Goal: Task Accomplishment & Management: Manage account settings

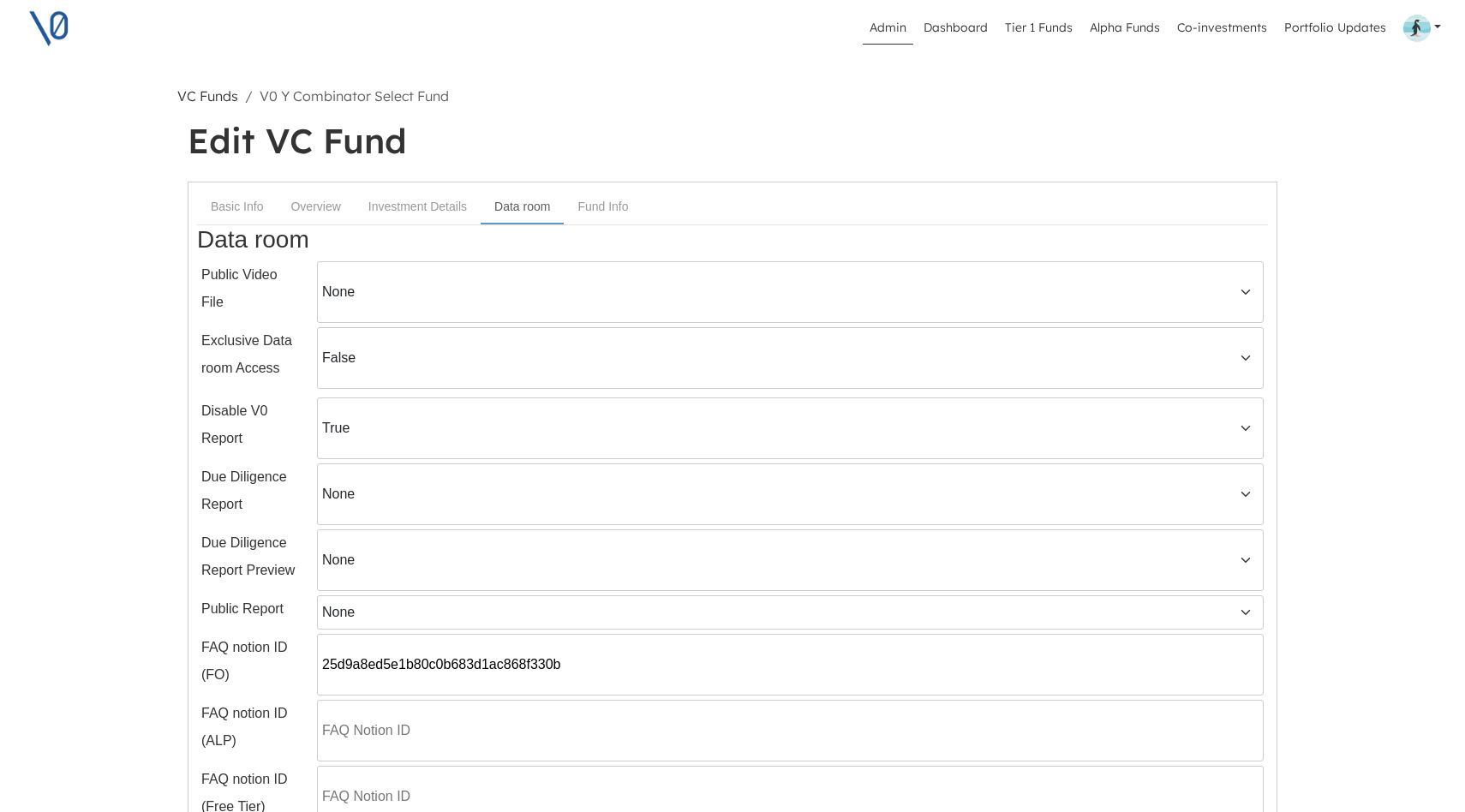
select select "true"
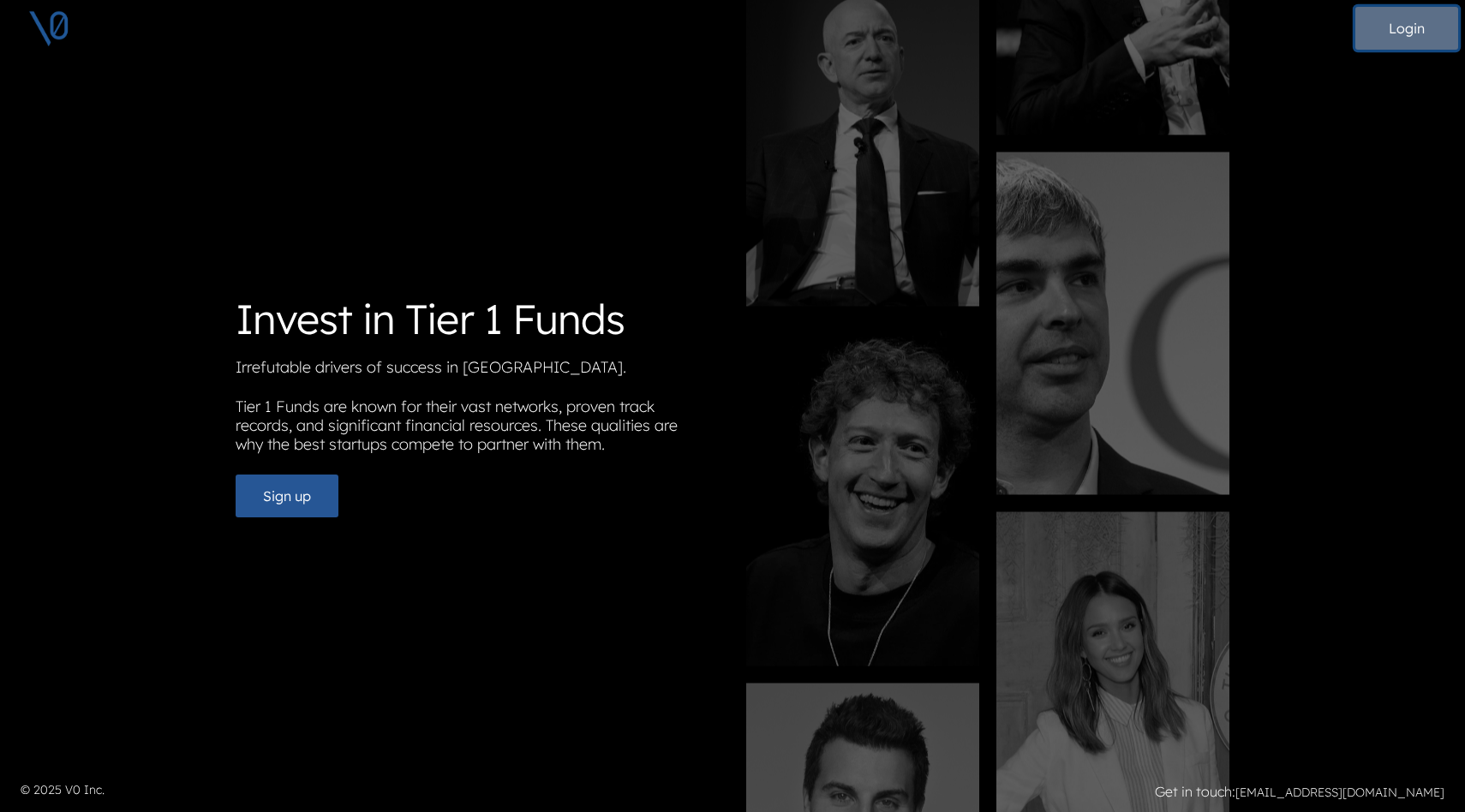
click at [1408, 33] on button "Login" at bounding box center [1406, 28] width 103 height 43
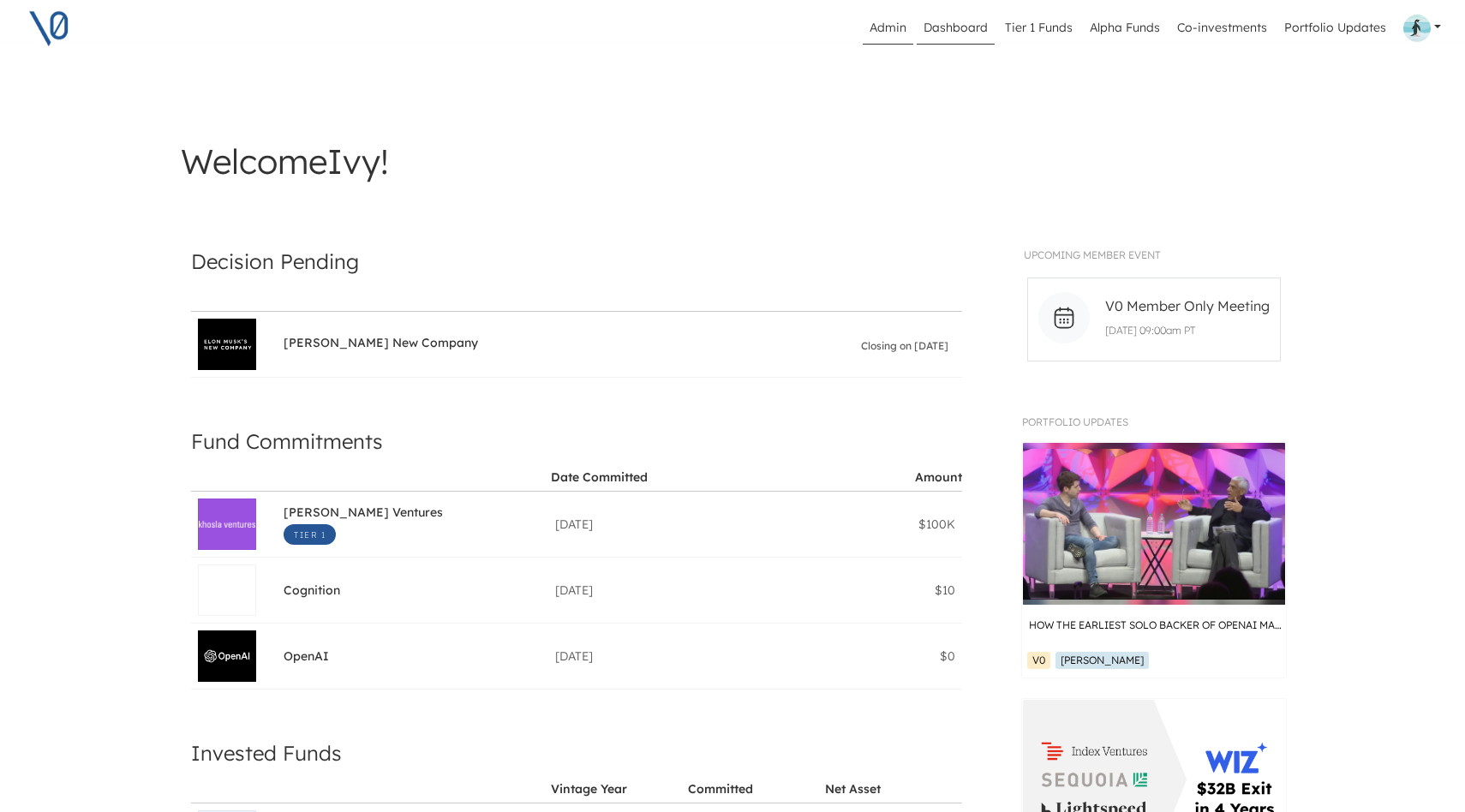
click at [894, 28] on link "Admin" at bounding box center [888, 28] width 50 height 32
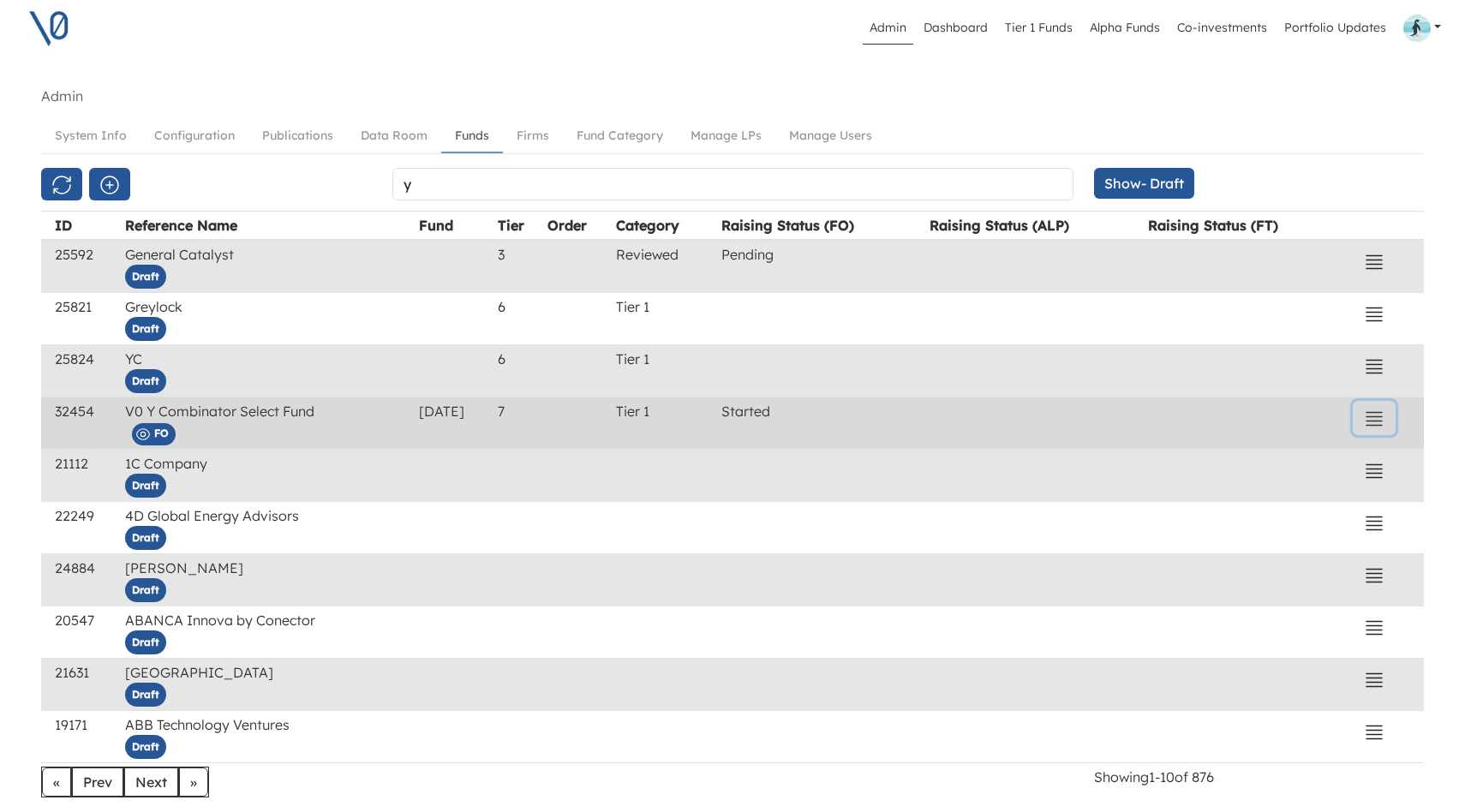
click at [1370, 416] on icon "button" at bounding box center [1373, 418] width 20 height 20
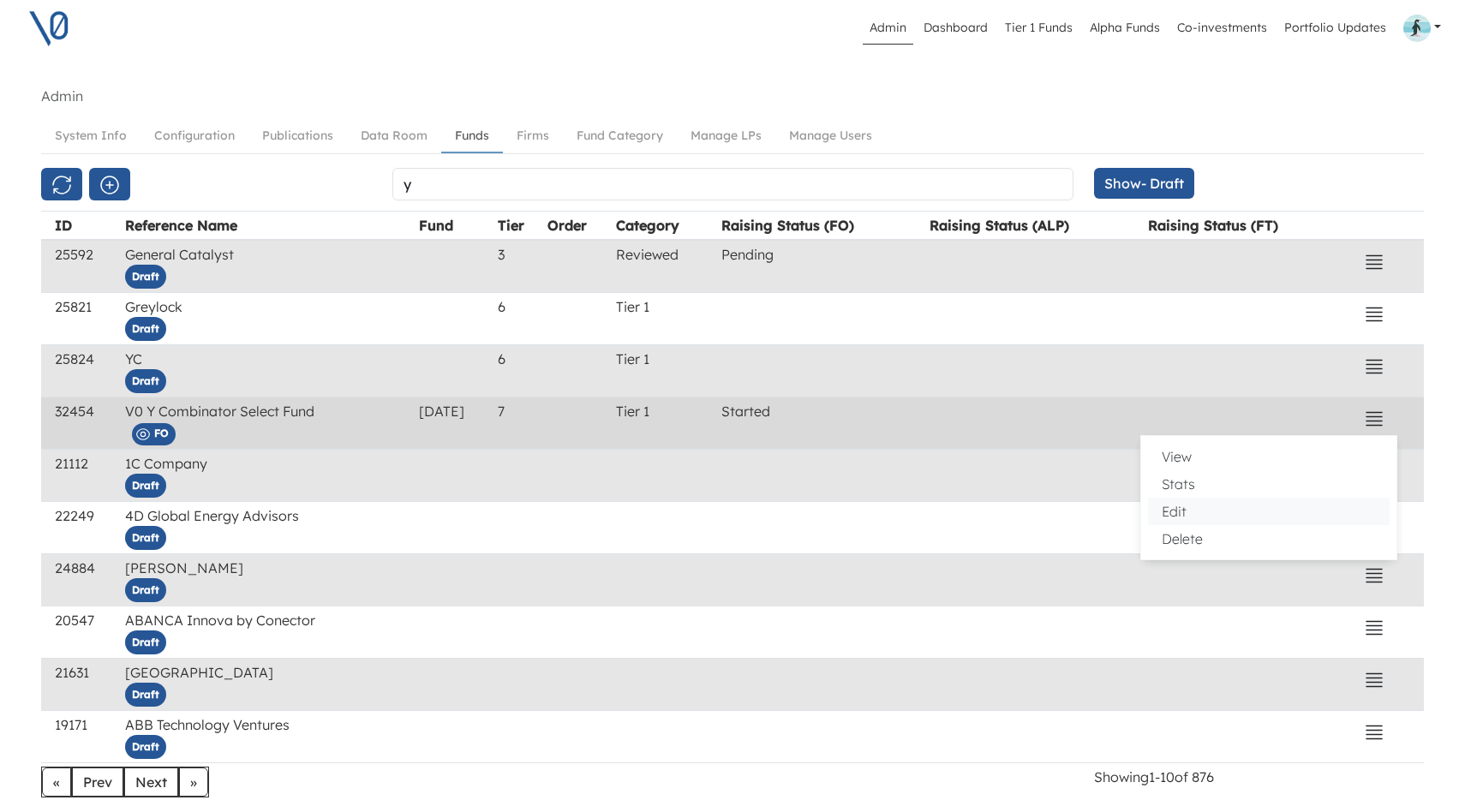
click at [1223, 517] on button "Edit" at bounding box center [1268, 511] width 241 height 28
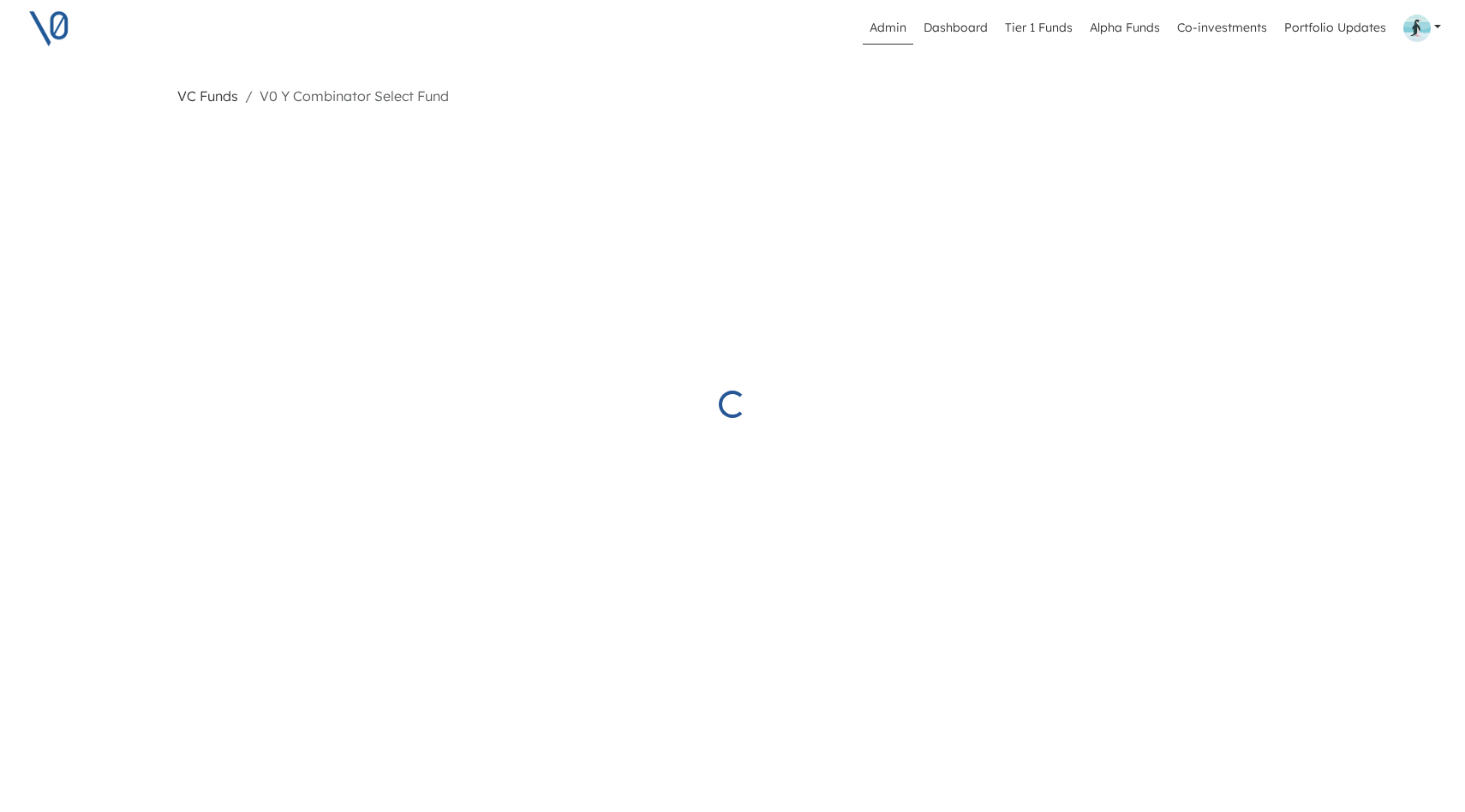
select select "Started"
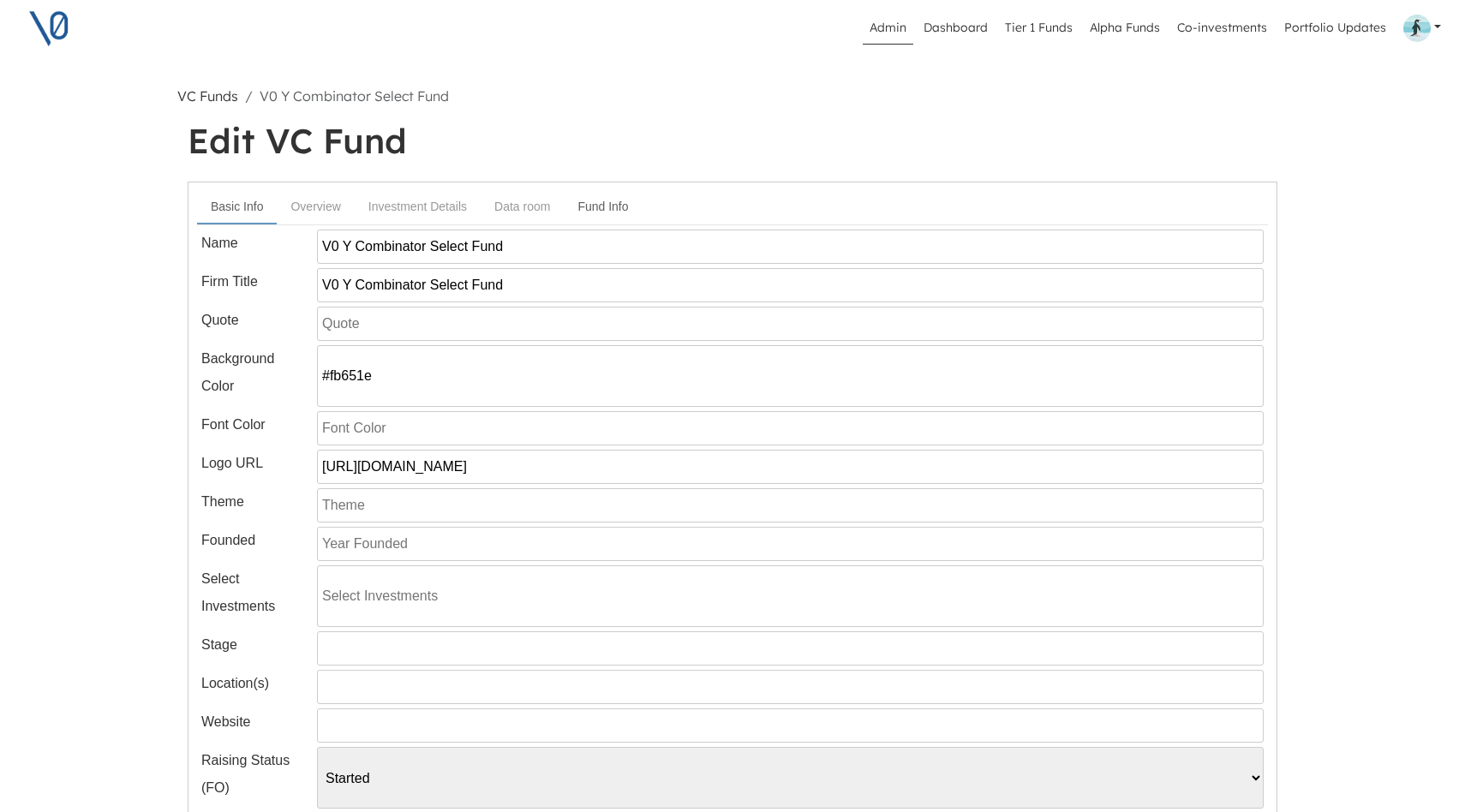
click at [607, 212] on link "Fund Info" at bounding box center [602, 206] width 78 height 32
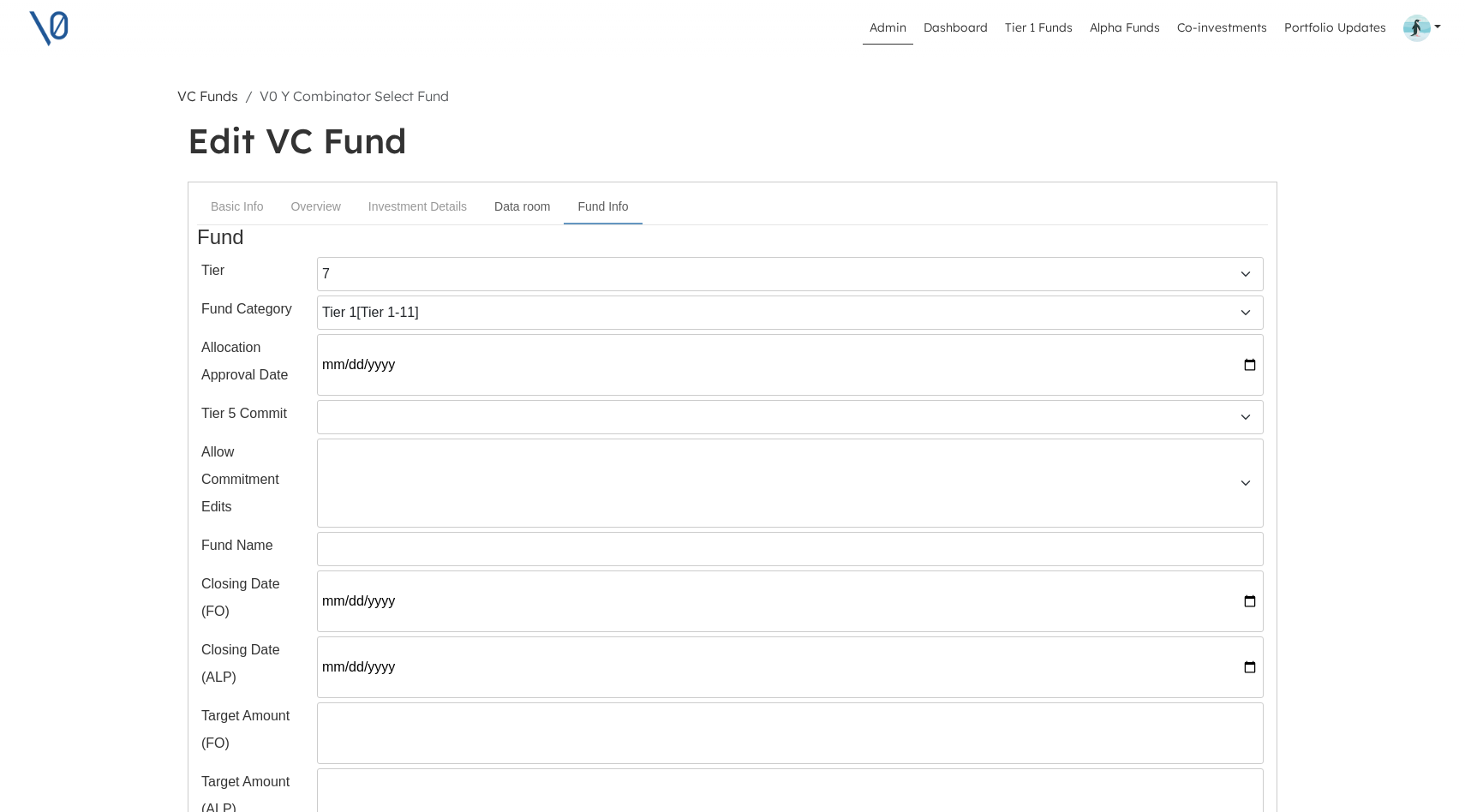
click at [524, 205] on link "Data room" at bounding box center [521, 206] width 84 height 32
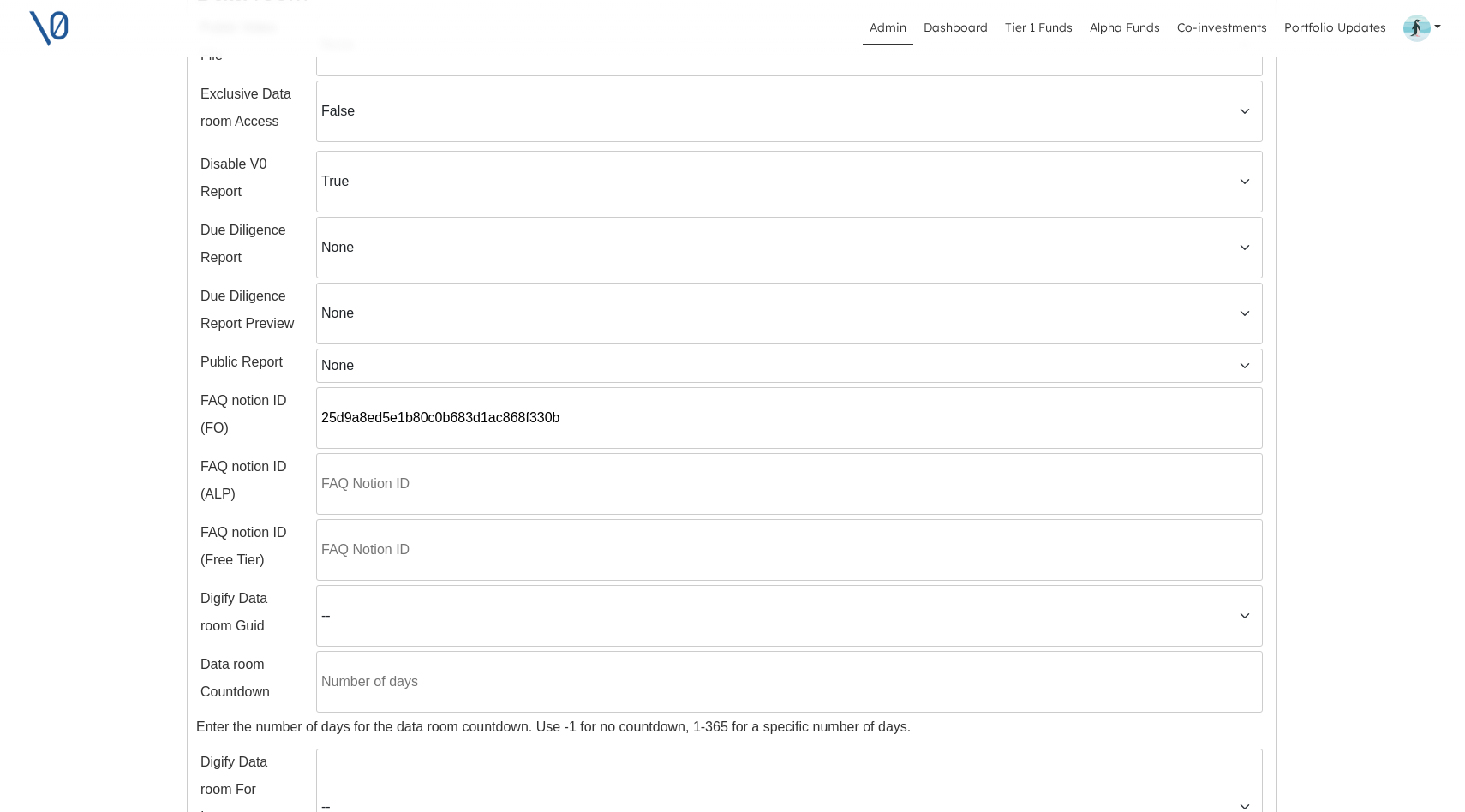
scroll to position [250, 1]
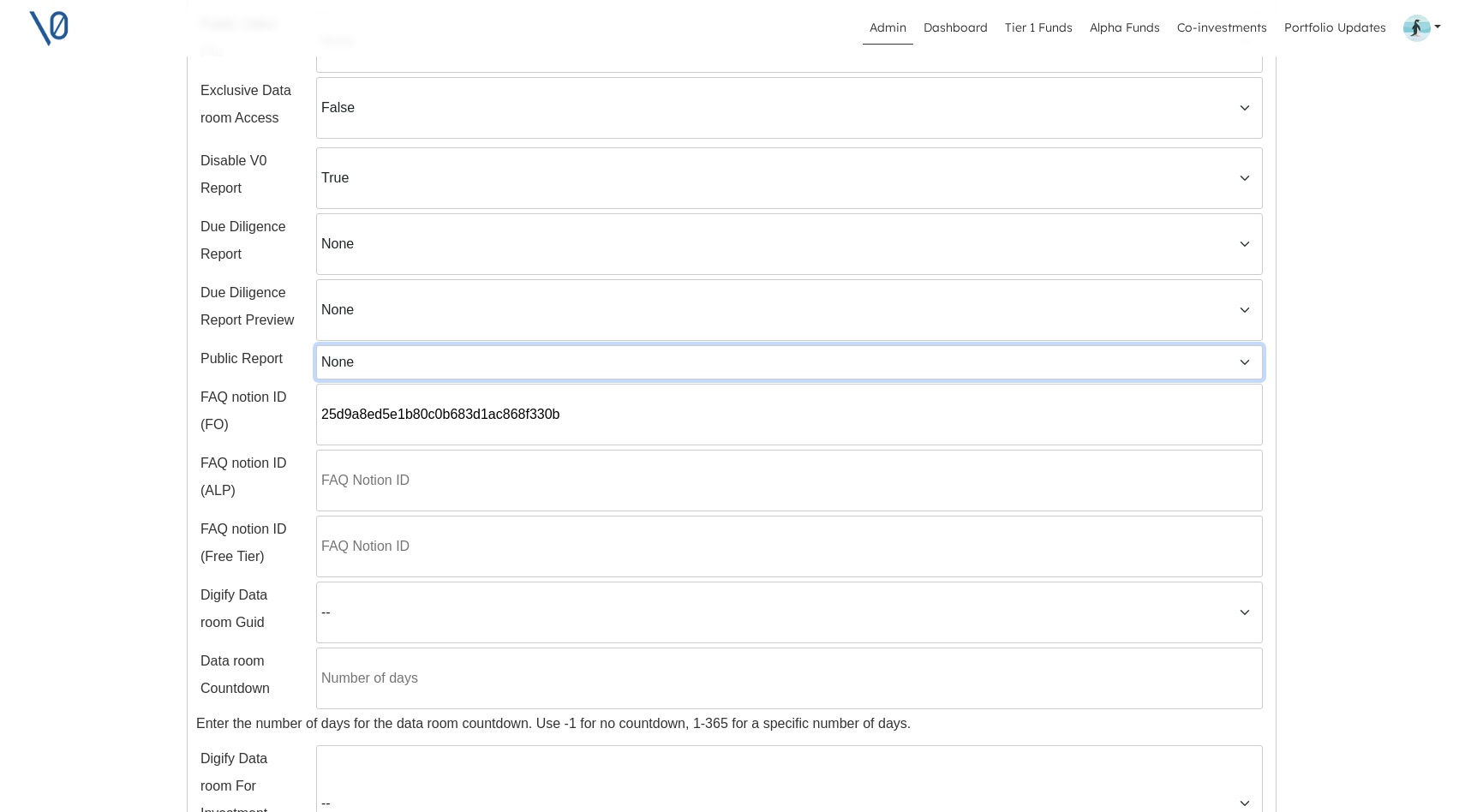
click at [466, 365] on select "None 2025 Aug Member Call.pdf Cognition_Data_Room_Combined.pdf OpenAI Usage Dat…" at bounding box center [788, 362] width 946 height 34
select select "a262b98ac4214fc9bf921c8f977bc6d4"
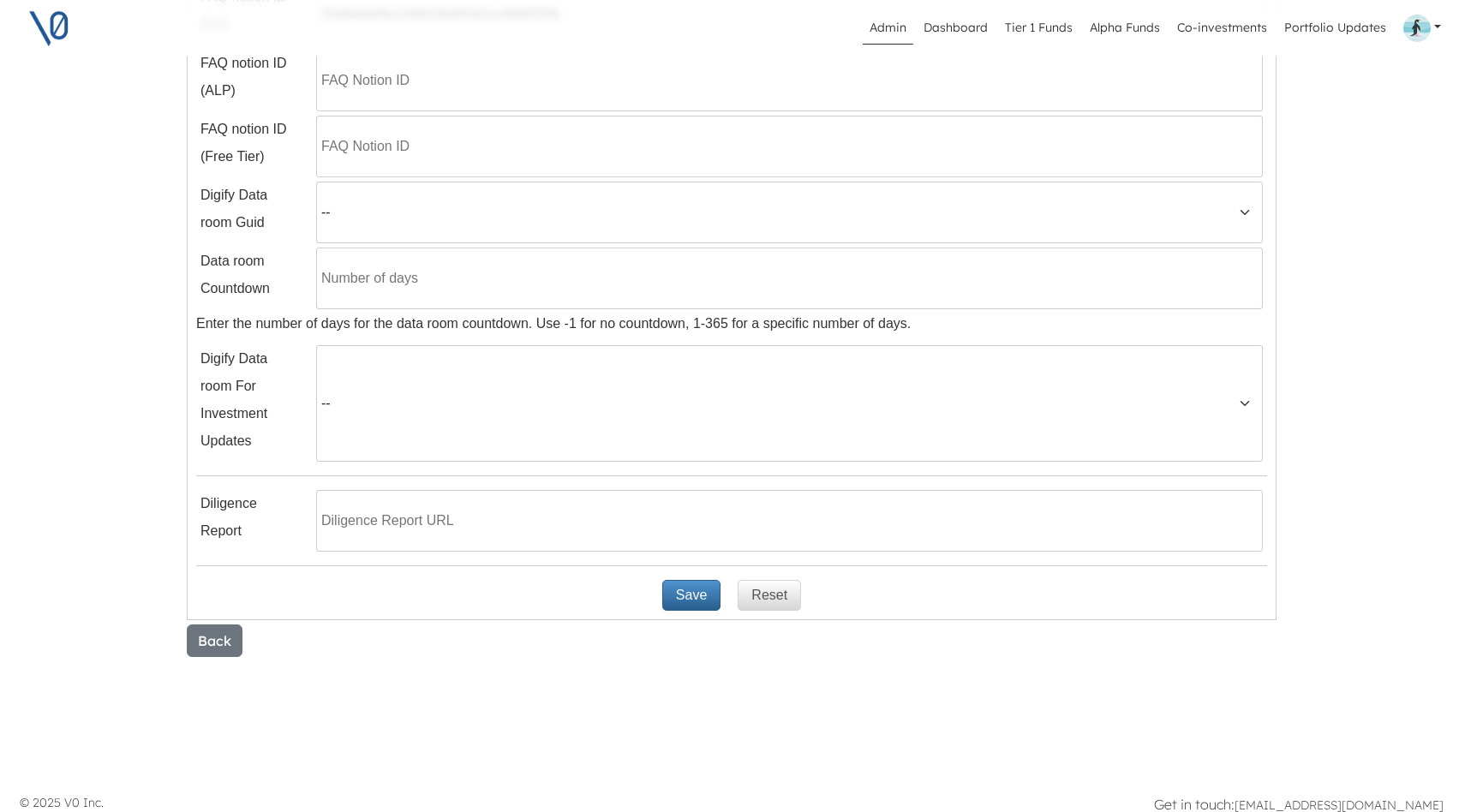
scroll to position [662, 1]
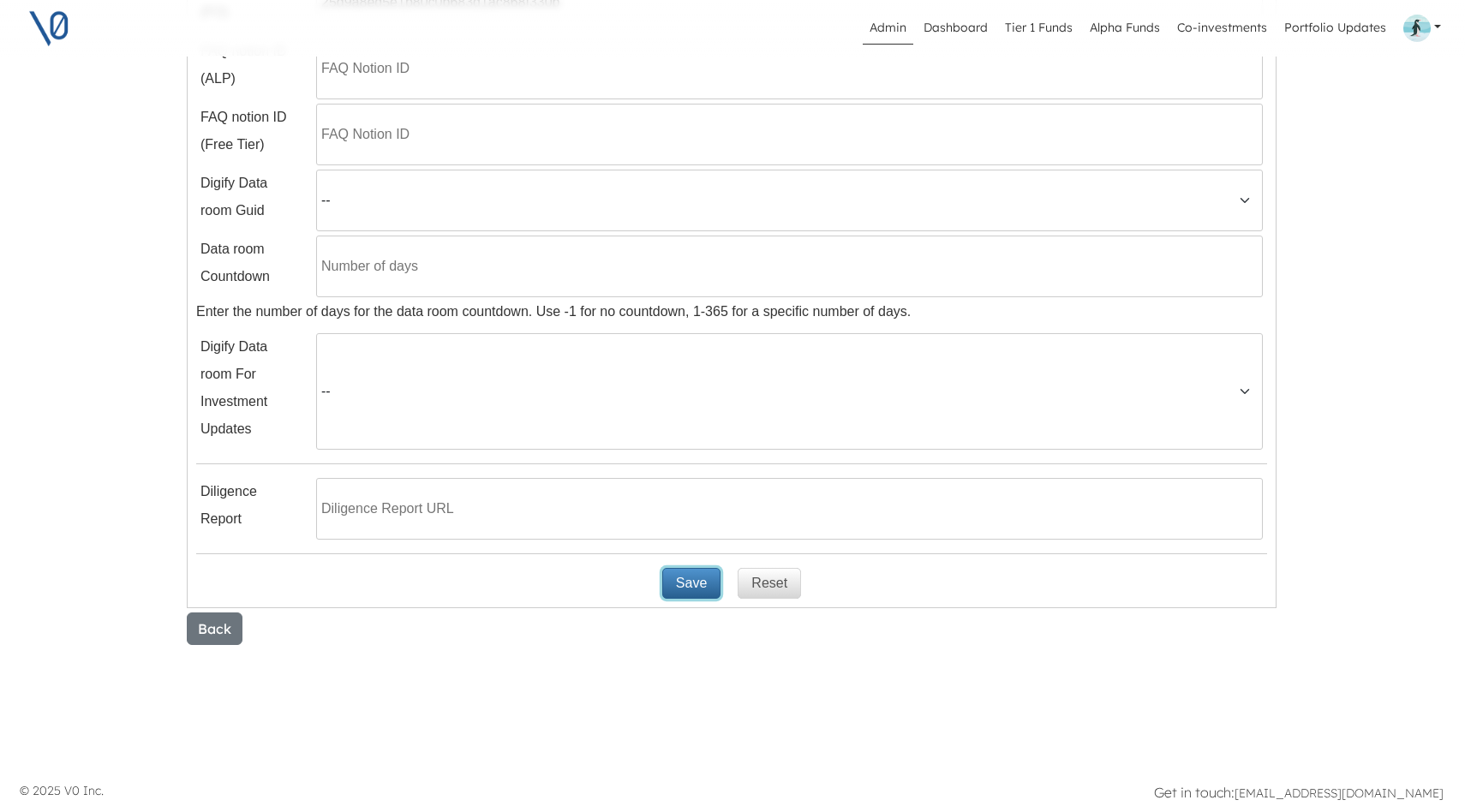
click at [691, 586] on button "Save" at bounding box center [690, 584] width 58 height 31
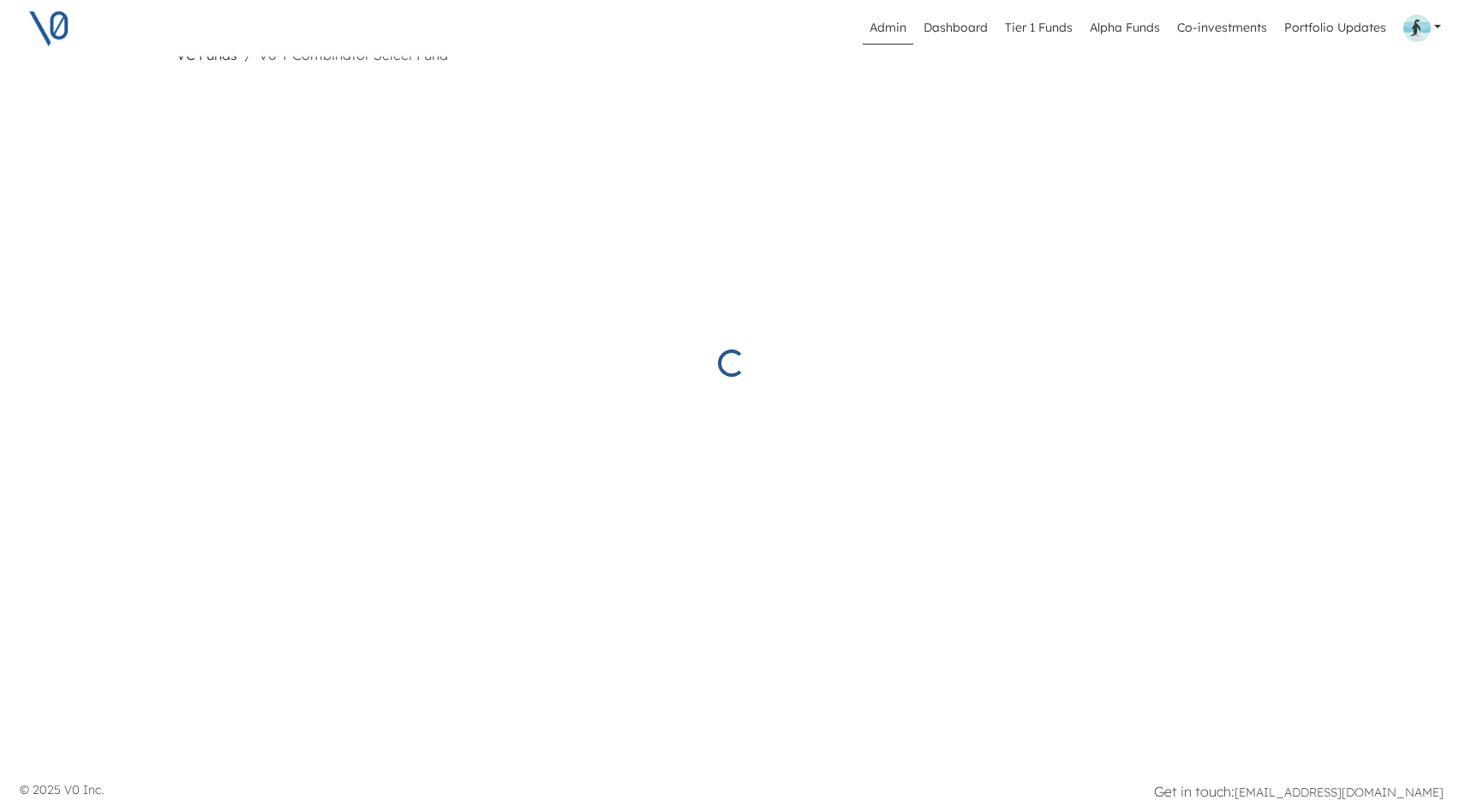
select select "true"
select select "a262b98ac4214fc9bf921c8f977bc6d4"
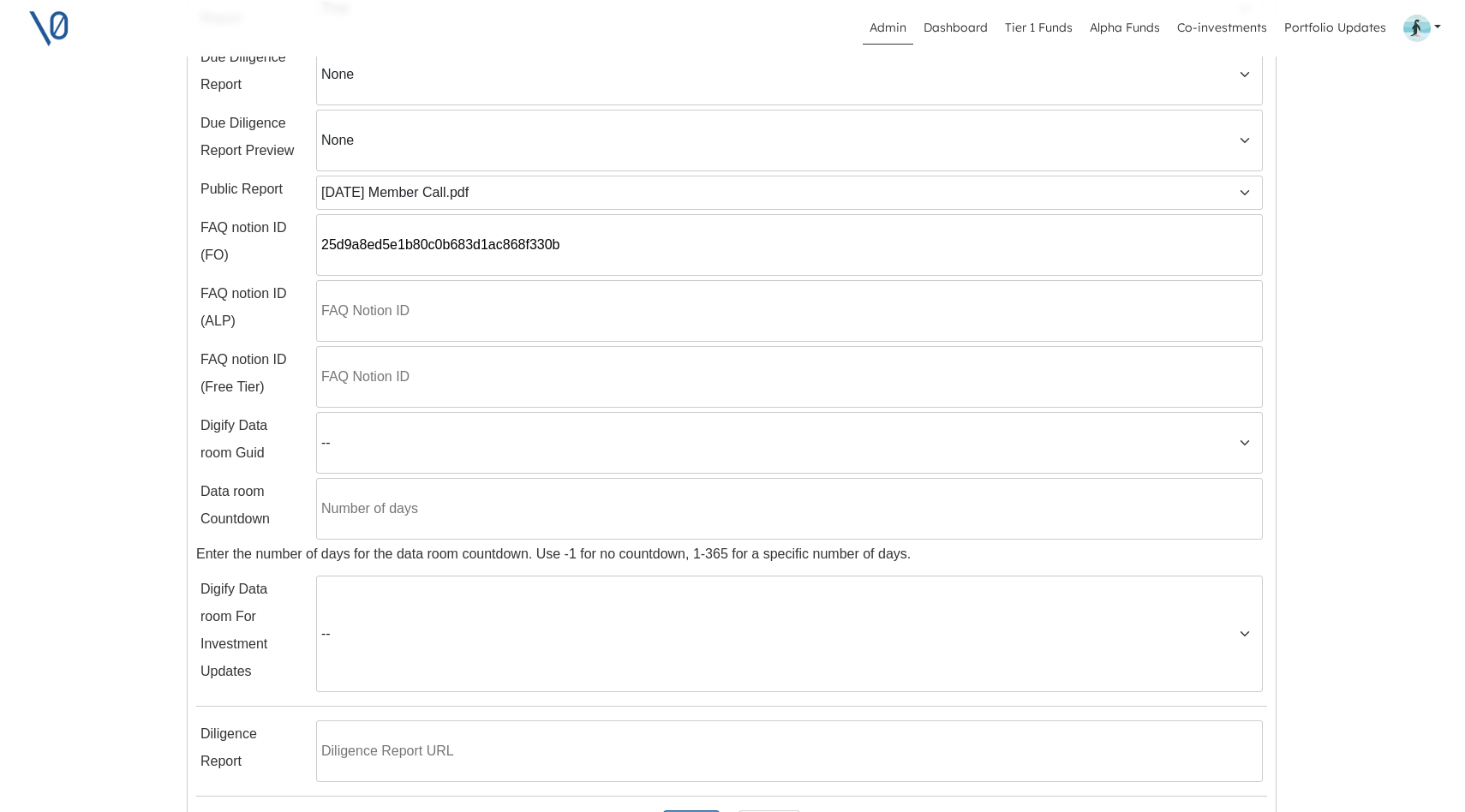
scroll to position [132, 1]
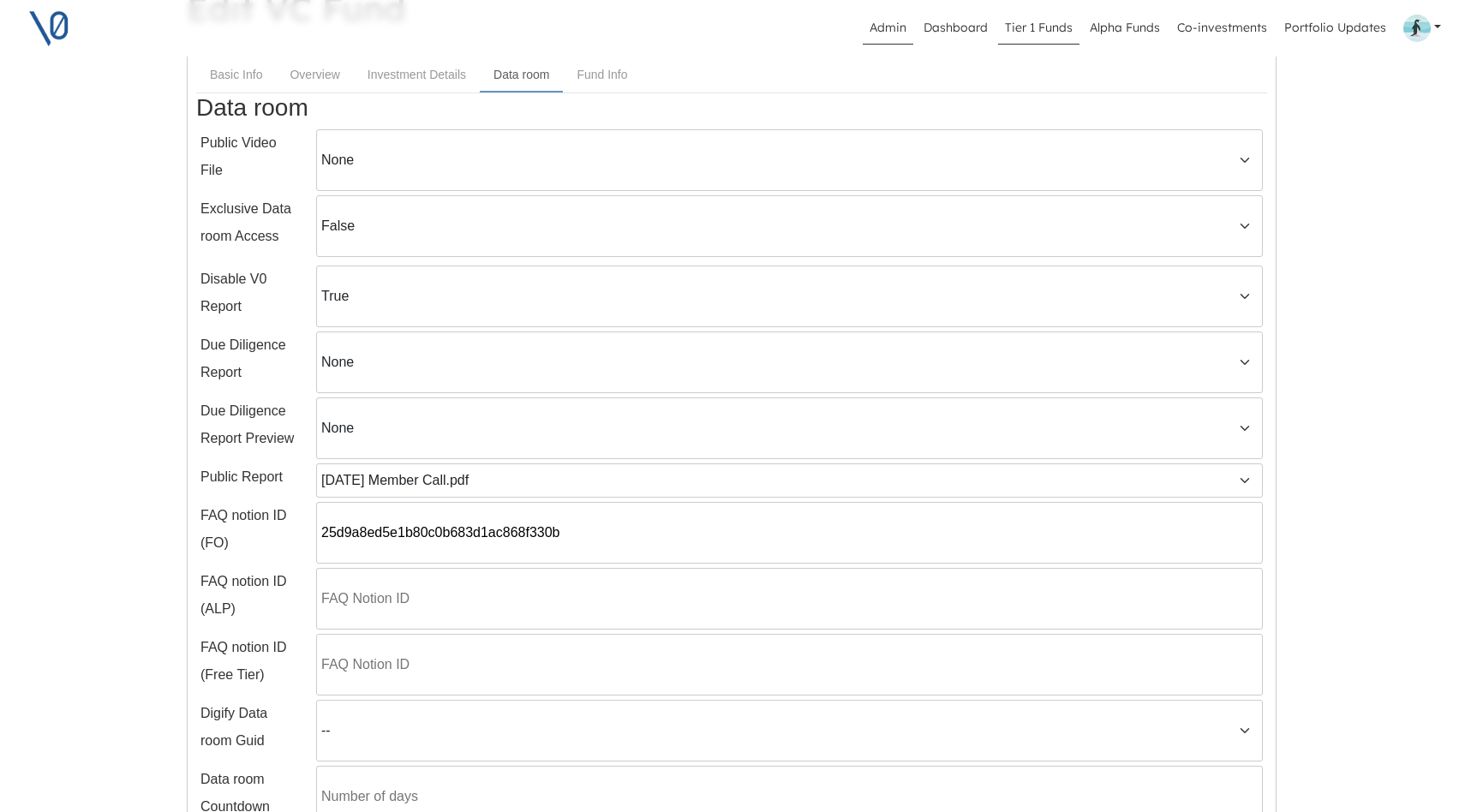
click at [1043, 28] on link "Tier 1 Funds" at bounding box center [1038, 28] width 82 height 32
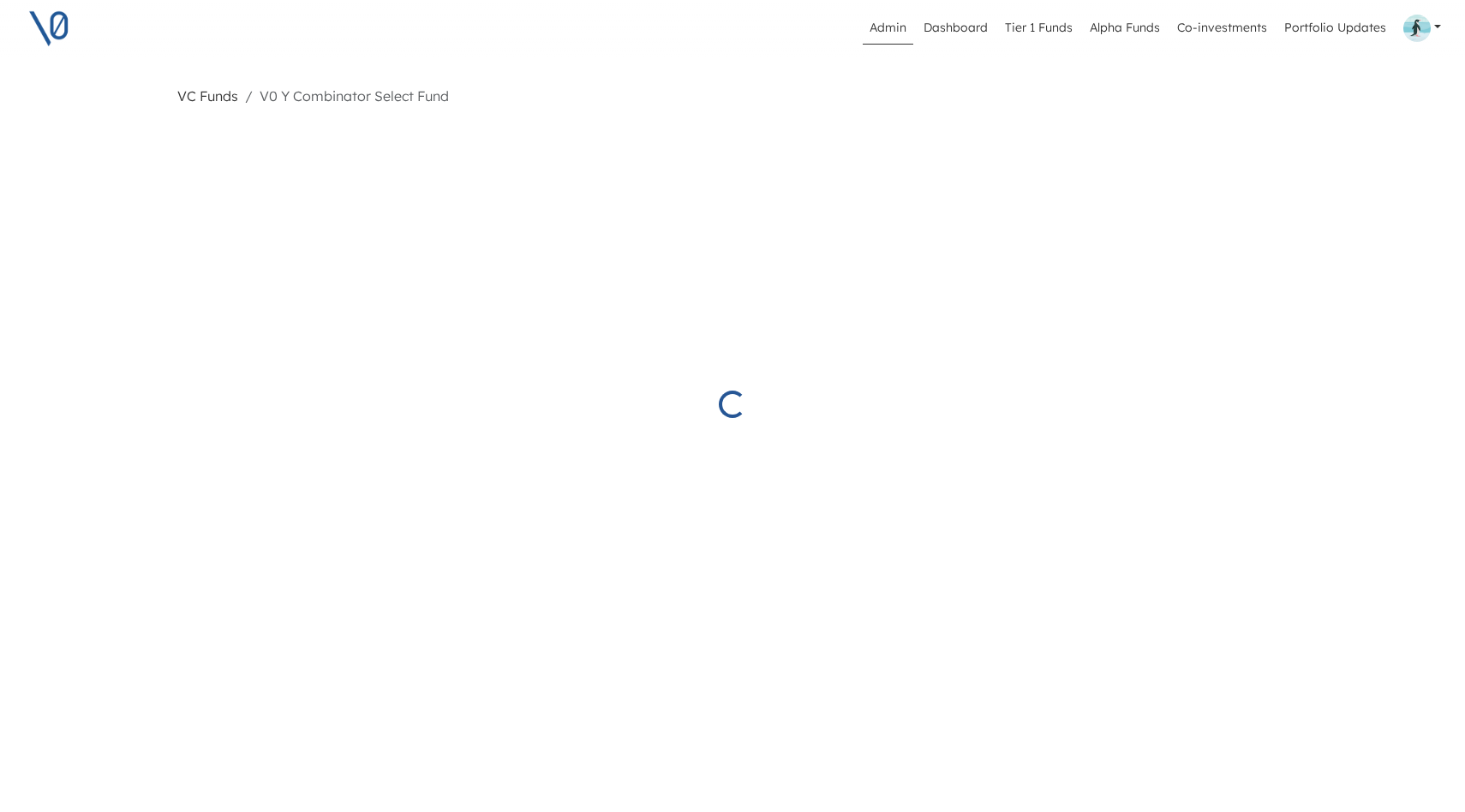
select select "Started"
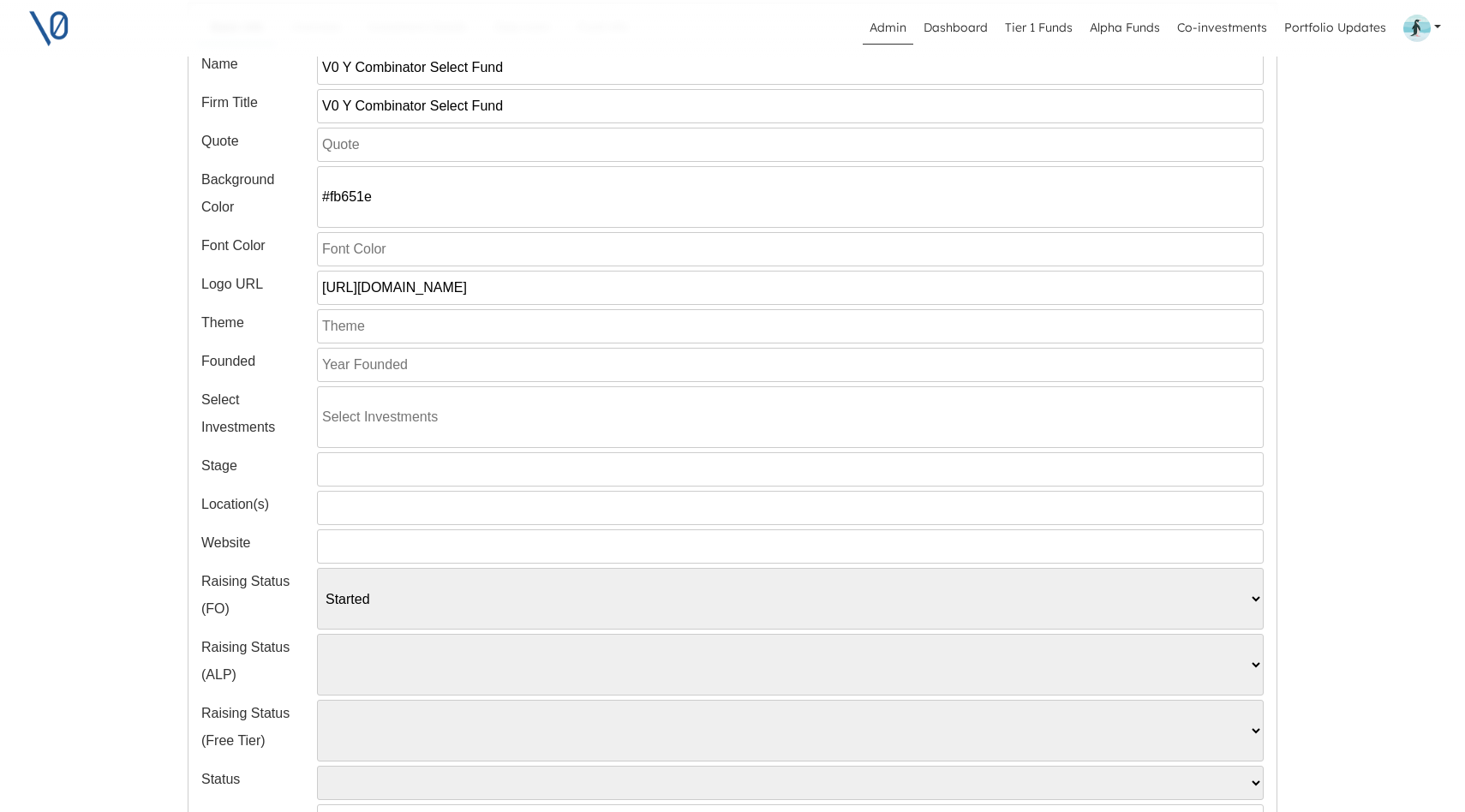
scroll to position [426, 0]
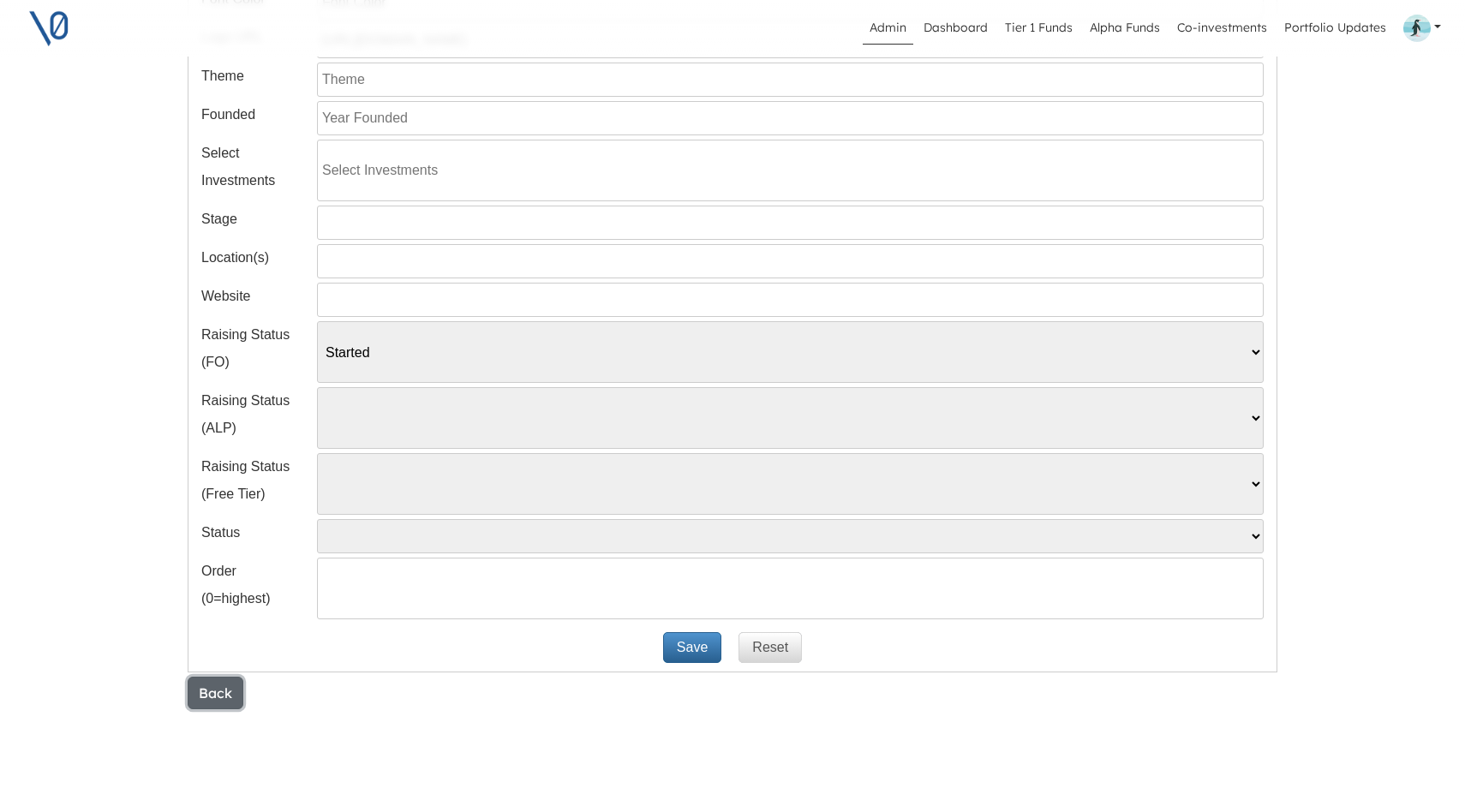
click at [207, 692] on button "Back" at bounding box center [215, 692] width 56 height 32
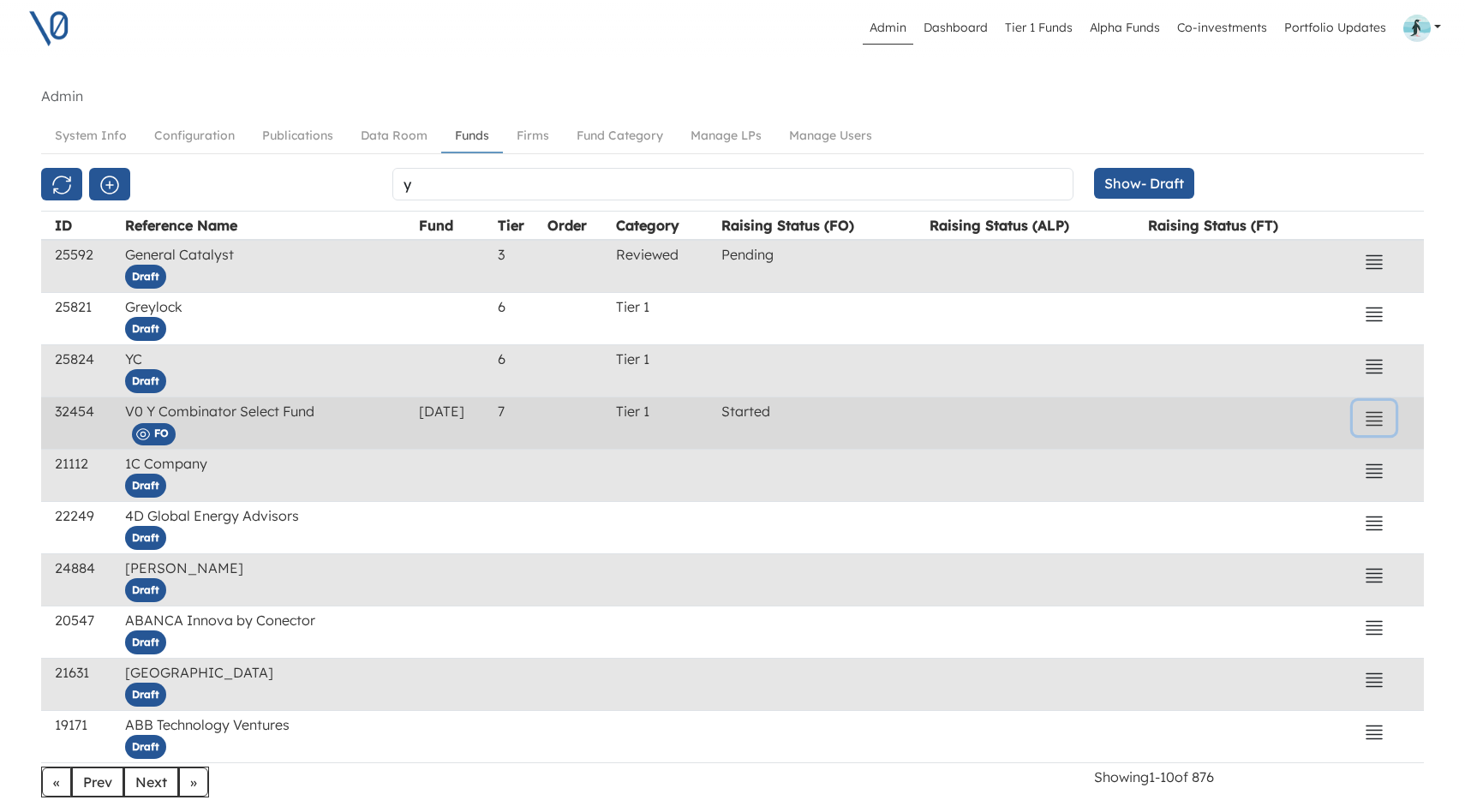
click at [1375, 424] on icon "button" at bounding box center [1373, 418] width 20 height 20
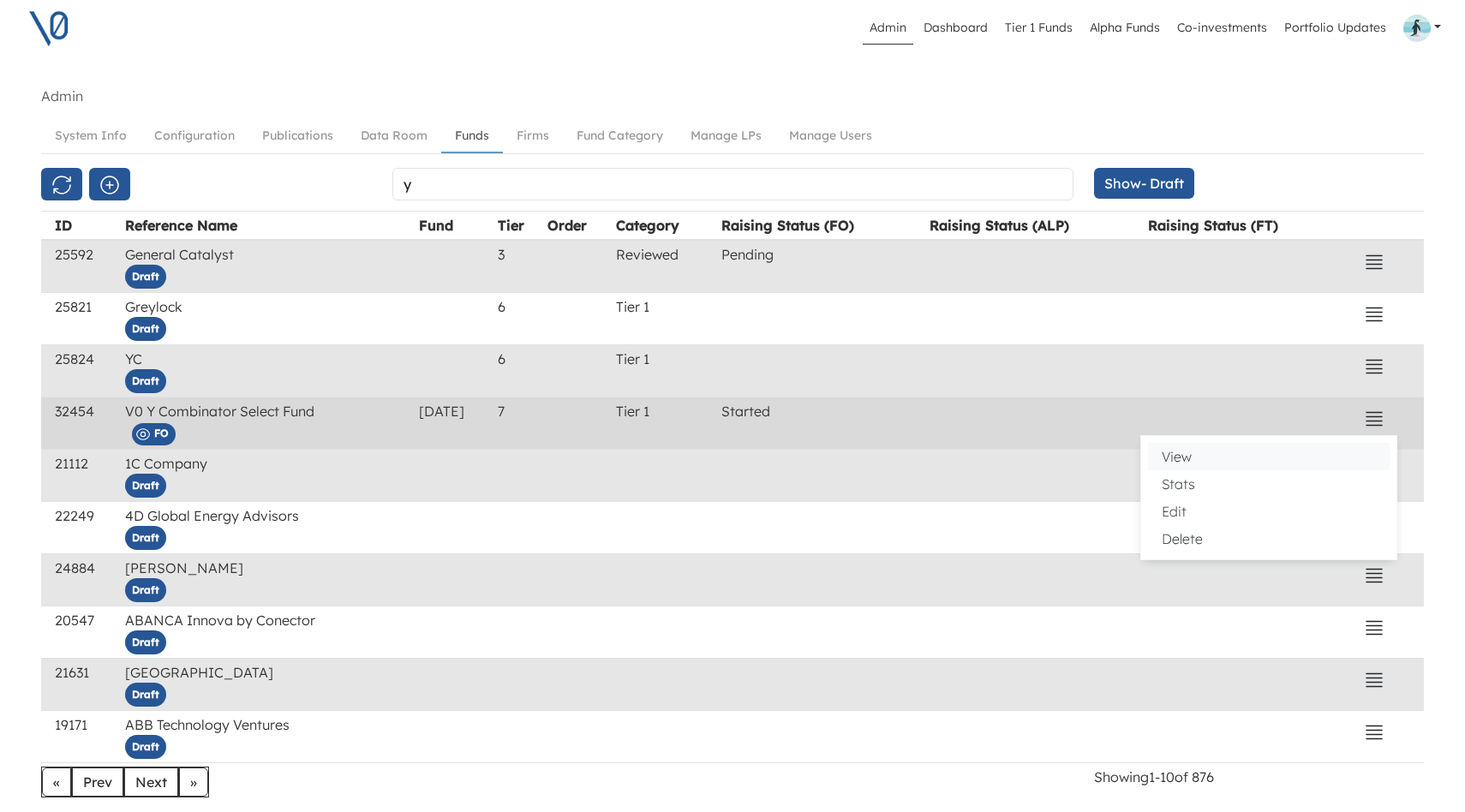
click at [1235, 459] on button "View" at bounding box center [1268, 456] width 241 height 28
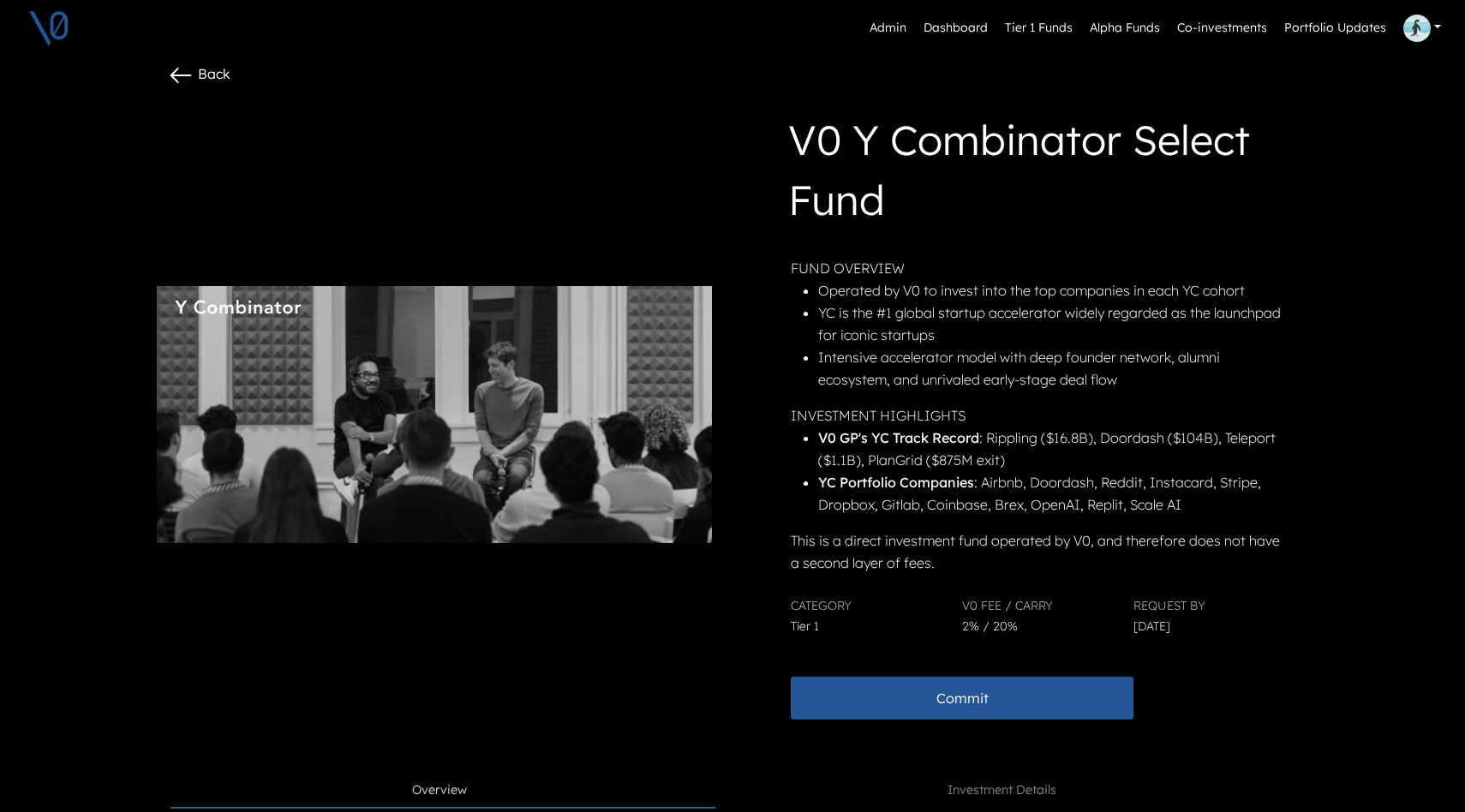
scroll to position [37, 10]
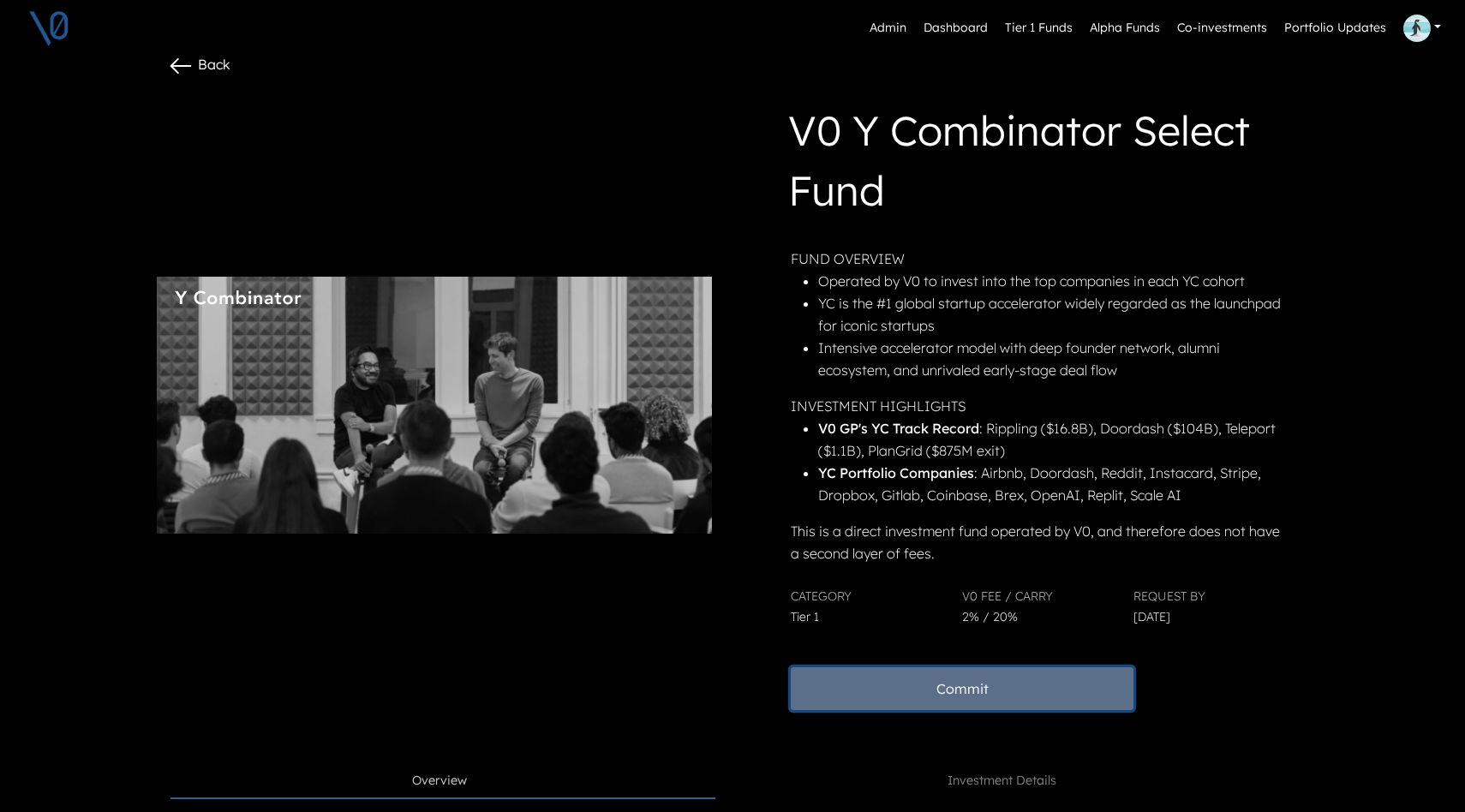
click at [942, 686] on button "Commit" at bounding box center [961, 688] width 342 height 43
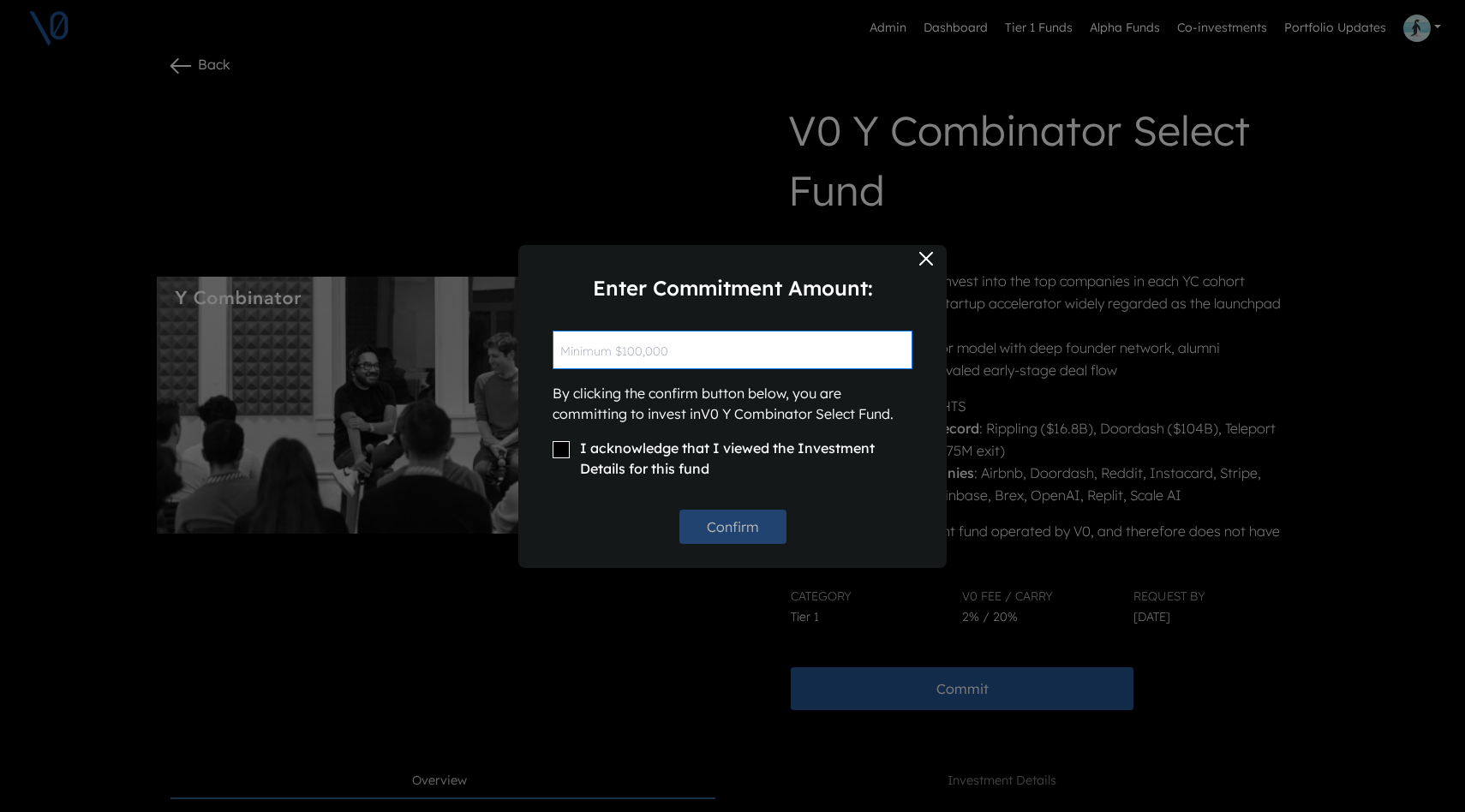
click at [831, 354] on input "text" at bounding box center [732, 350] width 360 height 39
click at [831, 353] on input "text" at bounding box center [732, 350] width 360 height 39
click at [927, 257] on button "Close" at bounding box center [926, 259] width 28 height 28
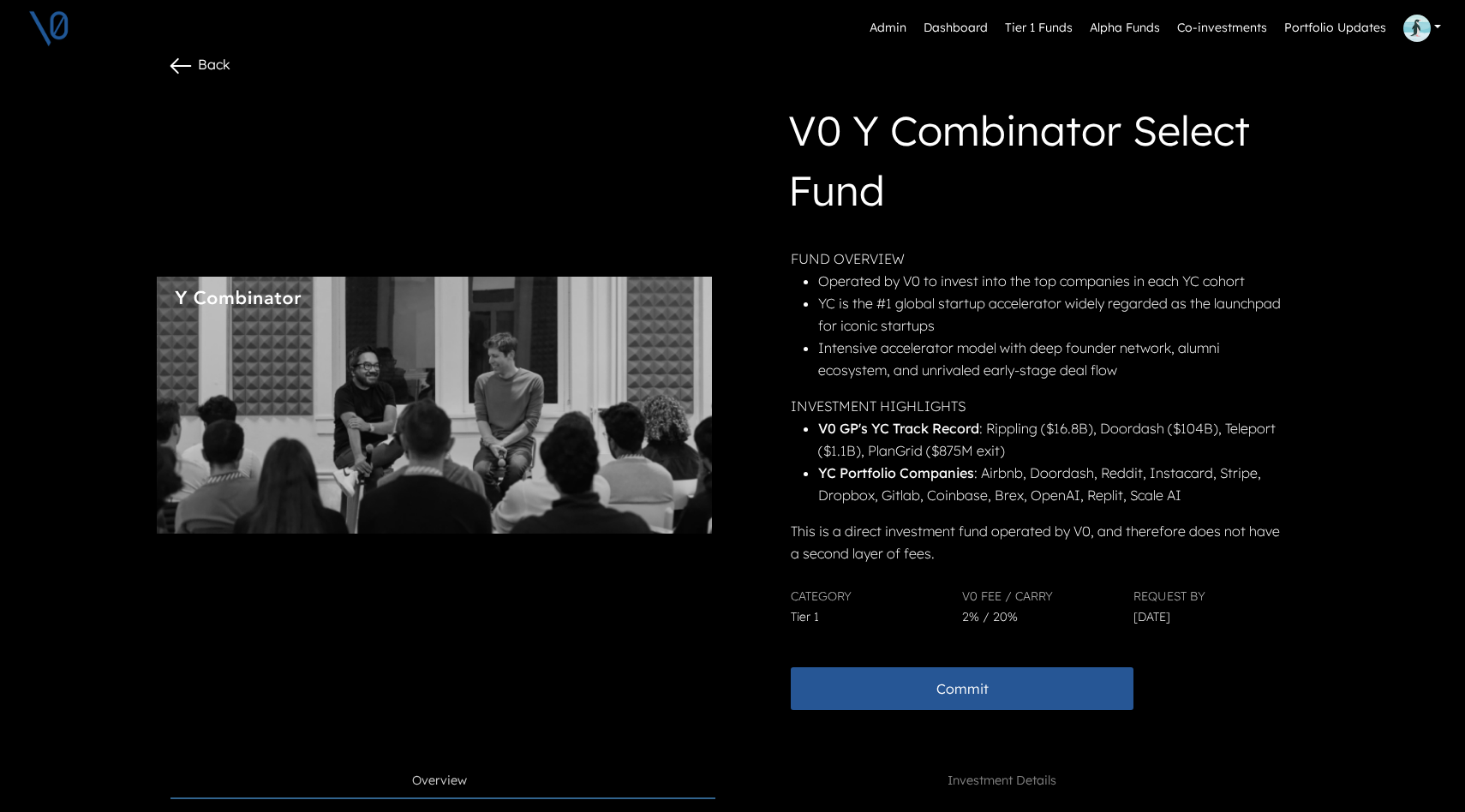
click at [1013, 455] on li "V0 GP's YC Track Record : Rippling ($16.8B), Doordash ($104B), Teleport ($1.1B)…" at bounding box center [1051, 439] width 466 height 45
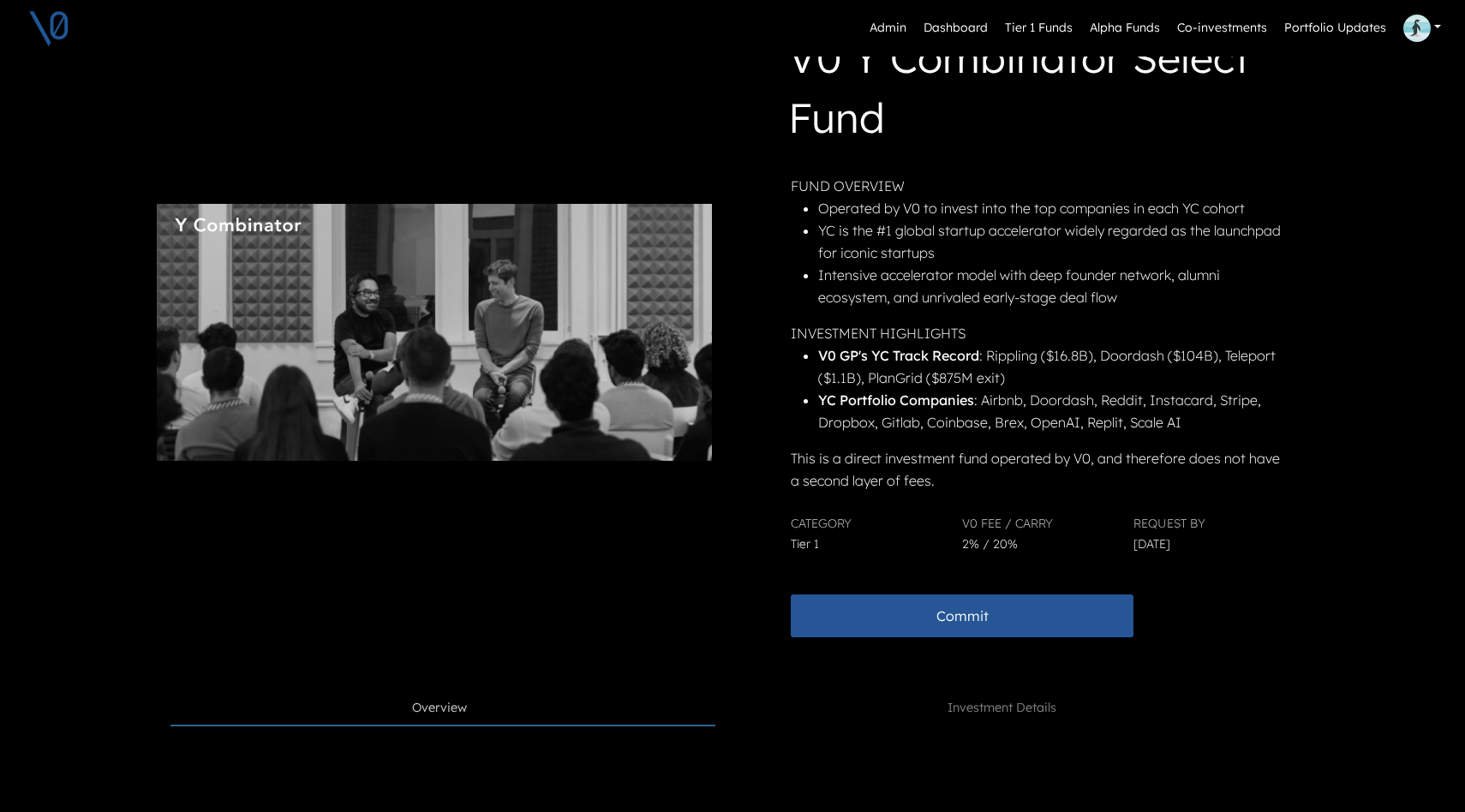
scroll to position [0, 10]
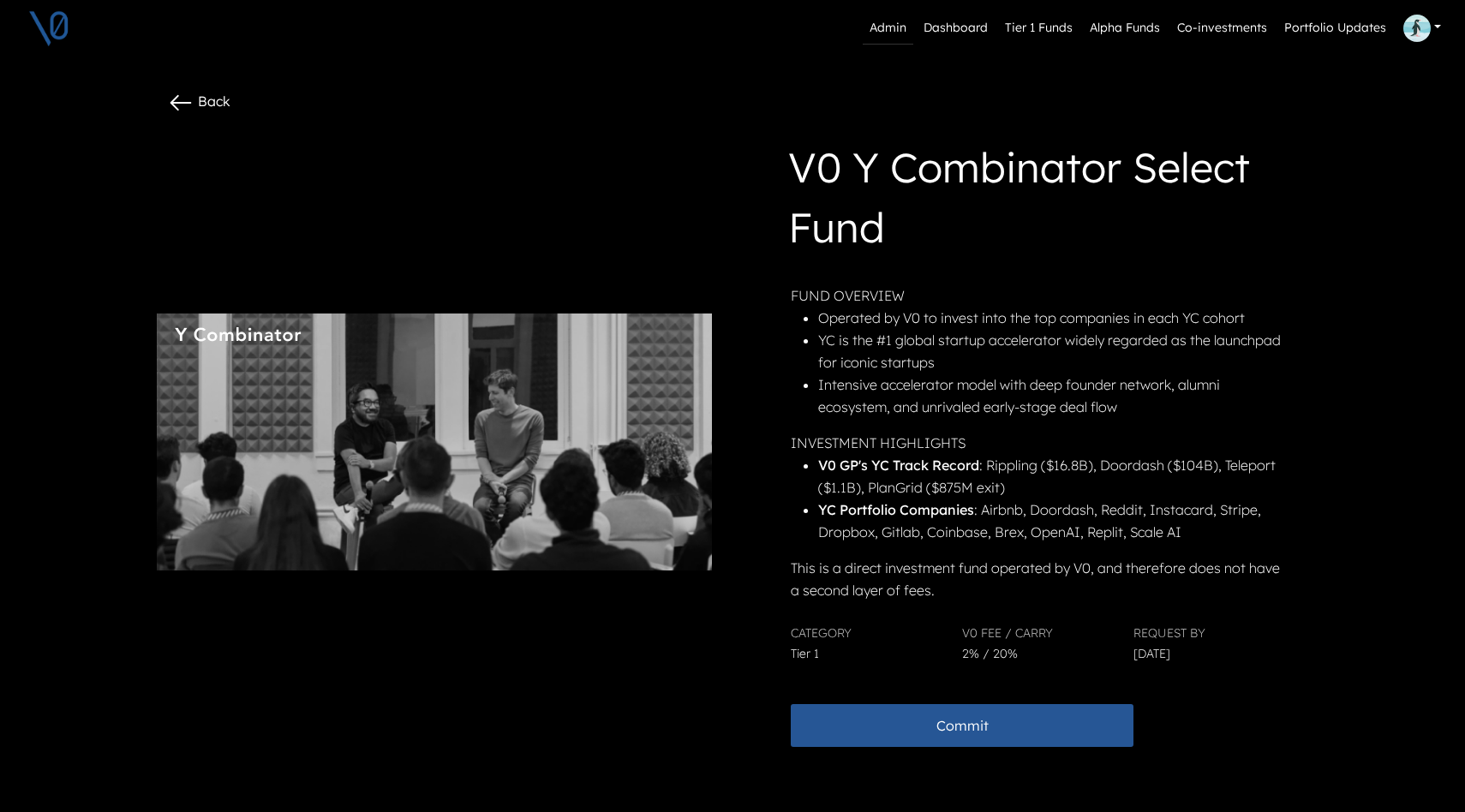
click at [895, 27] on link "Admin" at bounding box center [888, 28] width 50 height 32
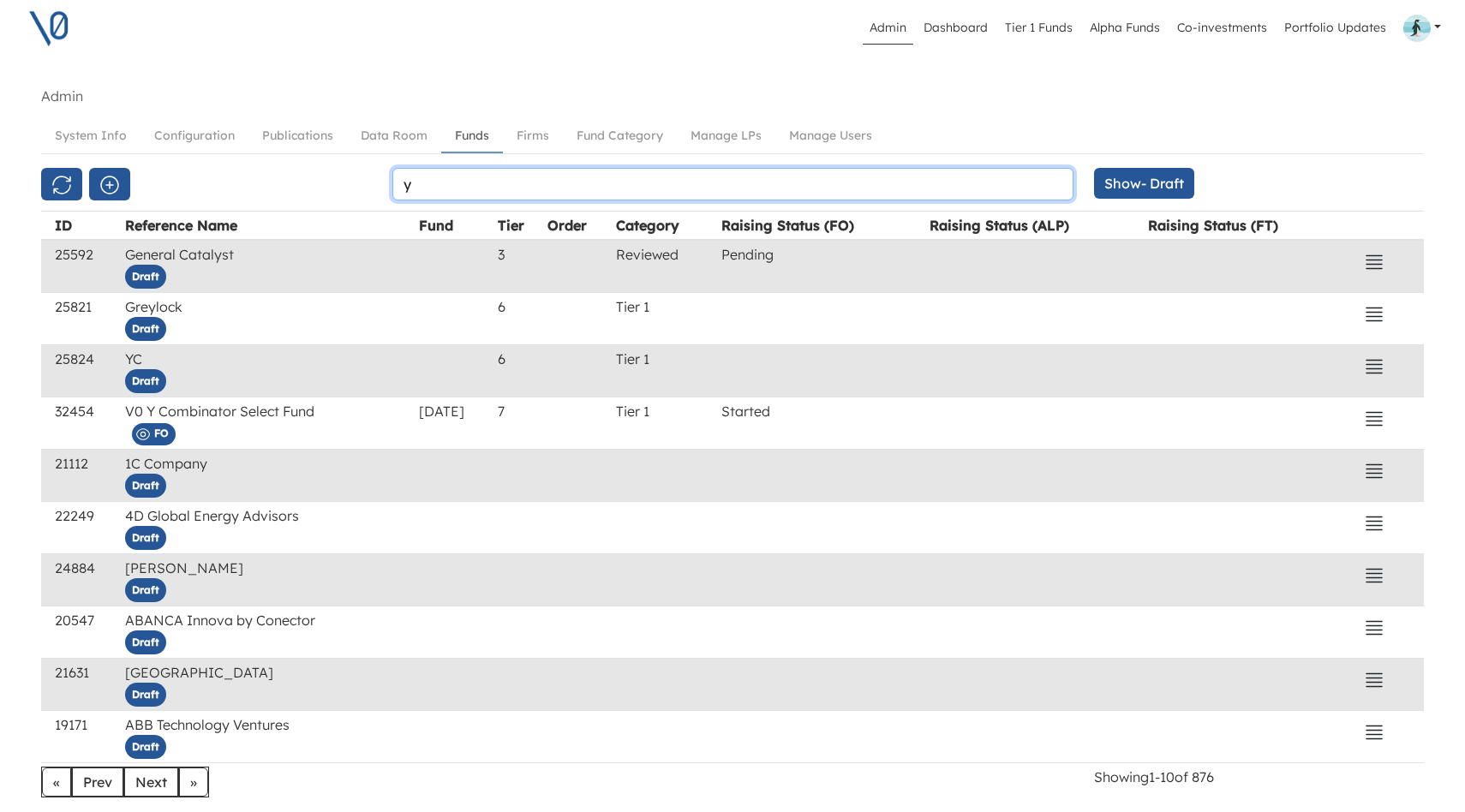
click at [493, 185] on input "y" at bounding box center [732, 184] width 681 height 32
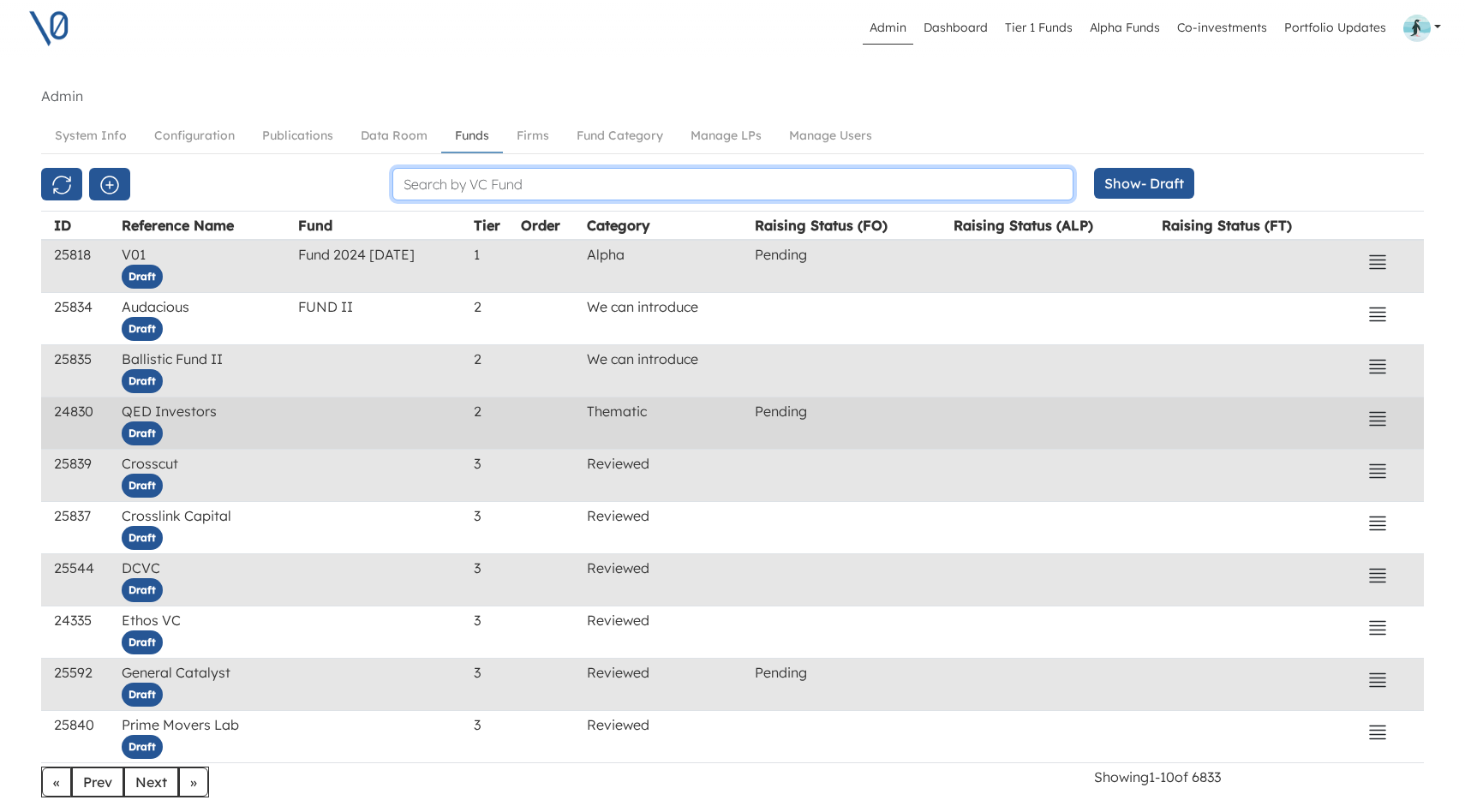
scroll to position [71, 0]
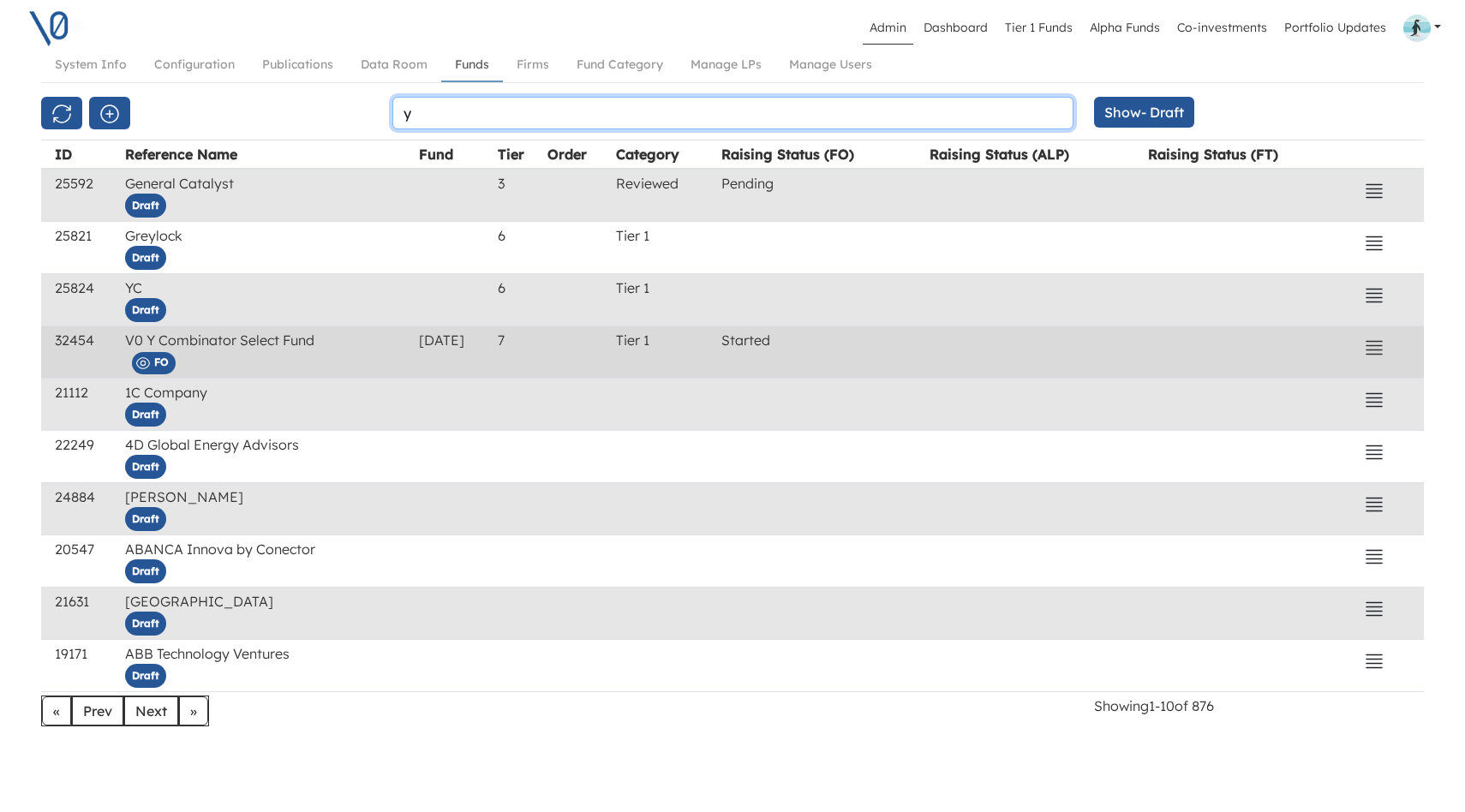
type input "y"
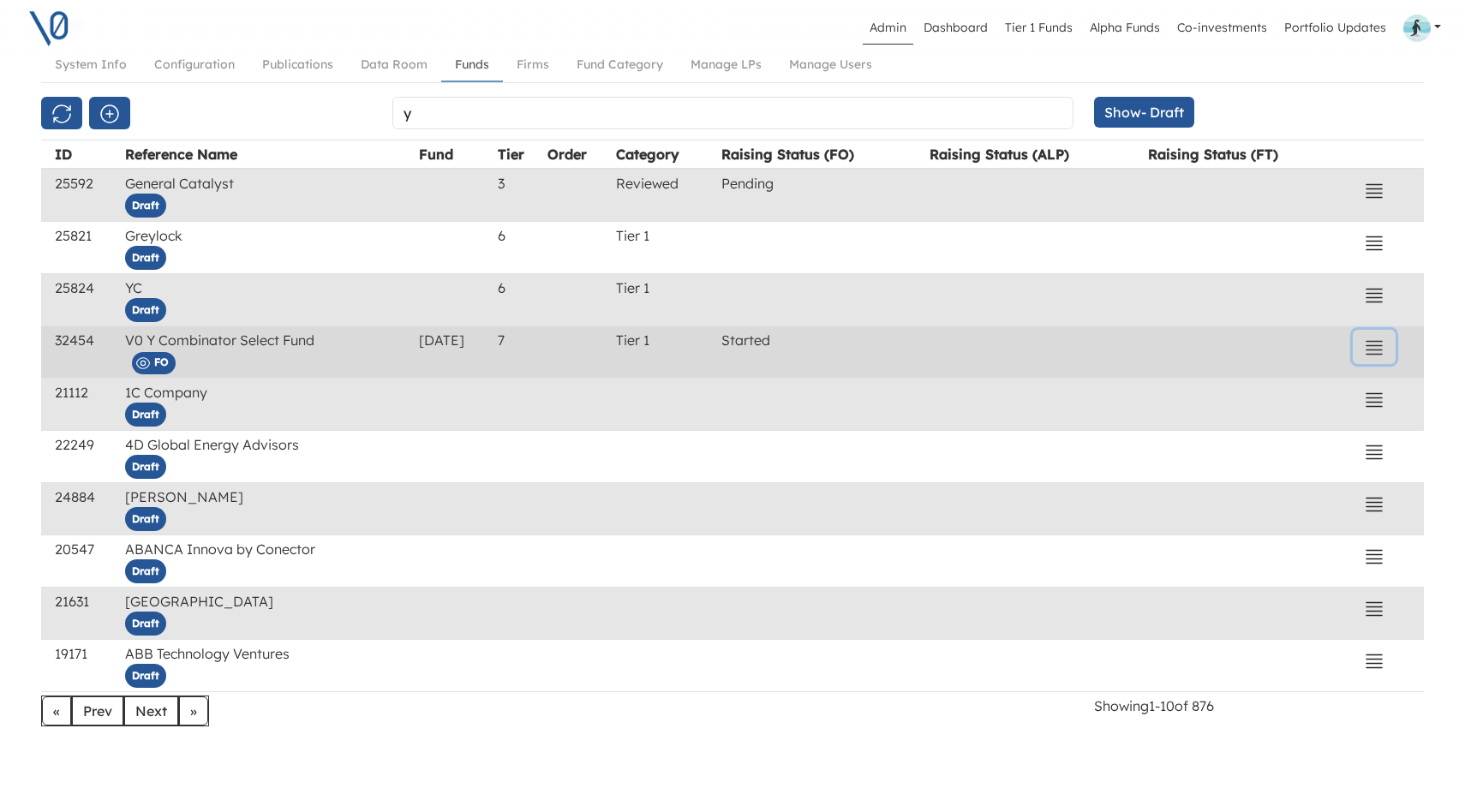
click at [1383, 351] on icon "button" at bounding box center [1373, 348] width 20 height 20
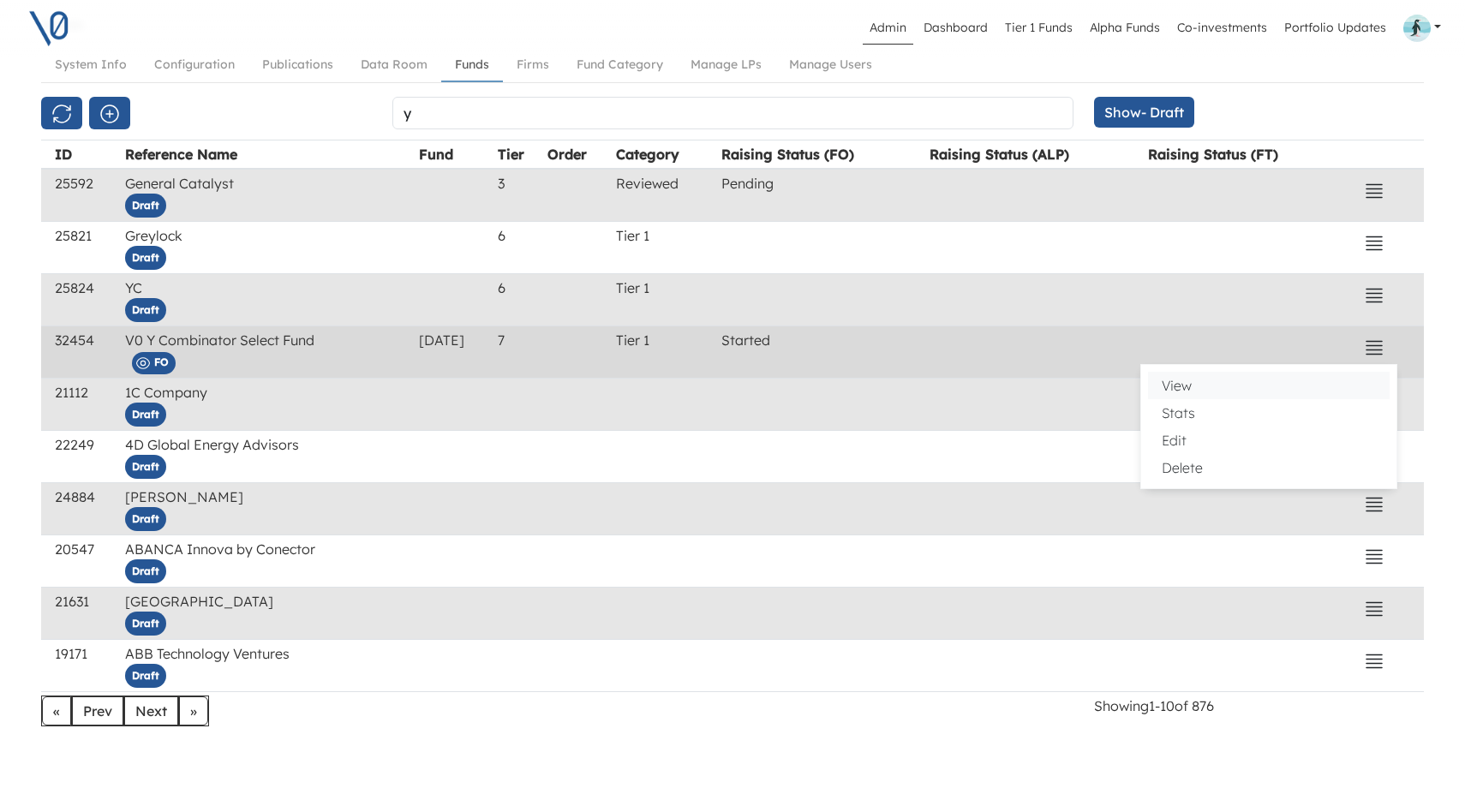
click at [1273, 394] on button "View" at bounding box center [1268, 385] width 241 height 28
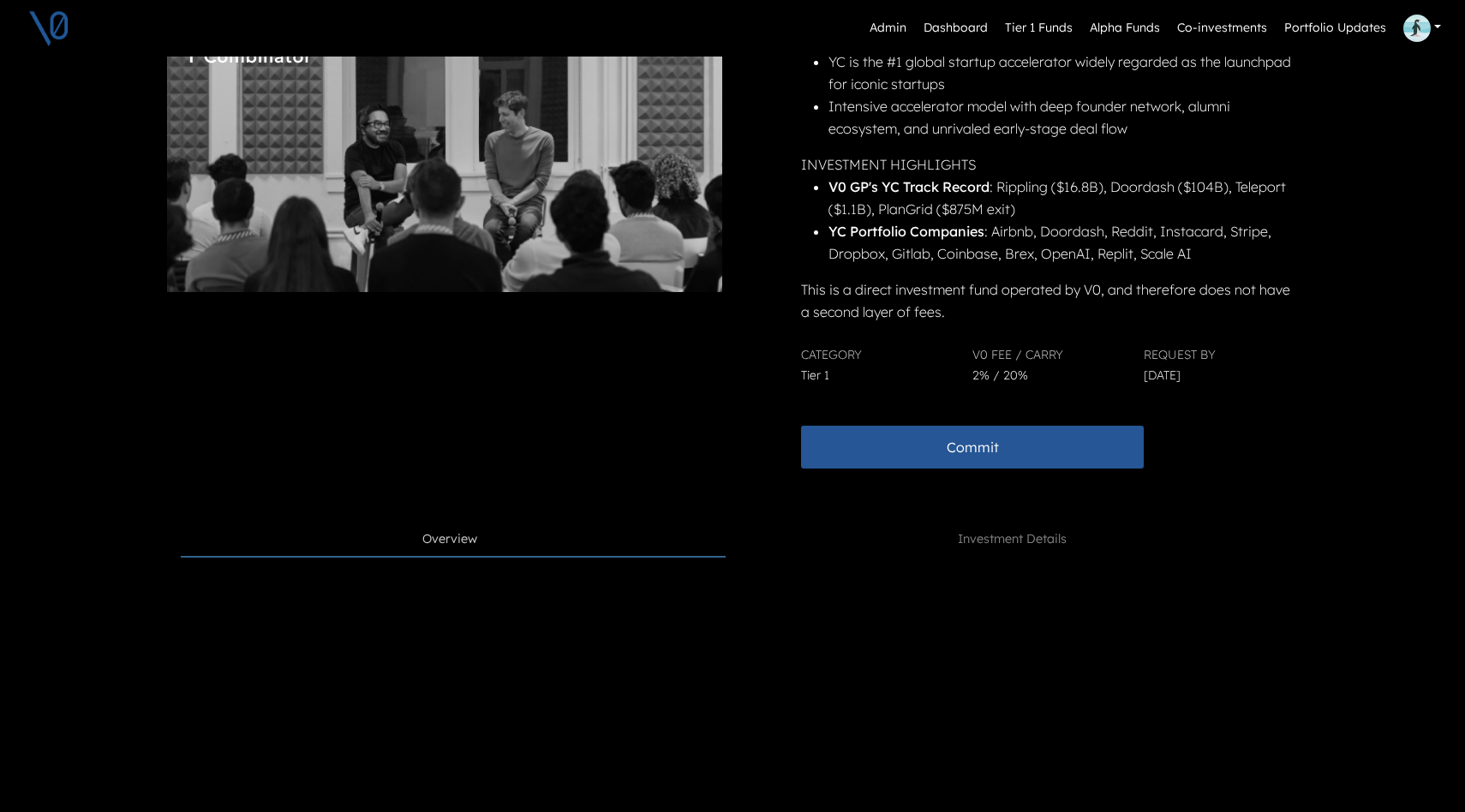
scroll to position [284, 0]
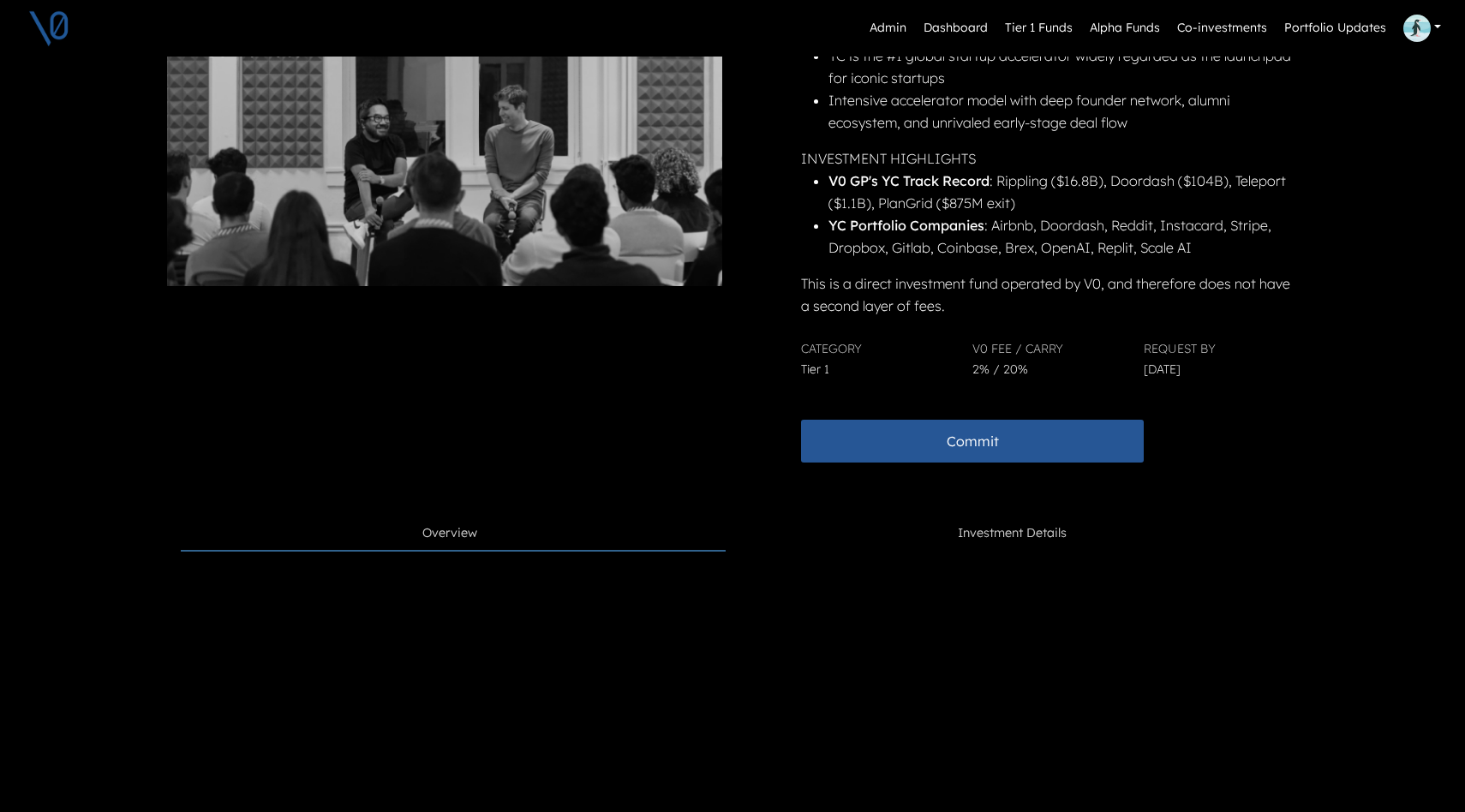
click at [989, 530] on span "Investment Details" at bounding box center [1012, 533] width 108 height 19
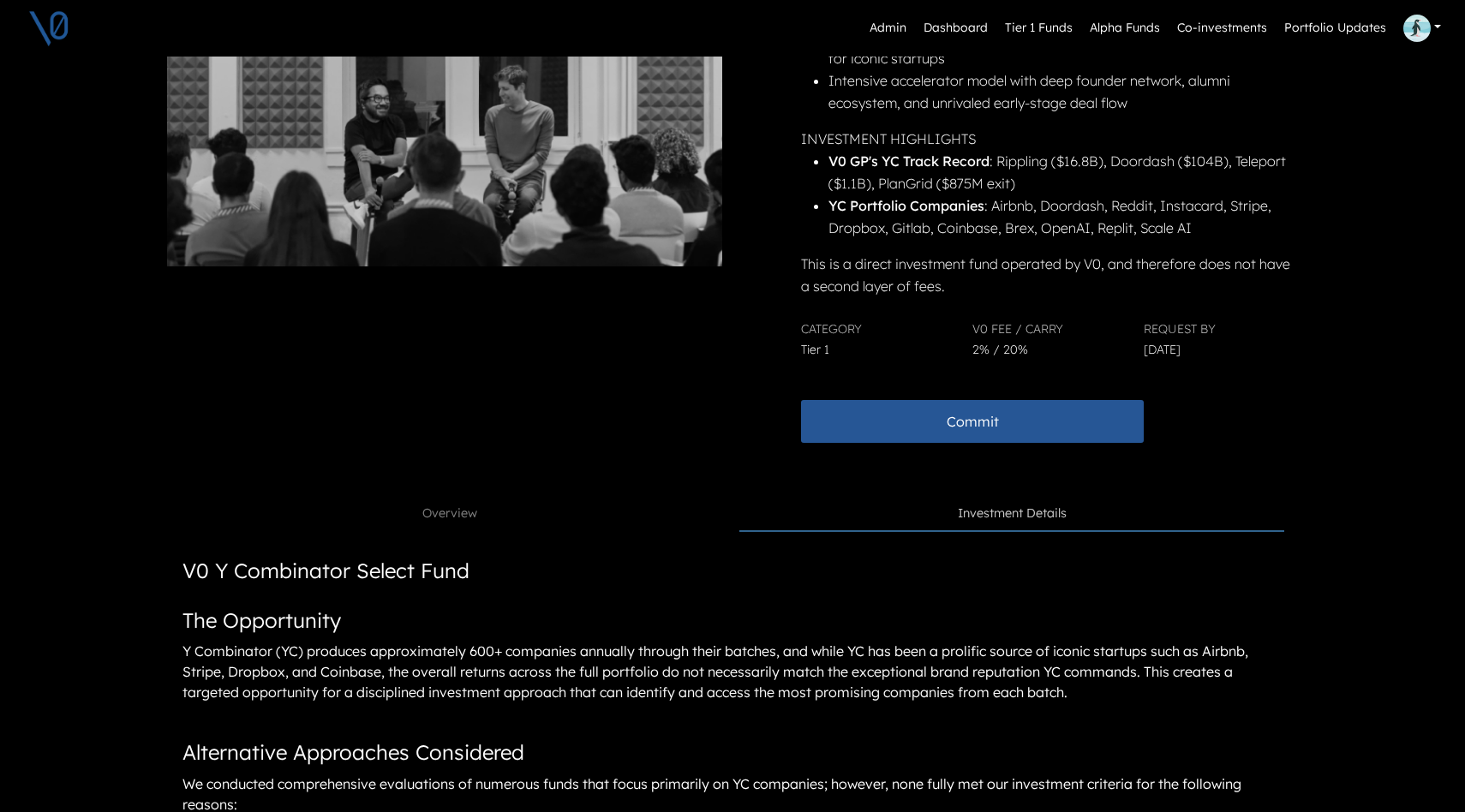
scroll to position [418, 0]
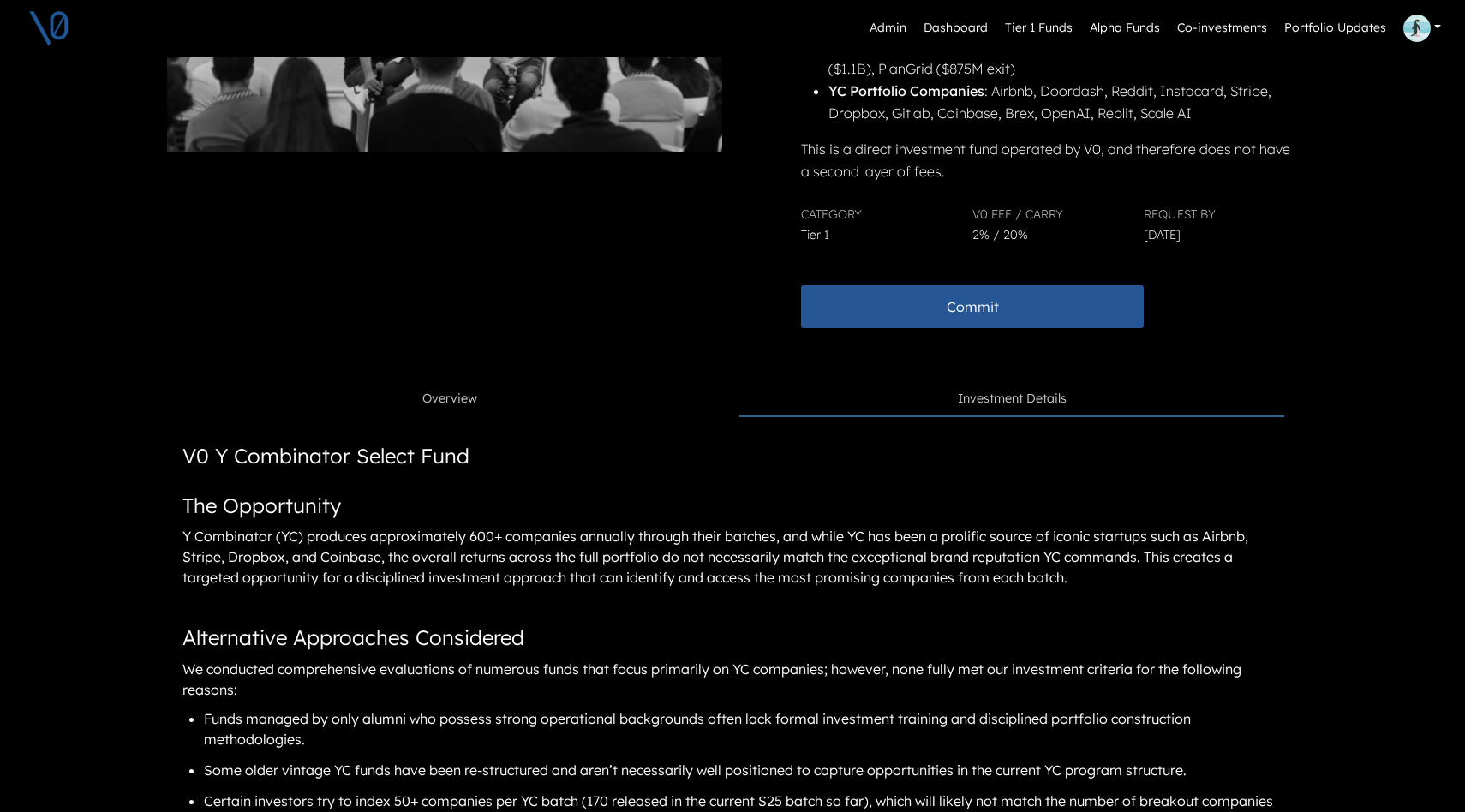
click at [508, 401] on link "Overview" at bounding box center [453, 398] width 544 height 32
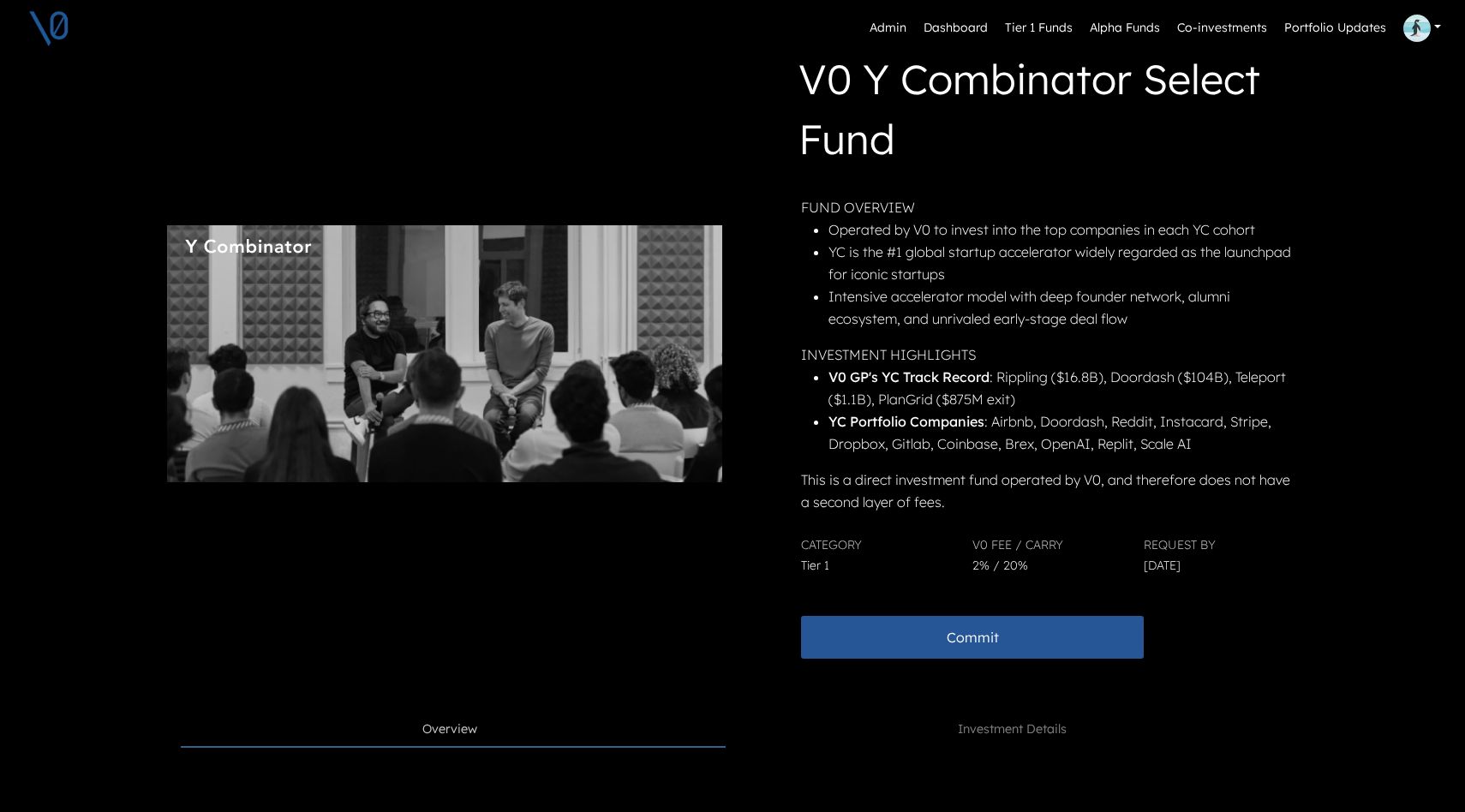
scroll to position [0, 0]
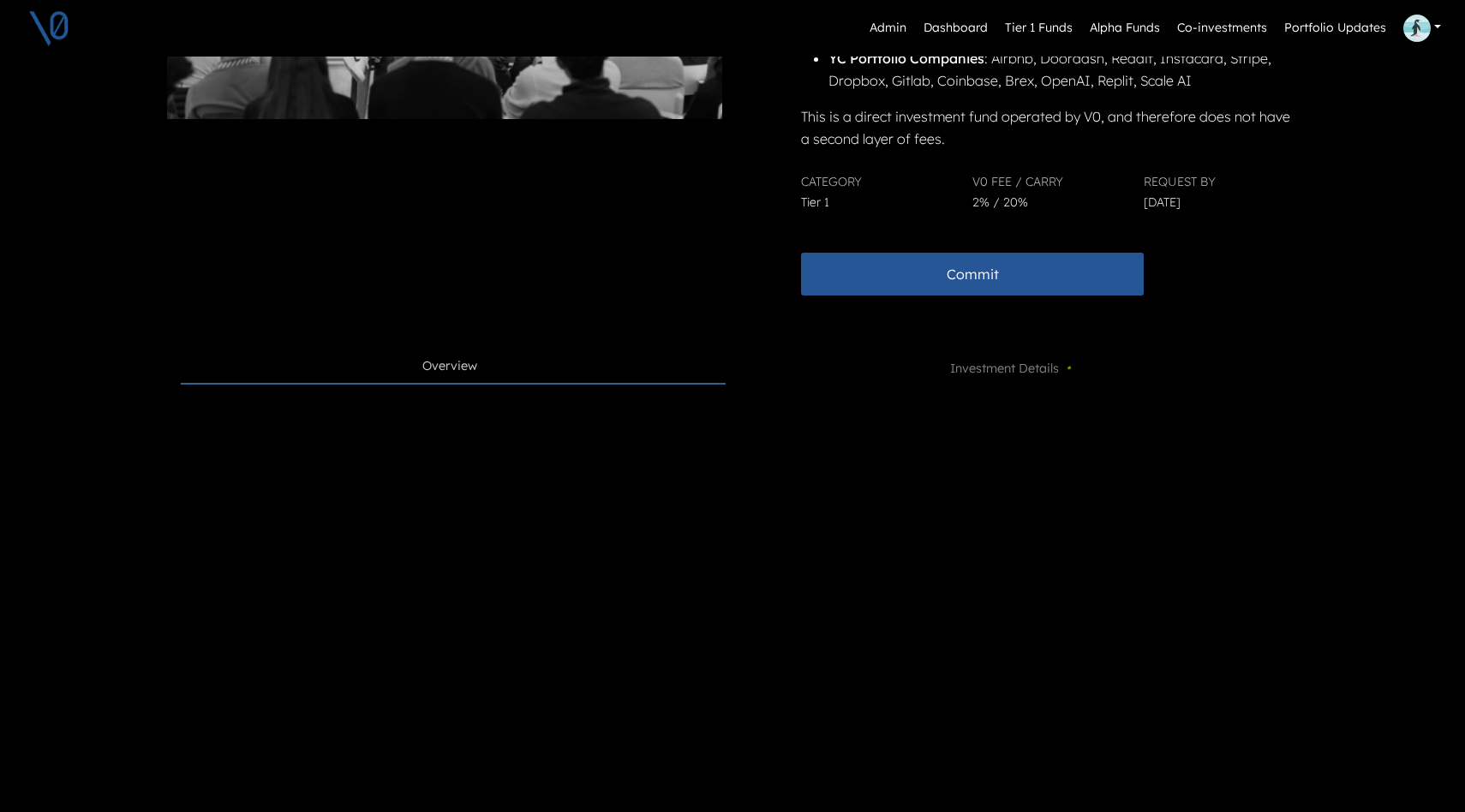
scroll to position [454, 0]
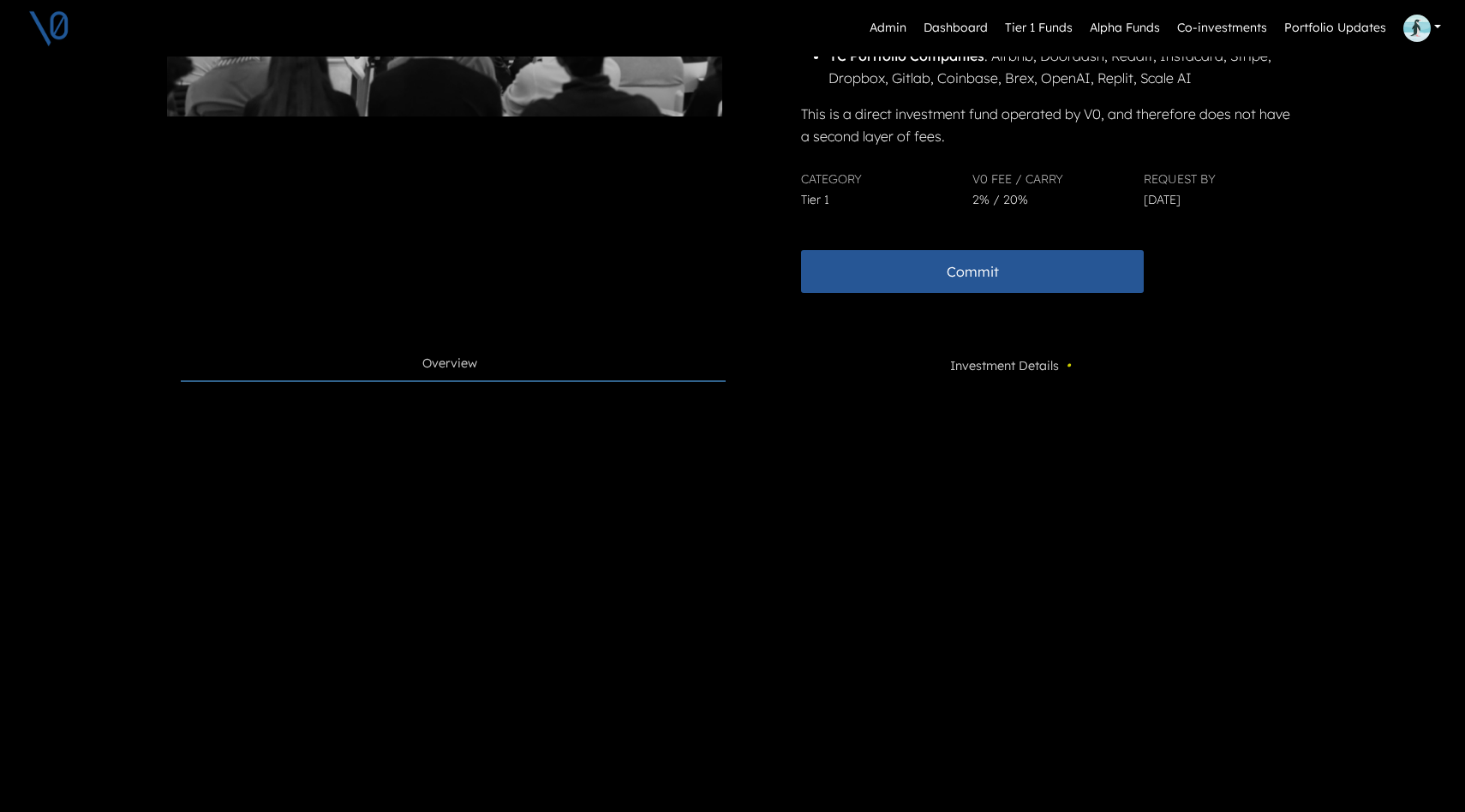
click at [982, 367] on span "Investment Details •" at bounding box center [1012, 364] width 124 height 21
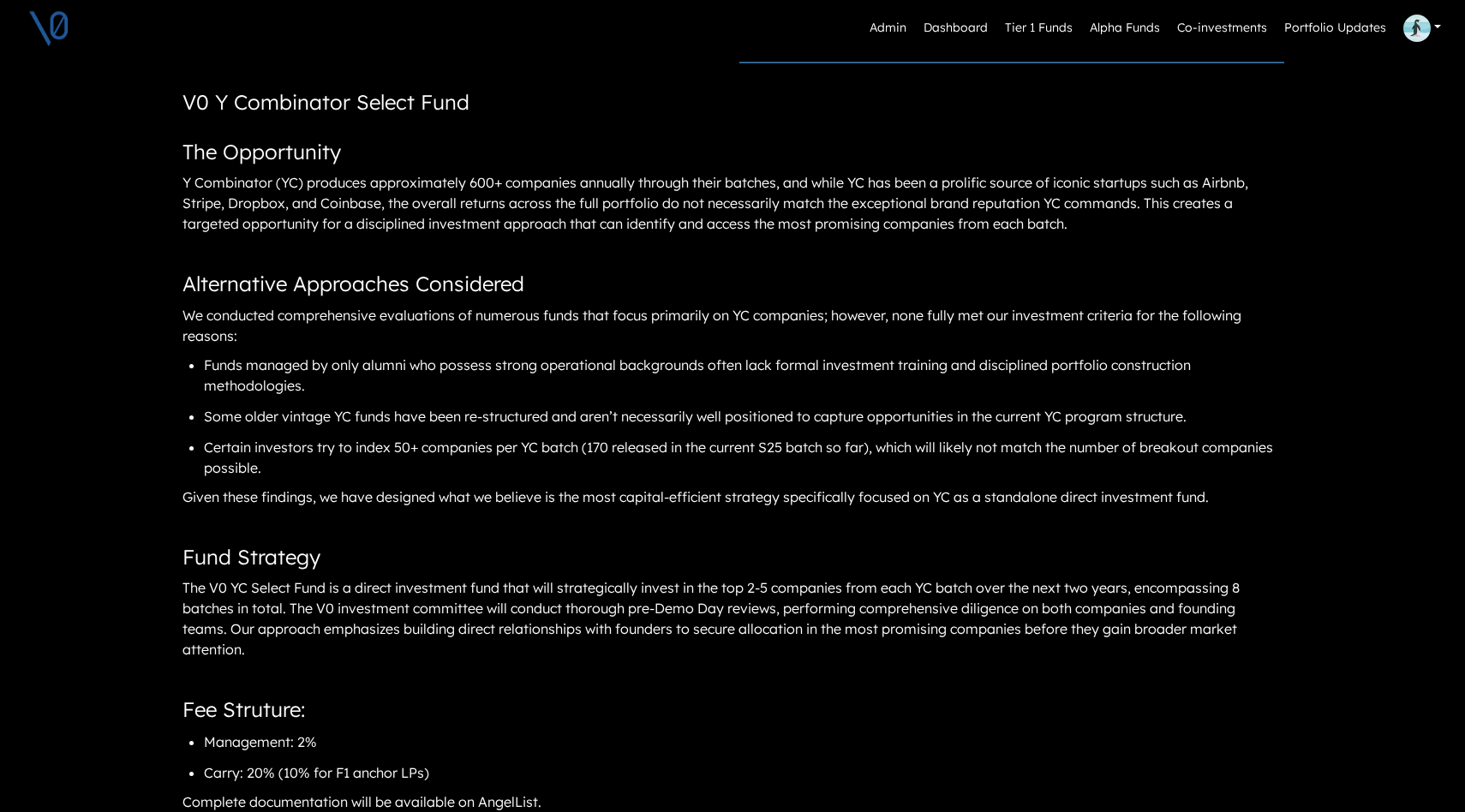
scroll to position [400, 0]
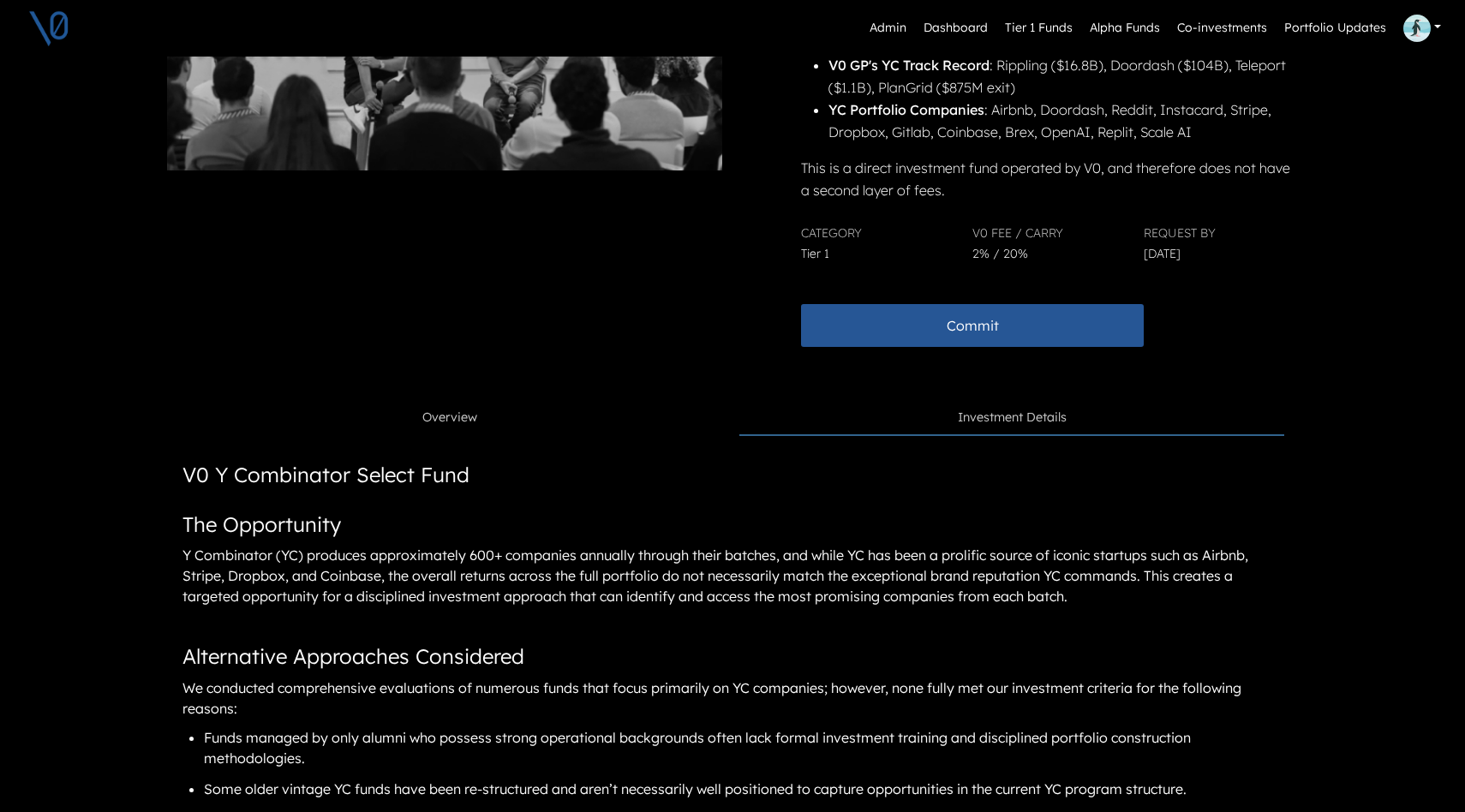
click at [439, 416] on span "Overview" at bounding box center [450, 417] width 55 height 19
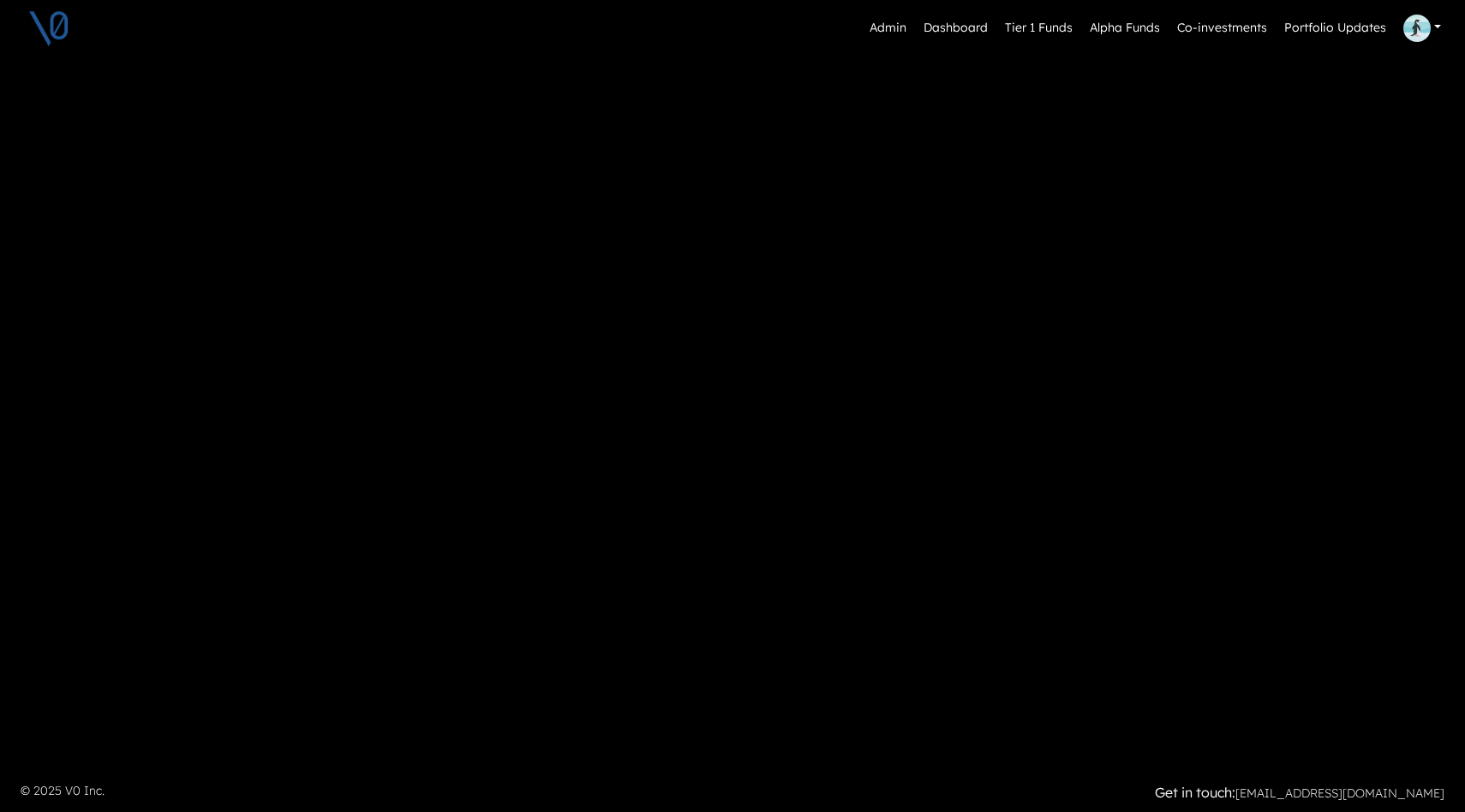
scroll to position [1394, 0]
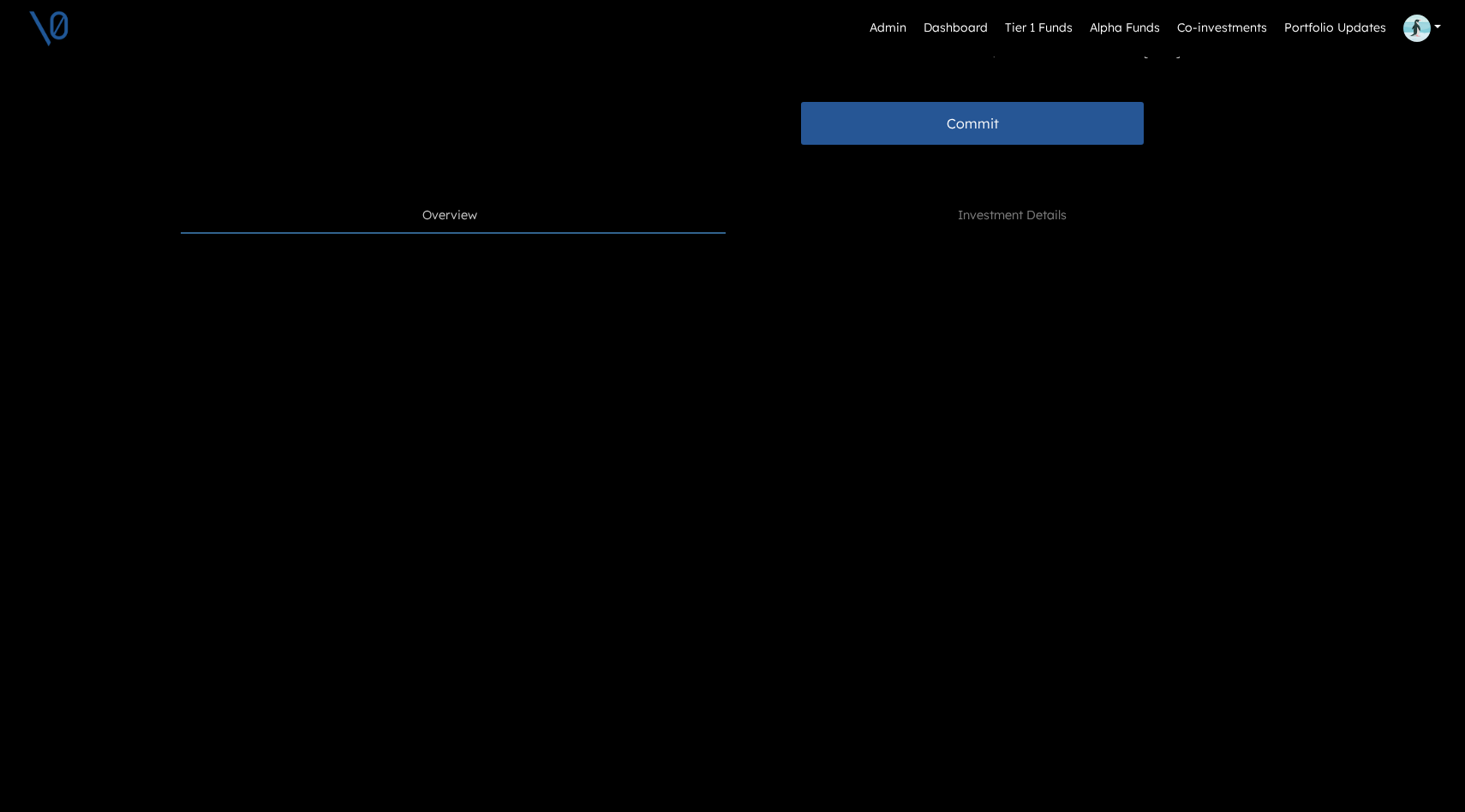
scroll to position [651, 0]
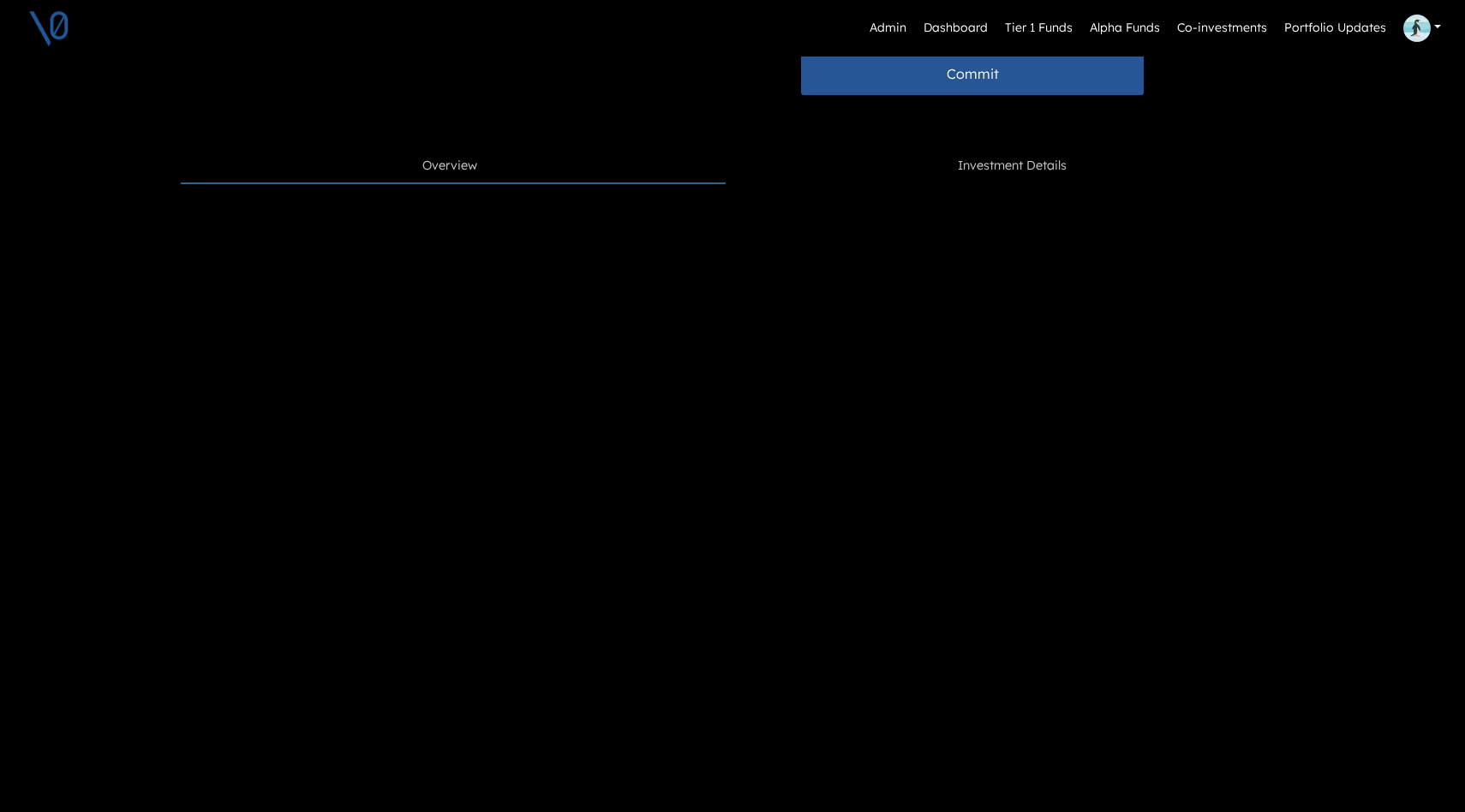
click at [1024, 154] on link "Investment Details" at bounding box center [1011, 165] width 544 height 32
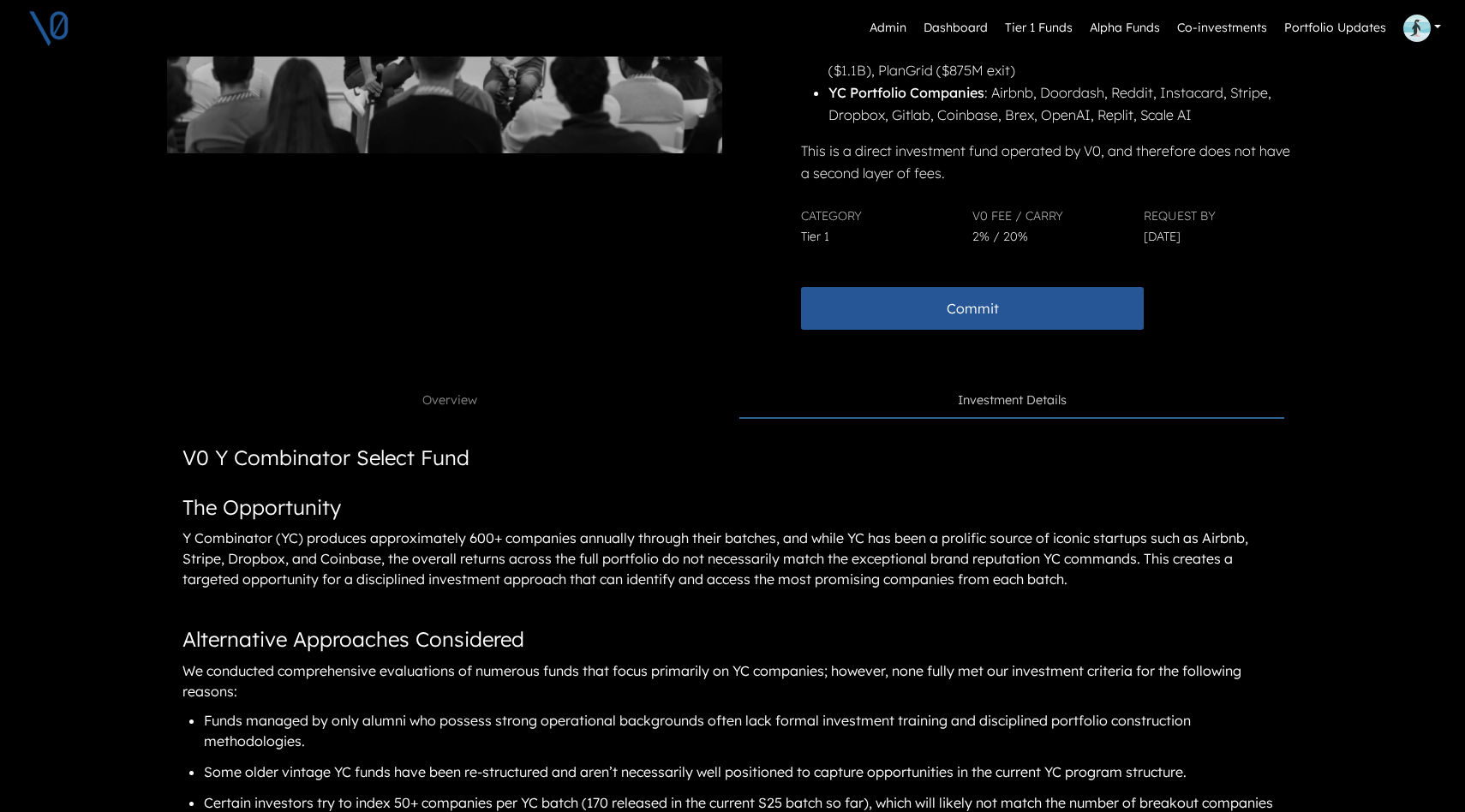
scroll to position [322, 0]
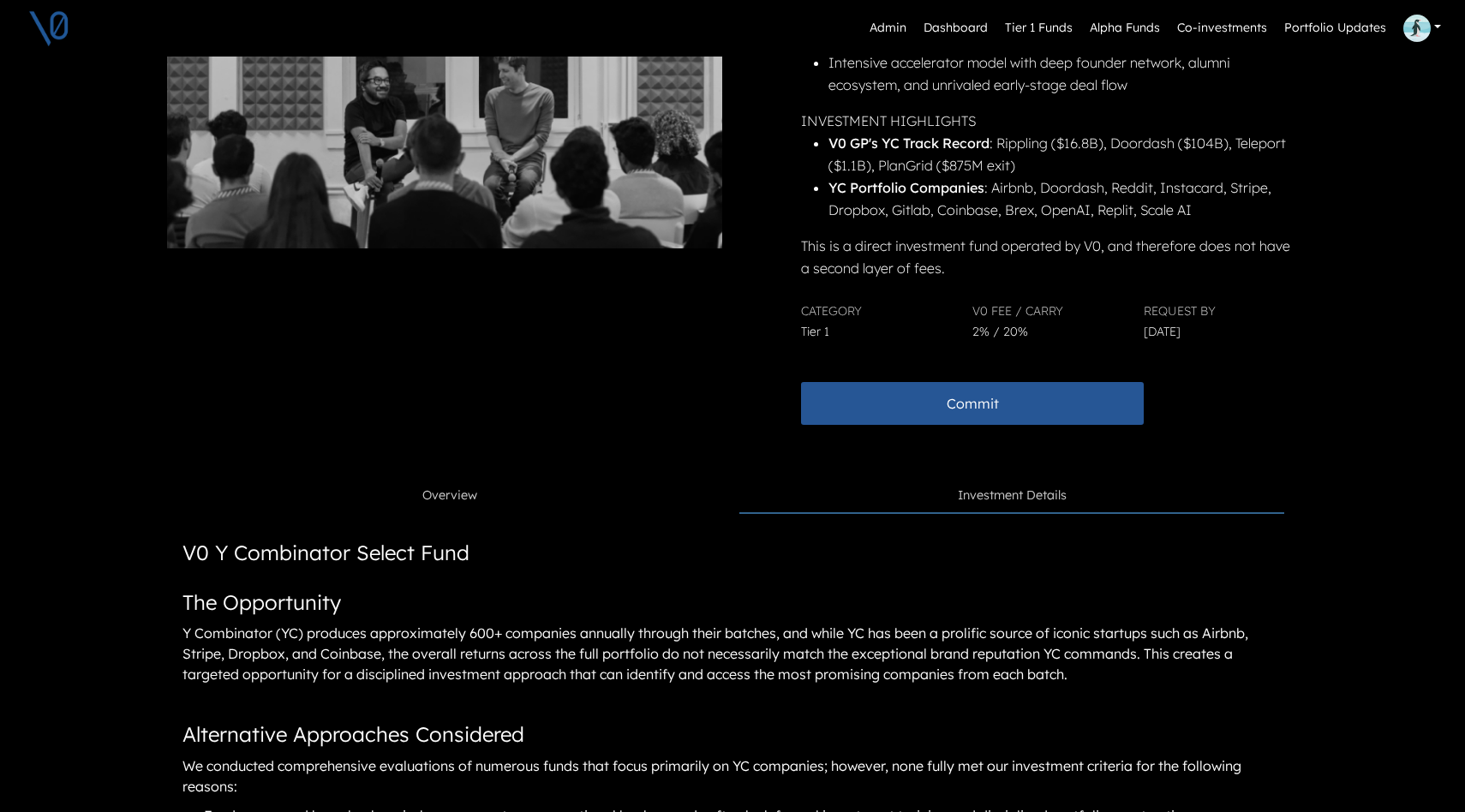
click at [441, 505] on link "Overview" at bounding box center [453, 495] width 544 height 32
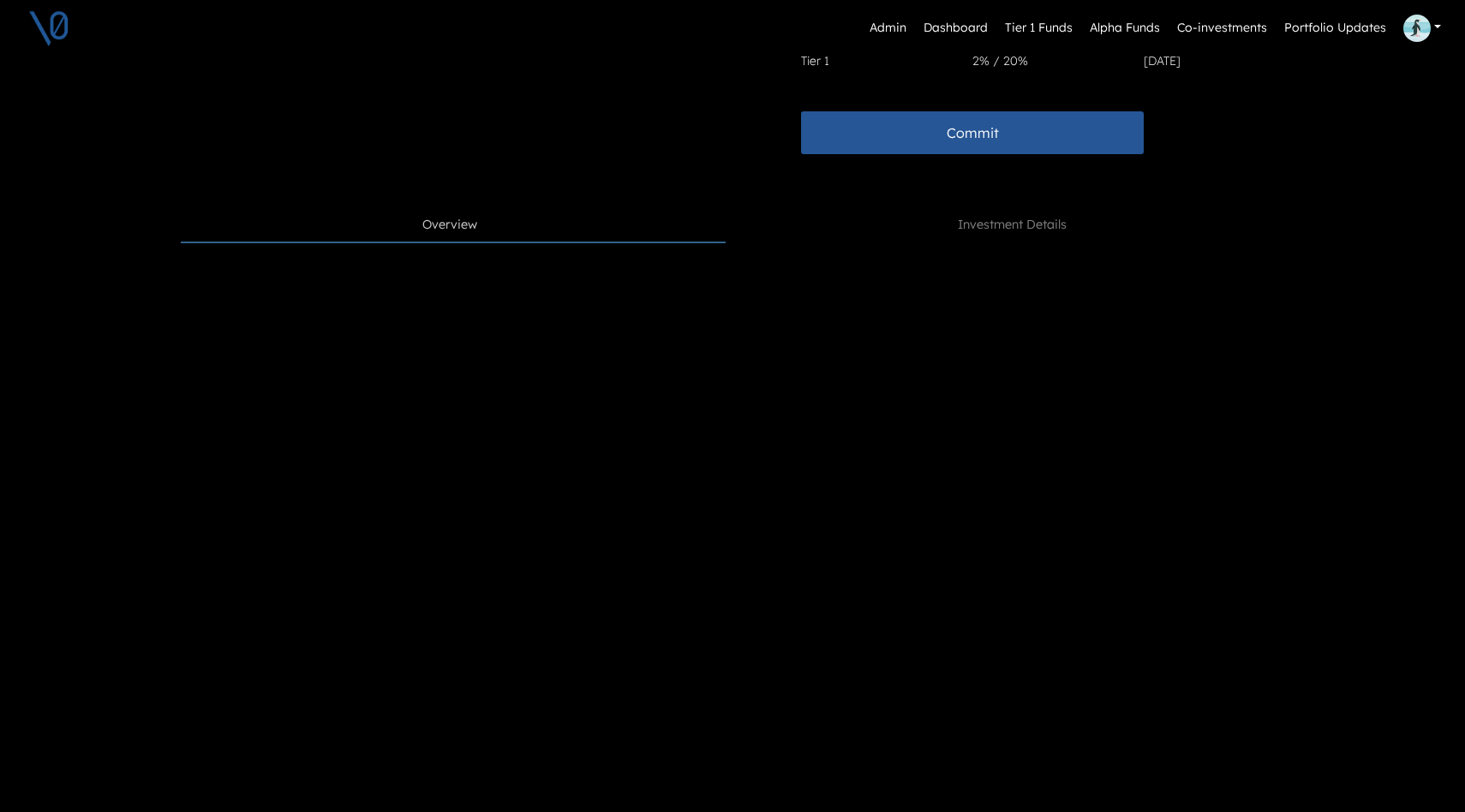
scroll to position [596, 0]
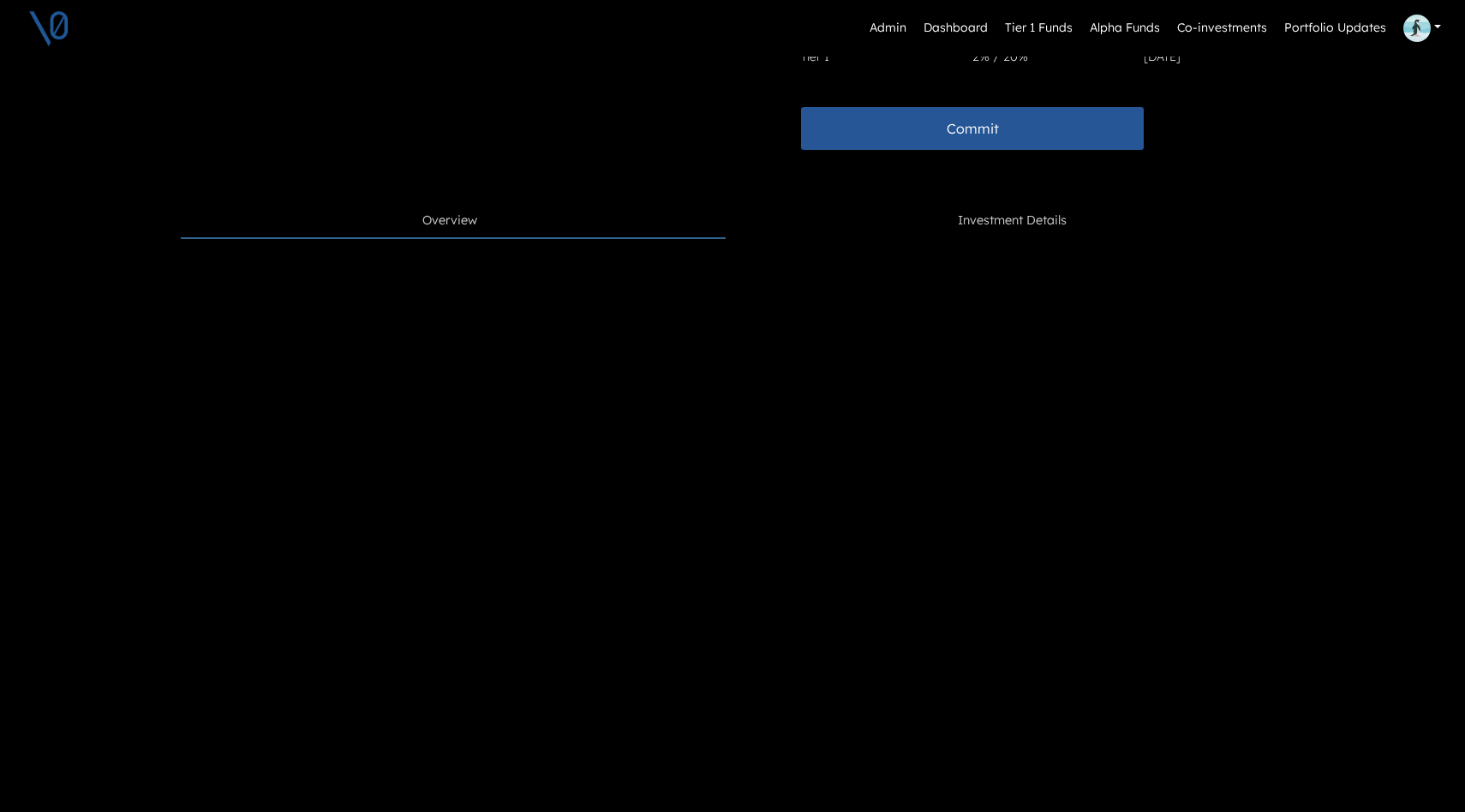
click at [1030, 220] on span "Investment Details" at bounding box center [1012, 220] width 108 height 19
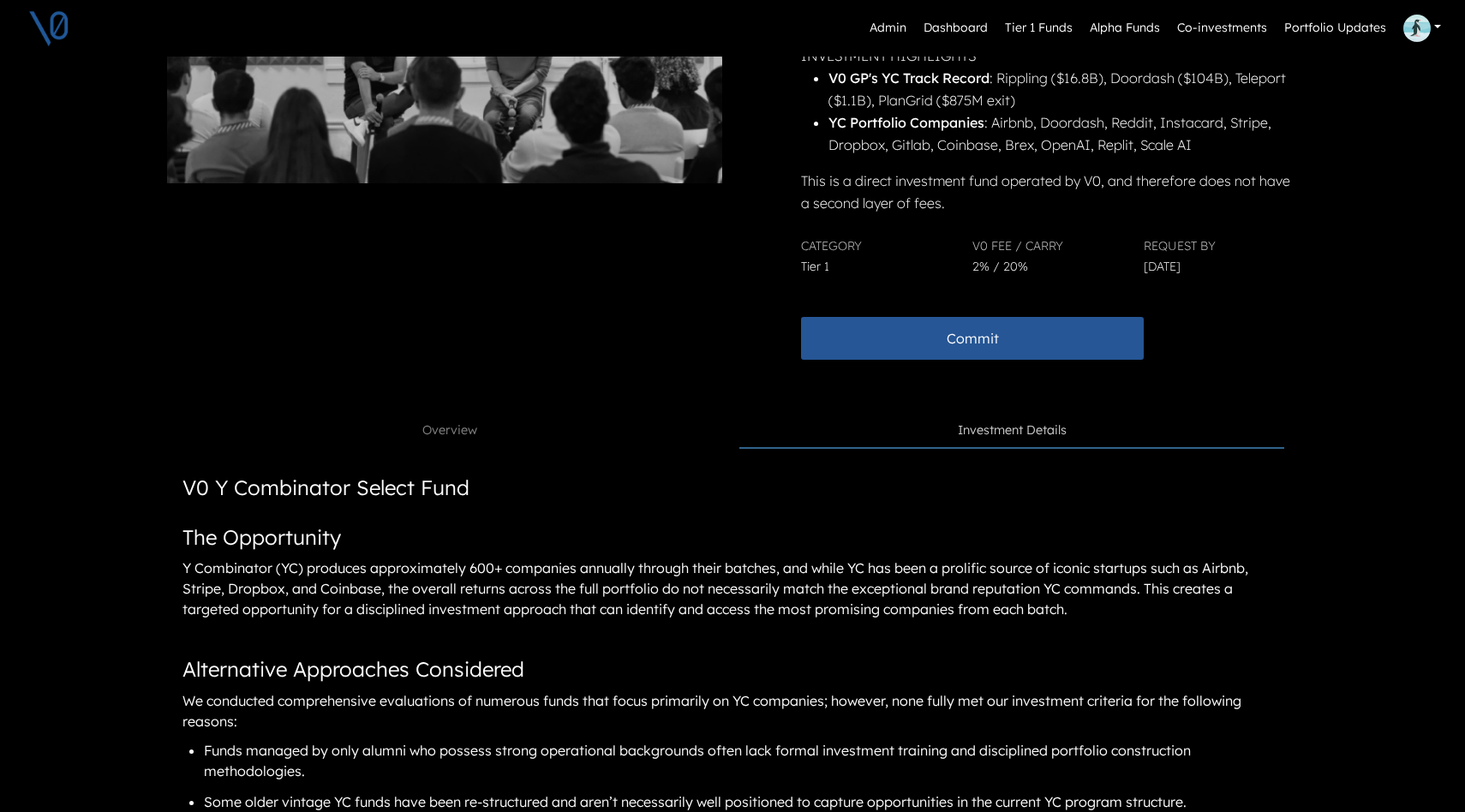
scroll to position [367, 0]
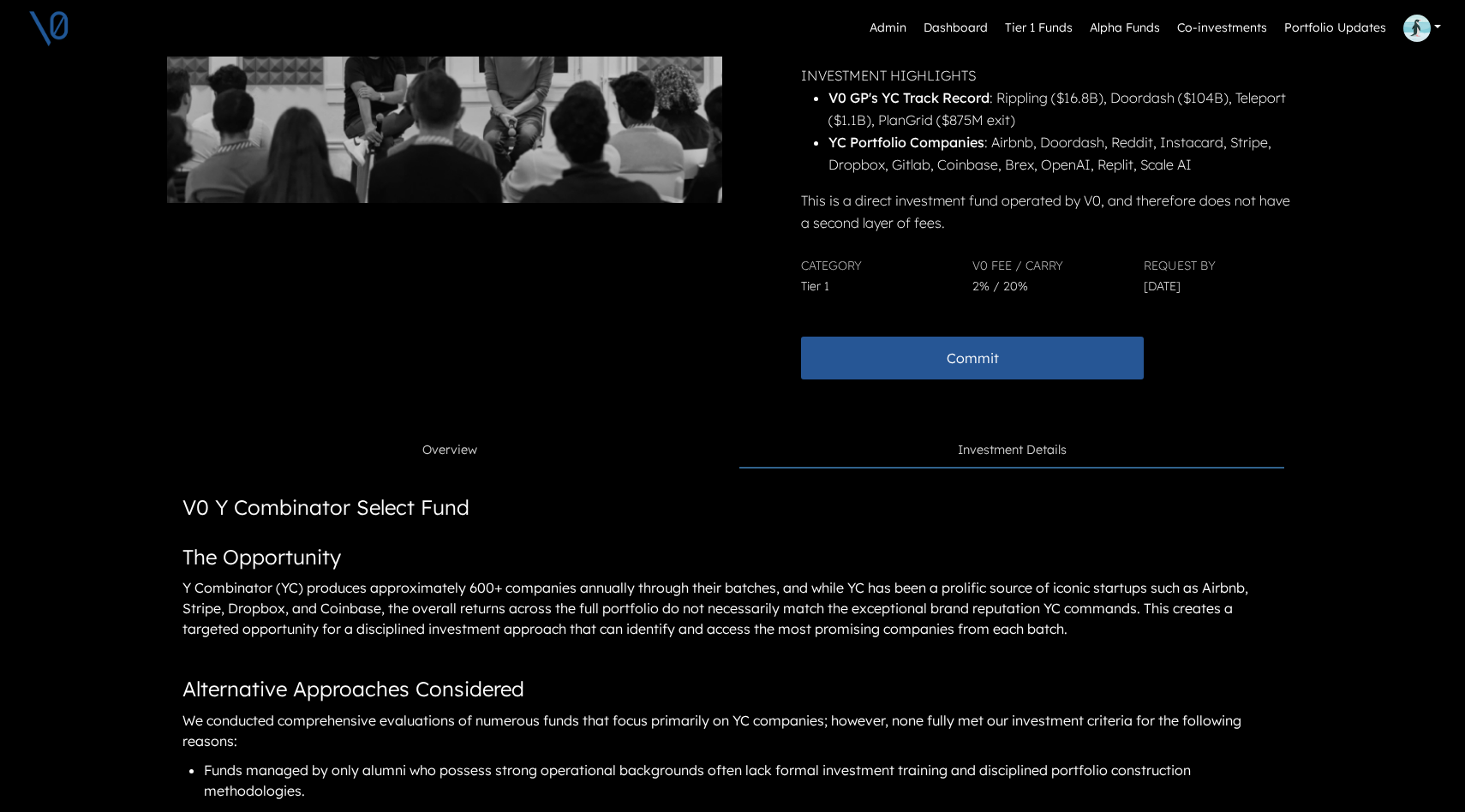
click at [420, 452] on link "Overview" at bounding box center [453, 450] width 544 height 32
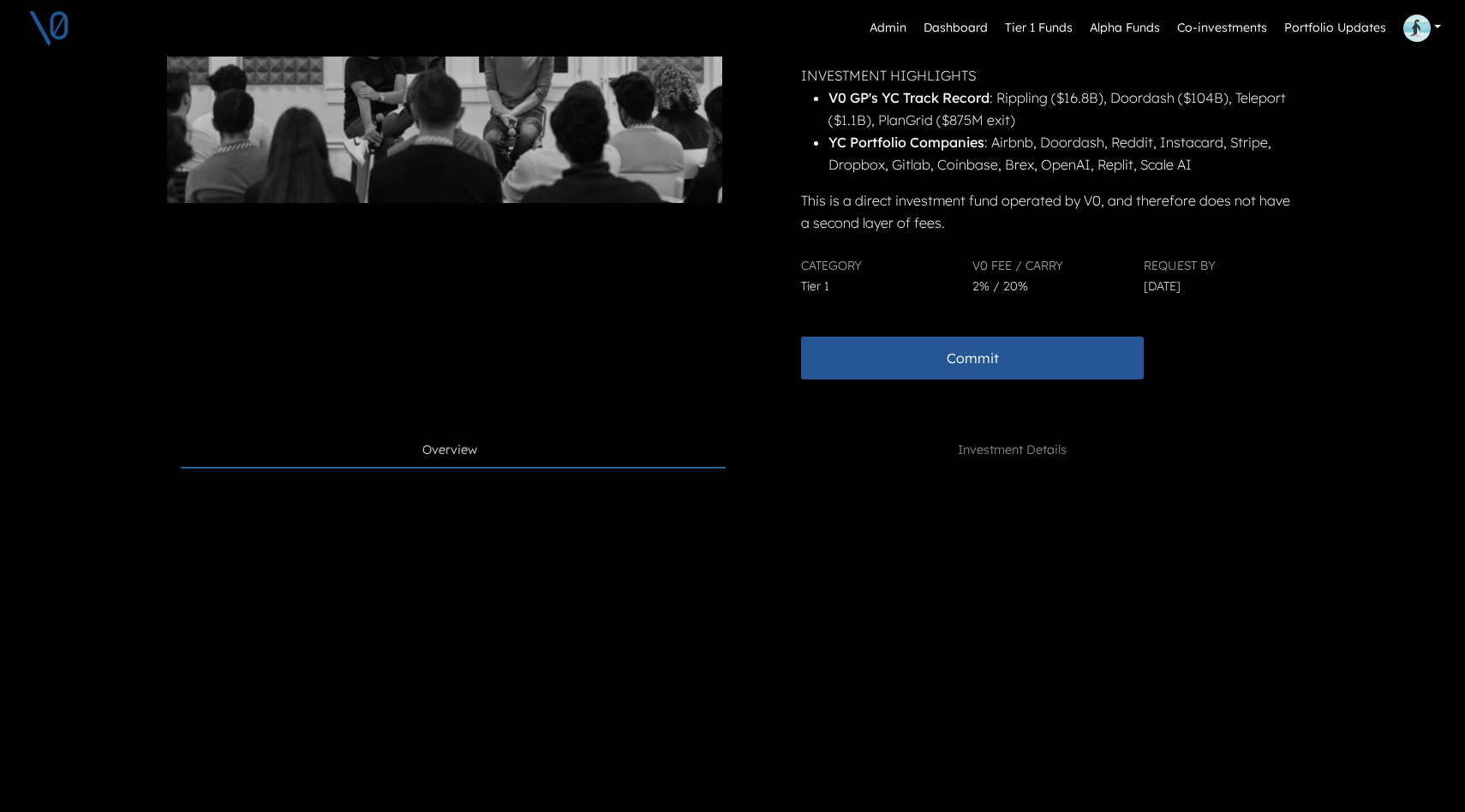
click at [1392, 629] on div "Admin Dashboard Tier 1 Funds Alpha Funds Co-investments Portfolio Updates Profi…" at bounding box center [732, 716] width 1465 height 2165
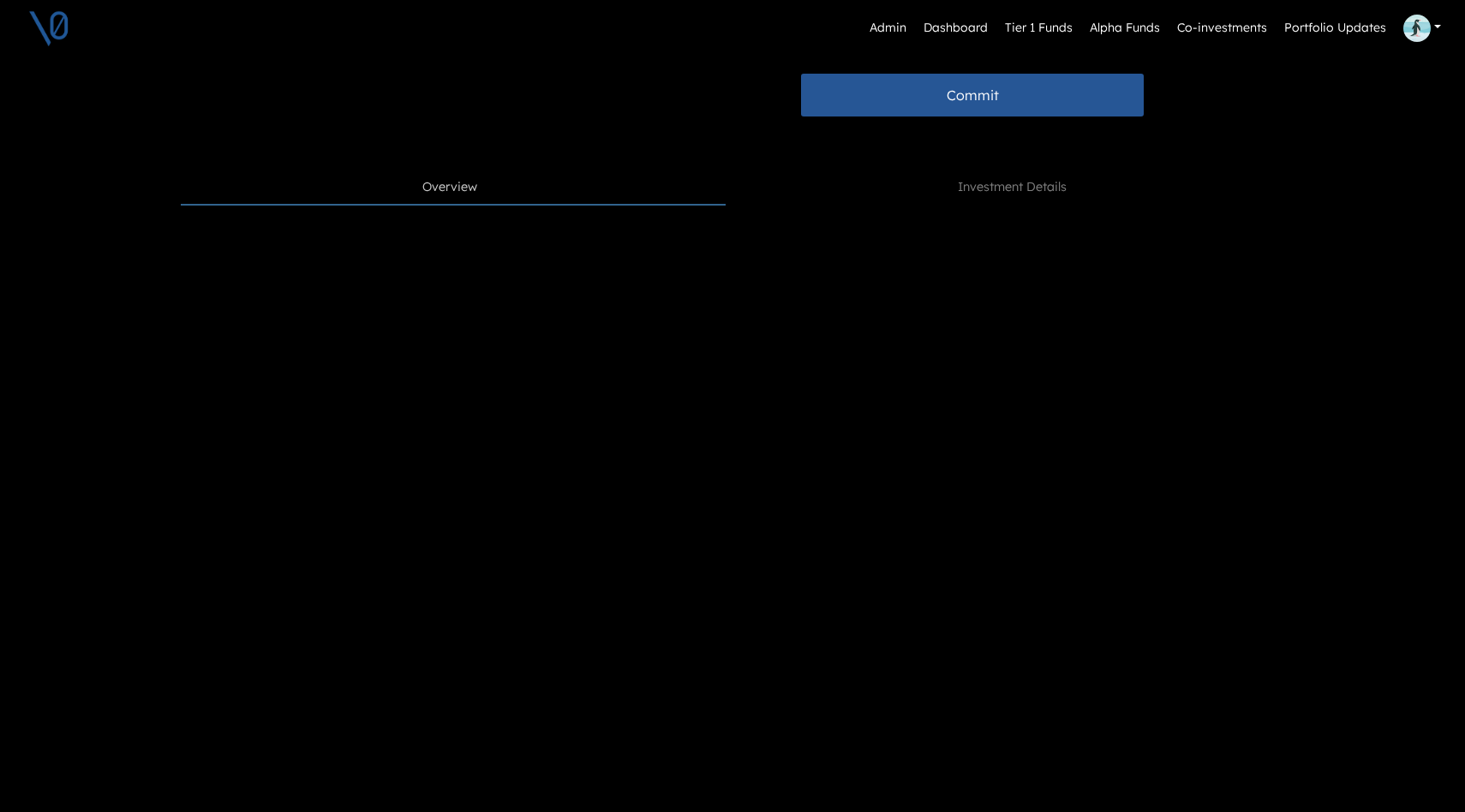
scroll to position [0, 0]
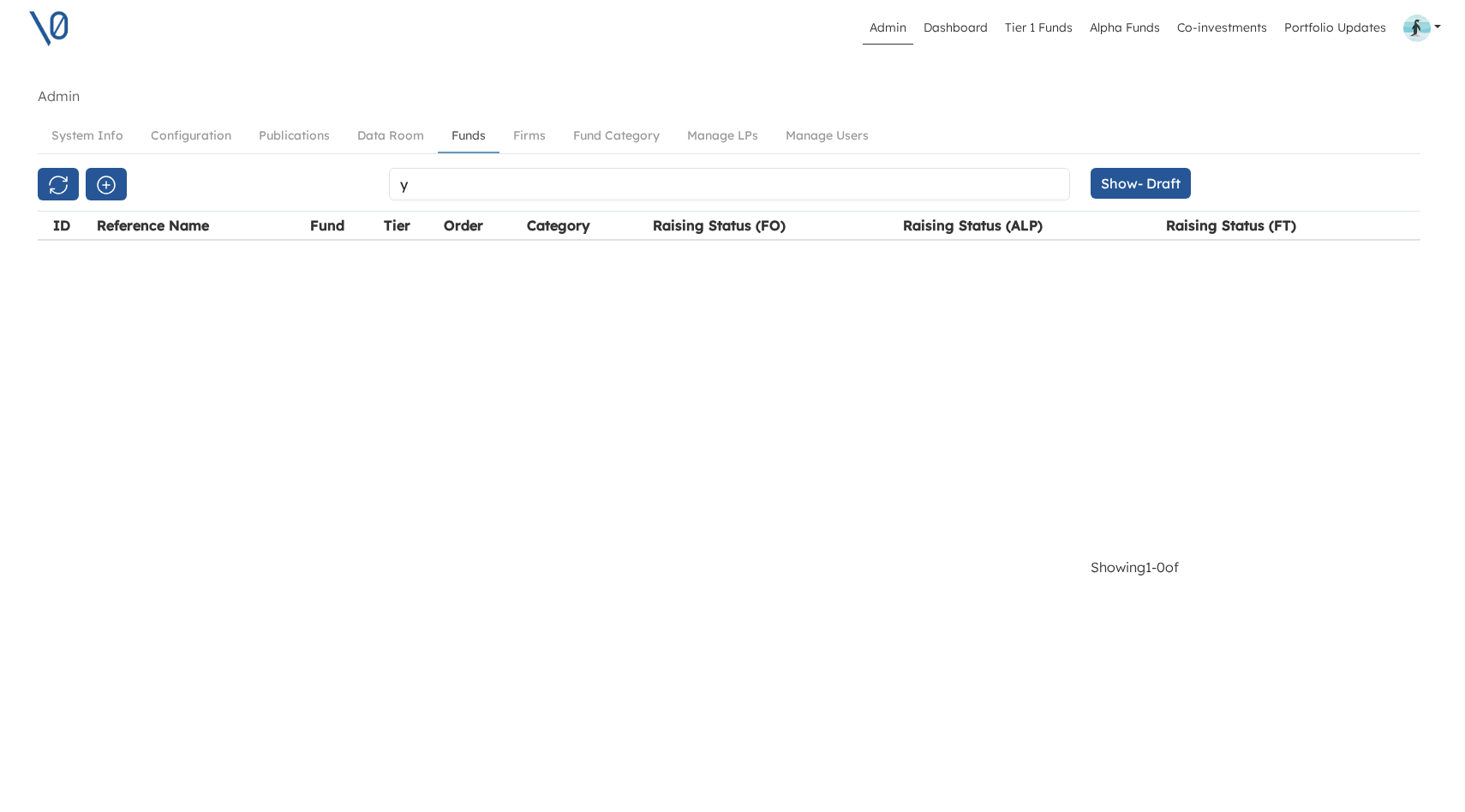
scroll to position [0, 10]
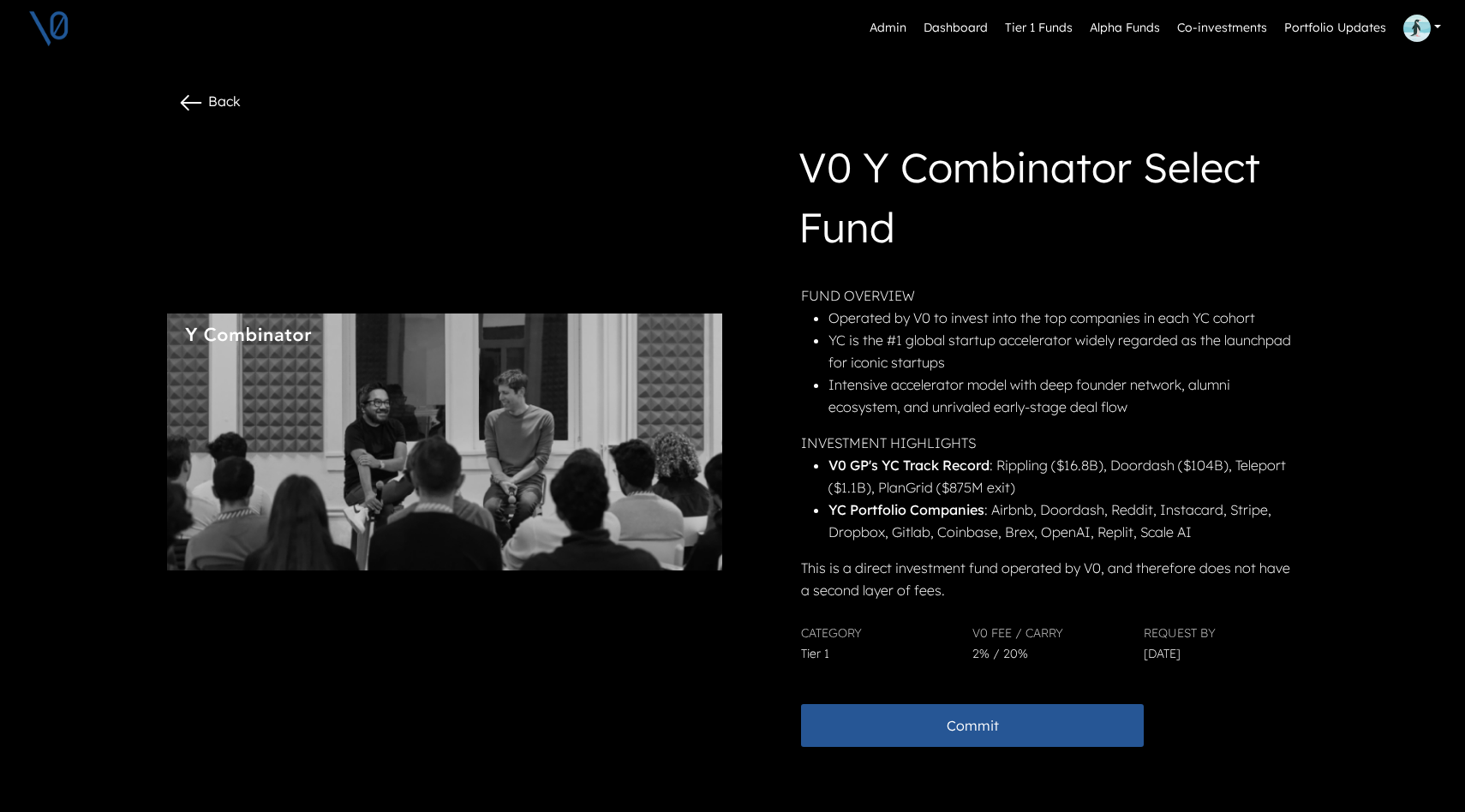
click at [1019, 596] on p "This is a direct investment fund operated by V0, and therefore does not have a …" at bounding box center [1046, 578] width 493 height 45
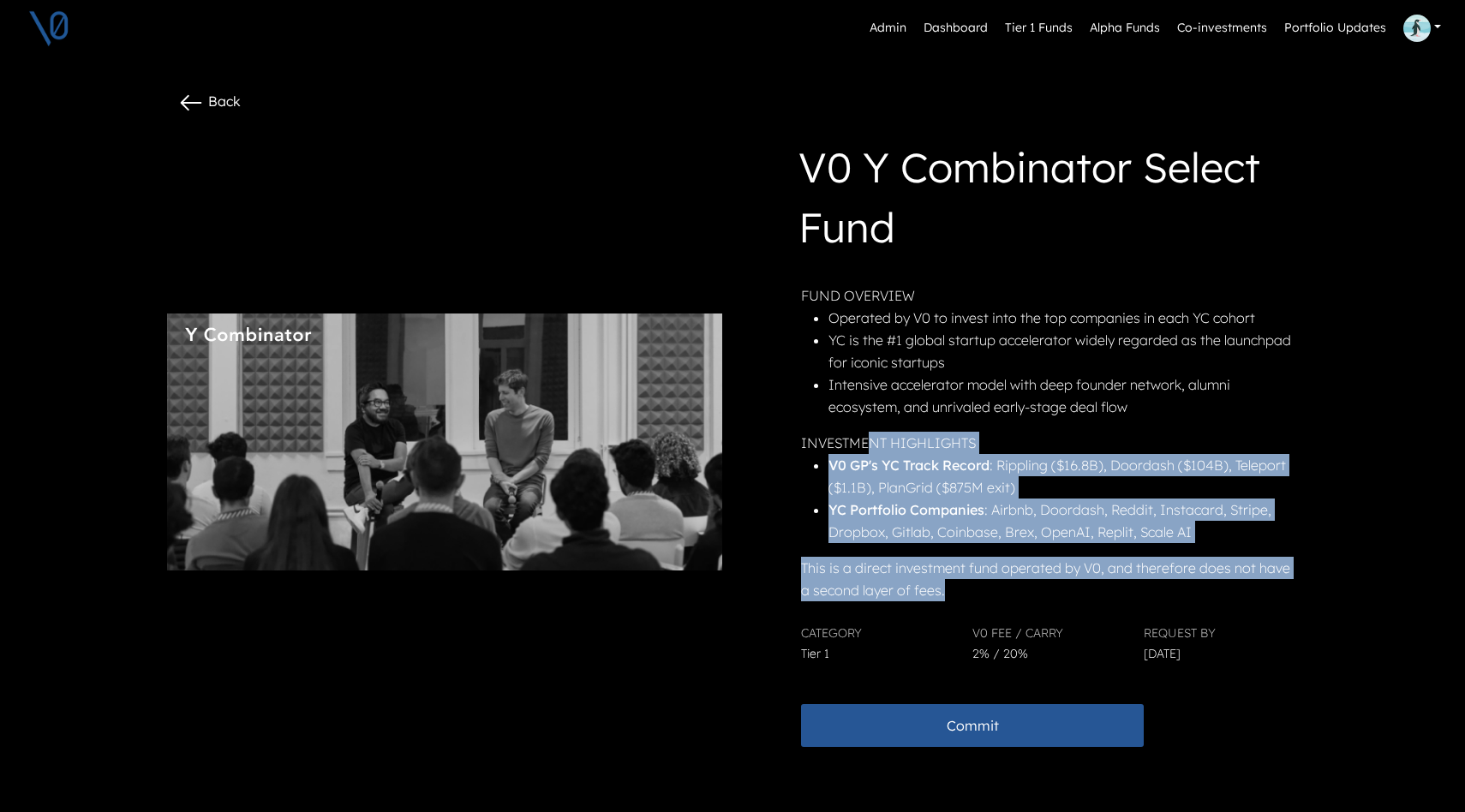
drag, startPoint x: 939, startPoint y: 594, endPoint x: 872, endPoint y: 450, distance: 158.8
click at [872, 450] on div "FUND OVERVIEW Operated by V0 to invest into the top companies in each YC cohort…" at bounding box center [1046, 442] width 493 height 317
click at [1006, 482] on li "V0 GP's YC Track Record : Rippling ($16.8B), Doordash ($104B), Teleport ($1.1B)…" at bounding box center [1061, 476] width 466 height 45
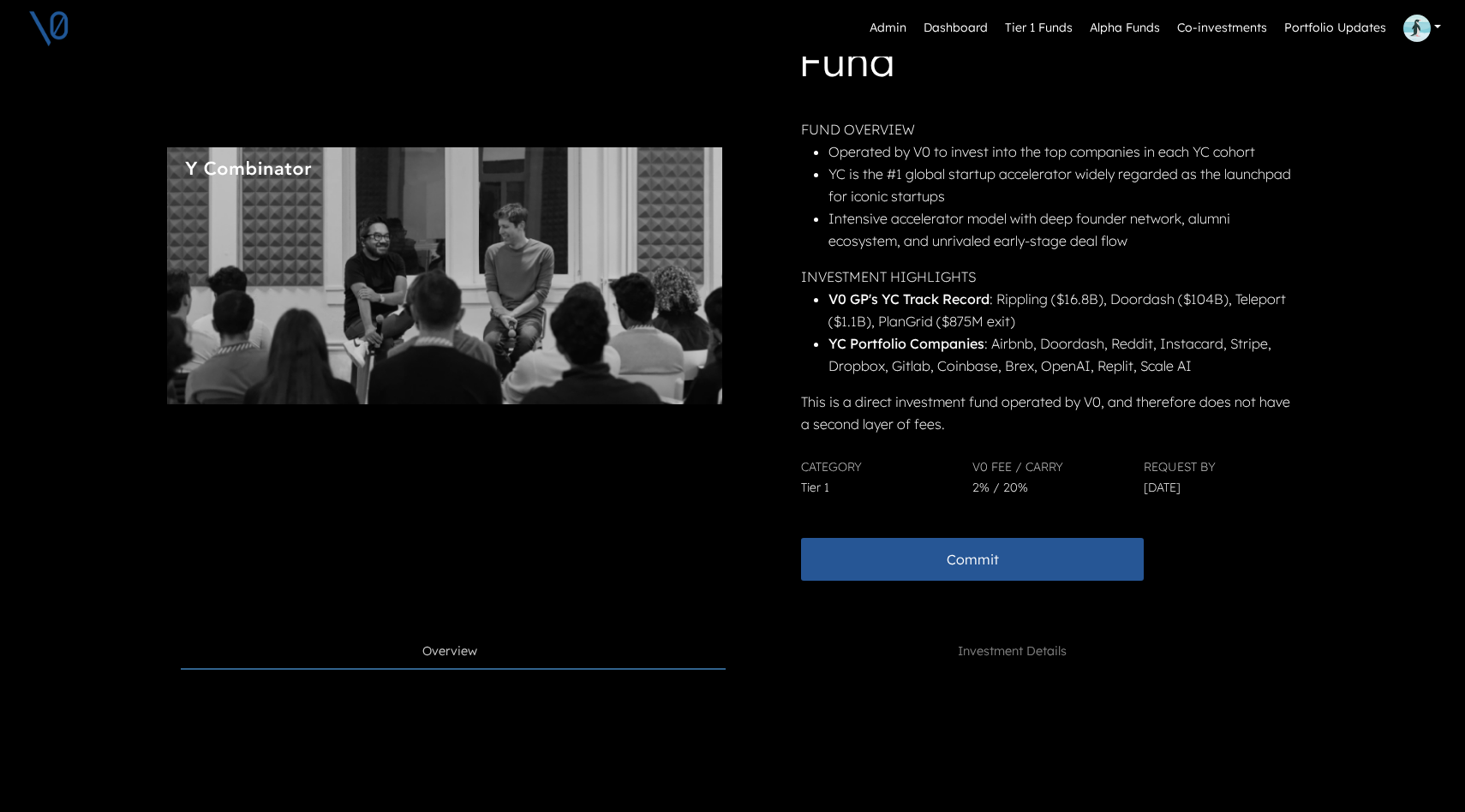
scroll to position [200, 0]
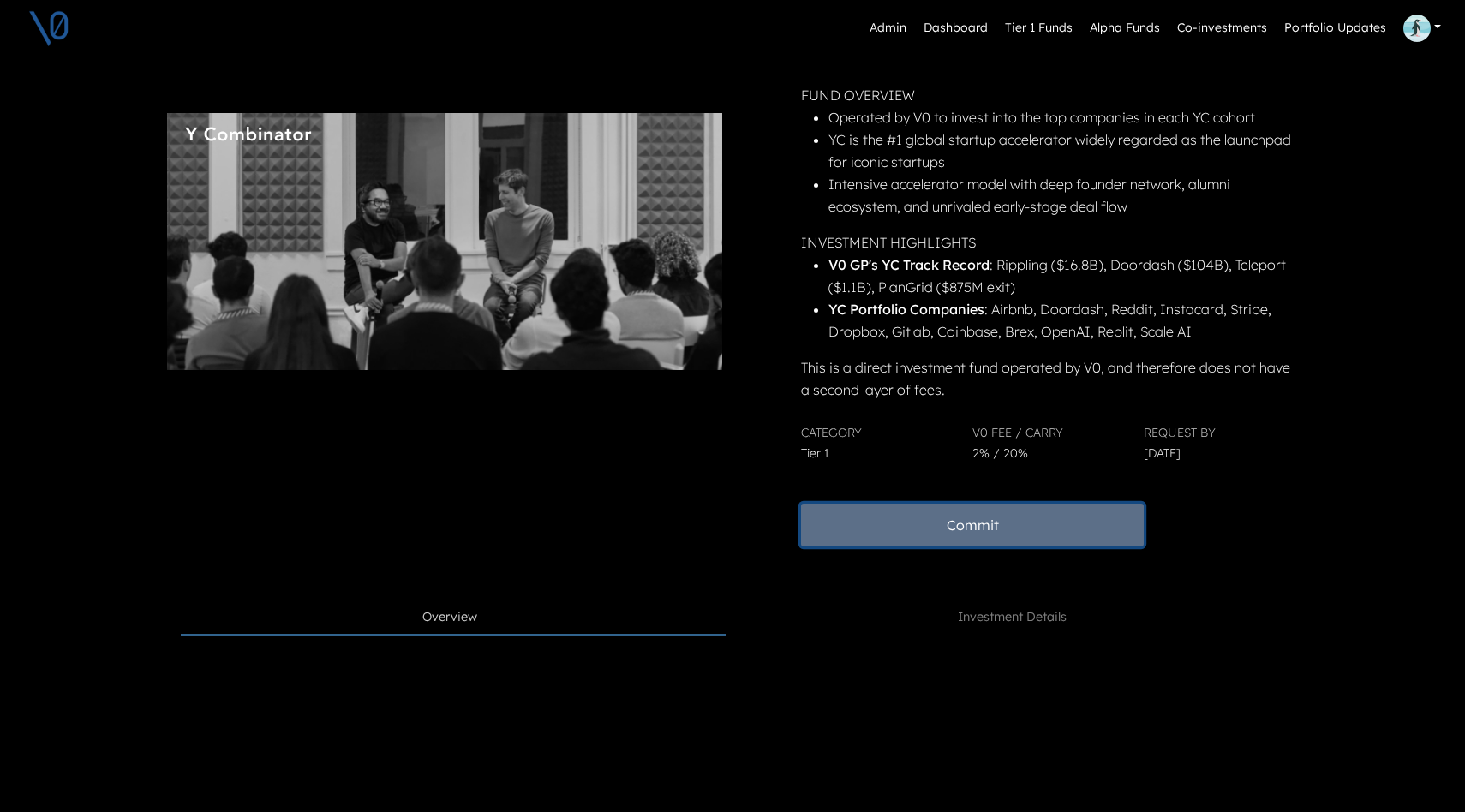
click at [983, 528] on button "Commit" at bounding box center [971, 525] width 342 height 43
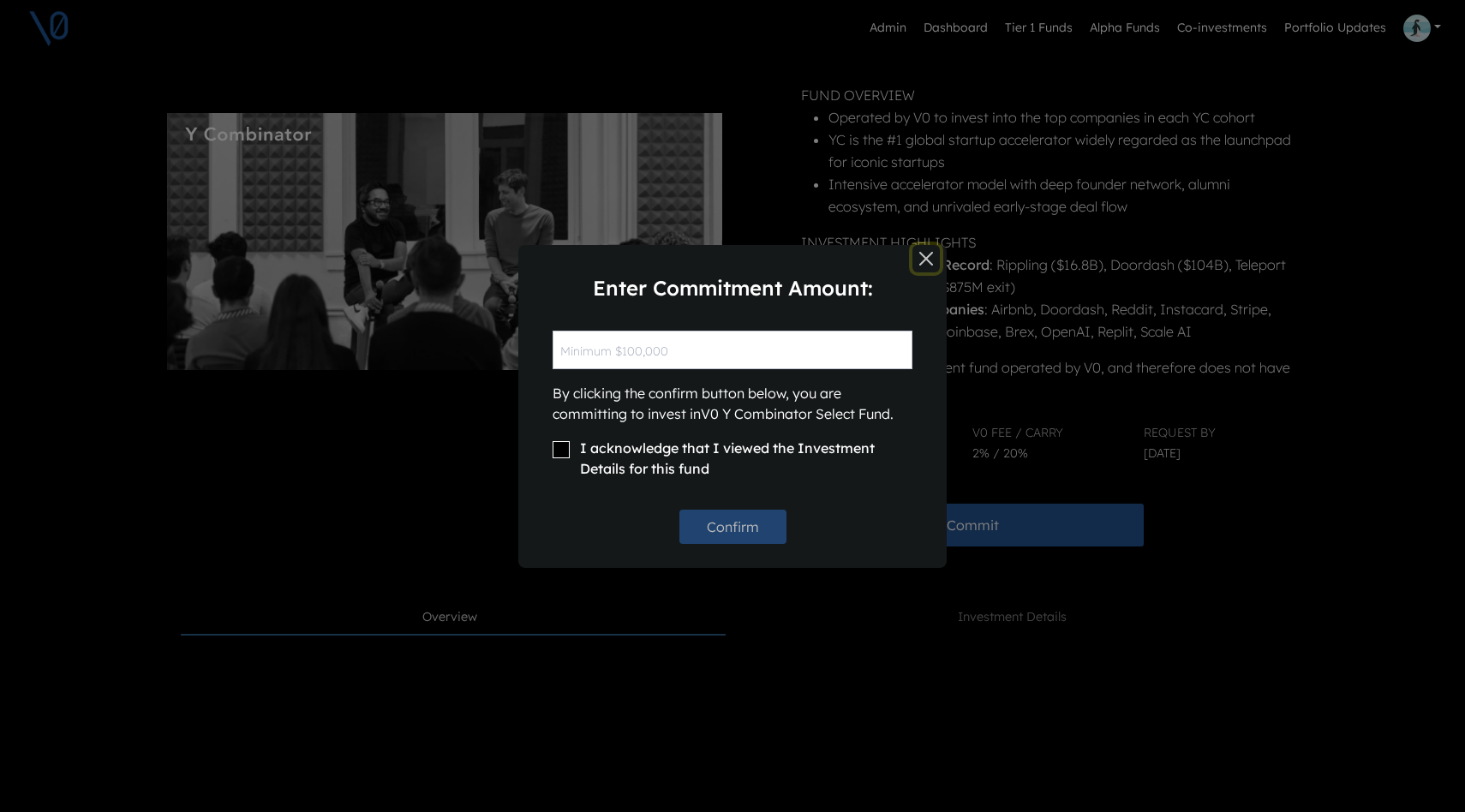
click at [929, 256] on button "Close" at bounding box center [926, 259] width 28 height 28
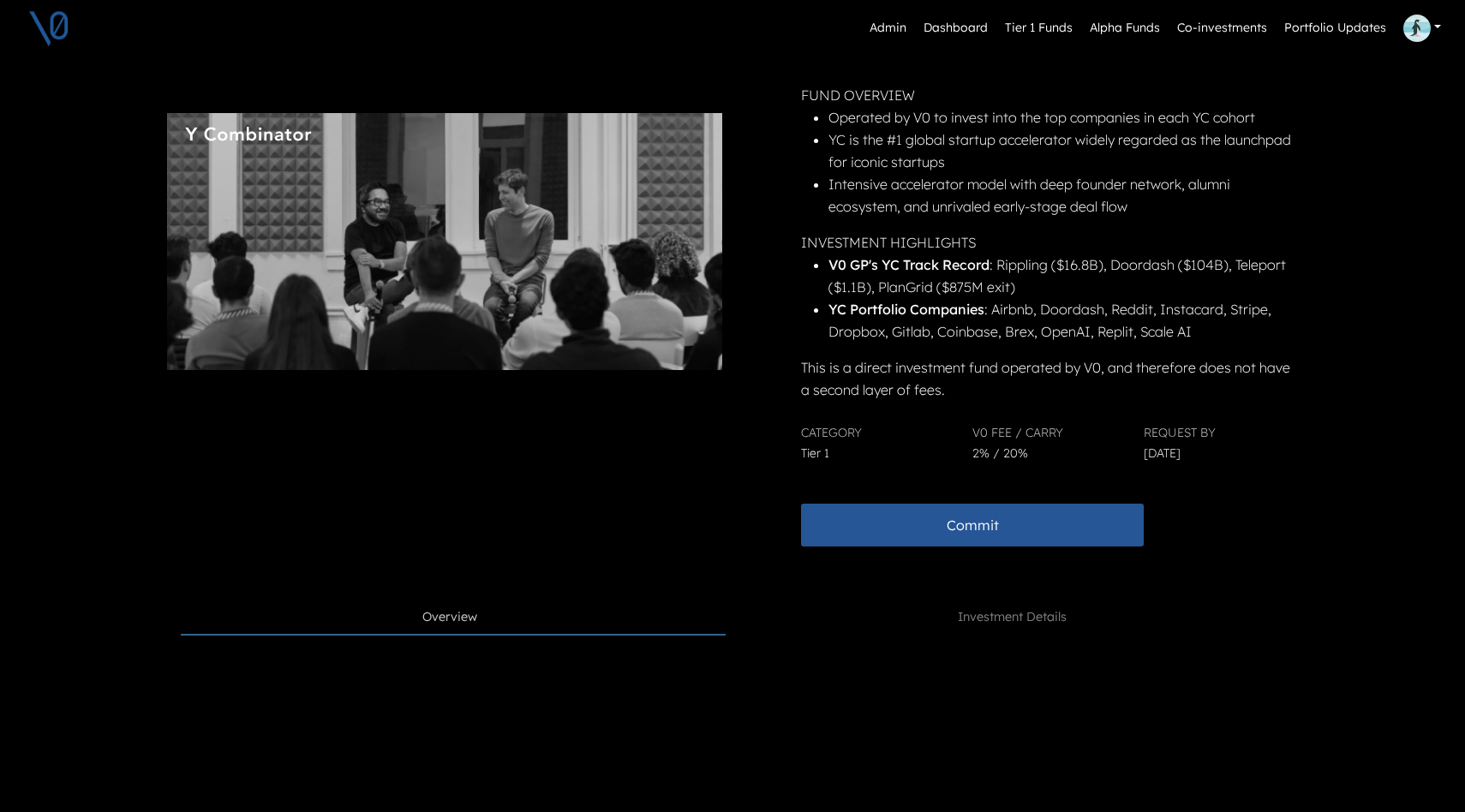
click at [1195, 351] on div "FUND OVERVIEW Operated by V0 to invest into the top companies in each YC cohort…" at bounding box center [1046, 241] width 493 height 317
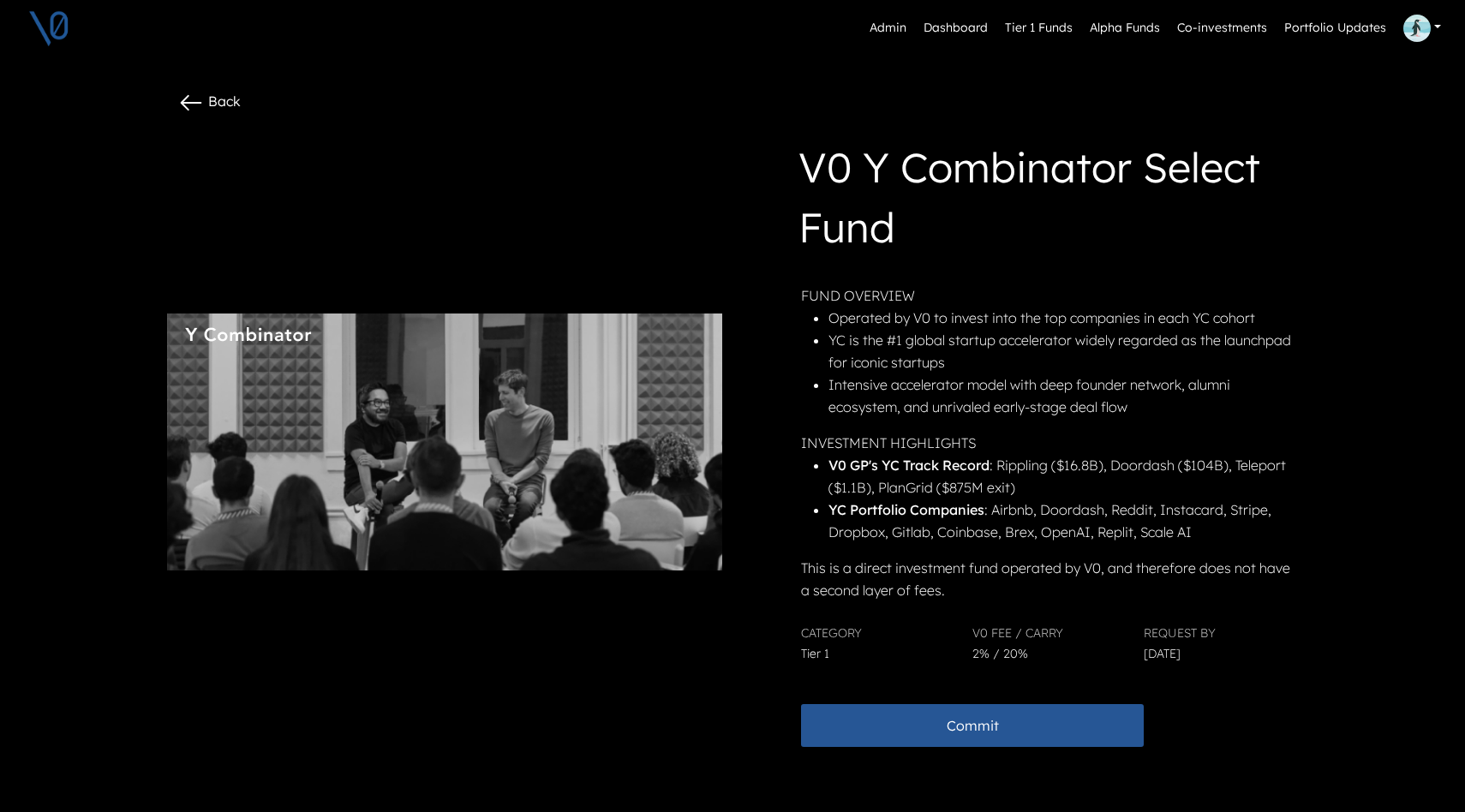
click at [190, 105] on icon at bounding box center [191, 103] width 28 height 28
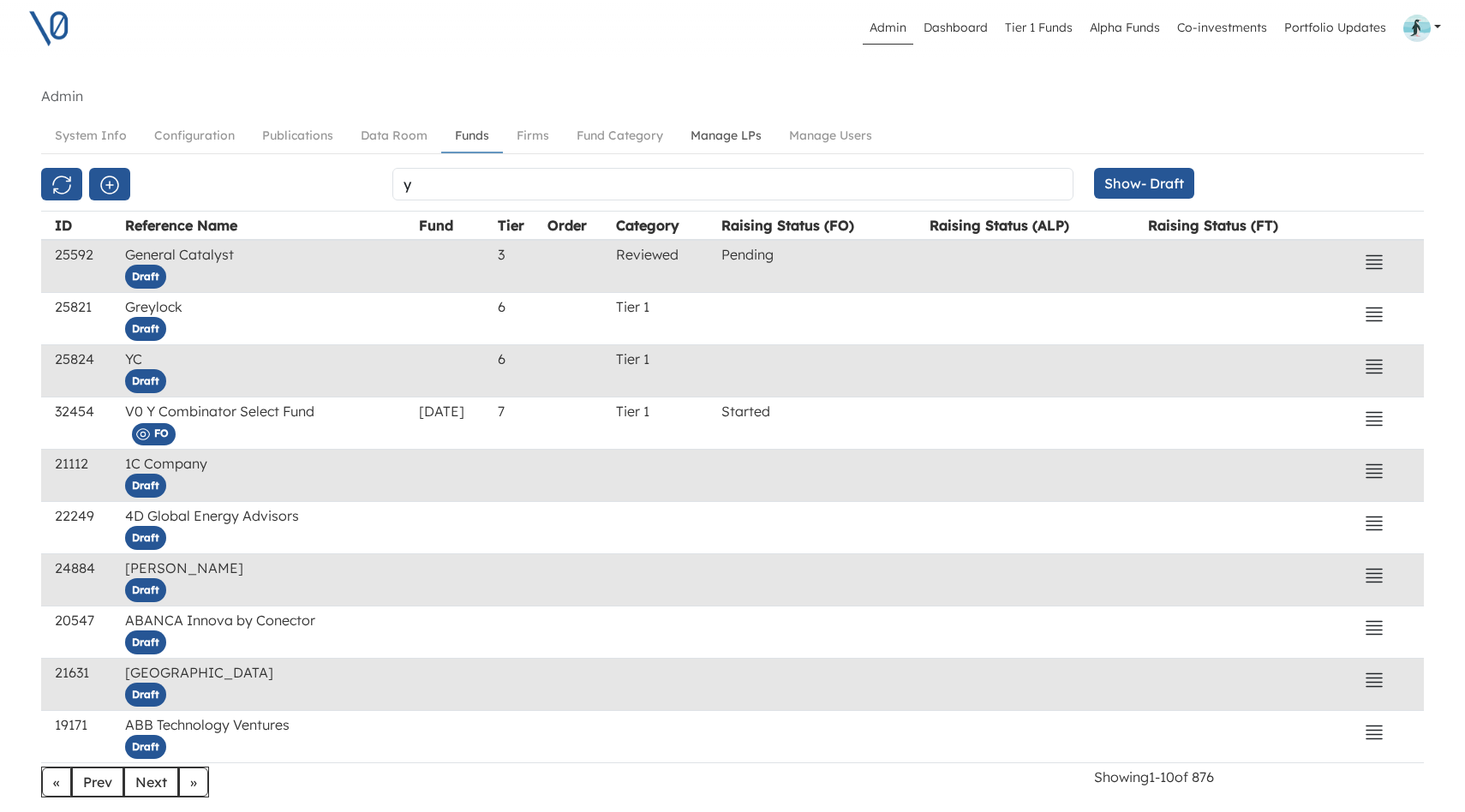
click at [730, 135] on link "Manage LPs" at bounding box center [725, 136] width 98 height 32
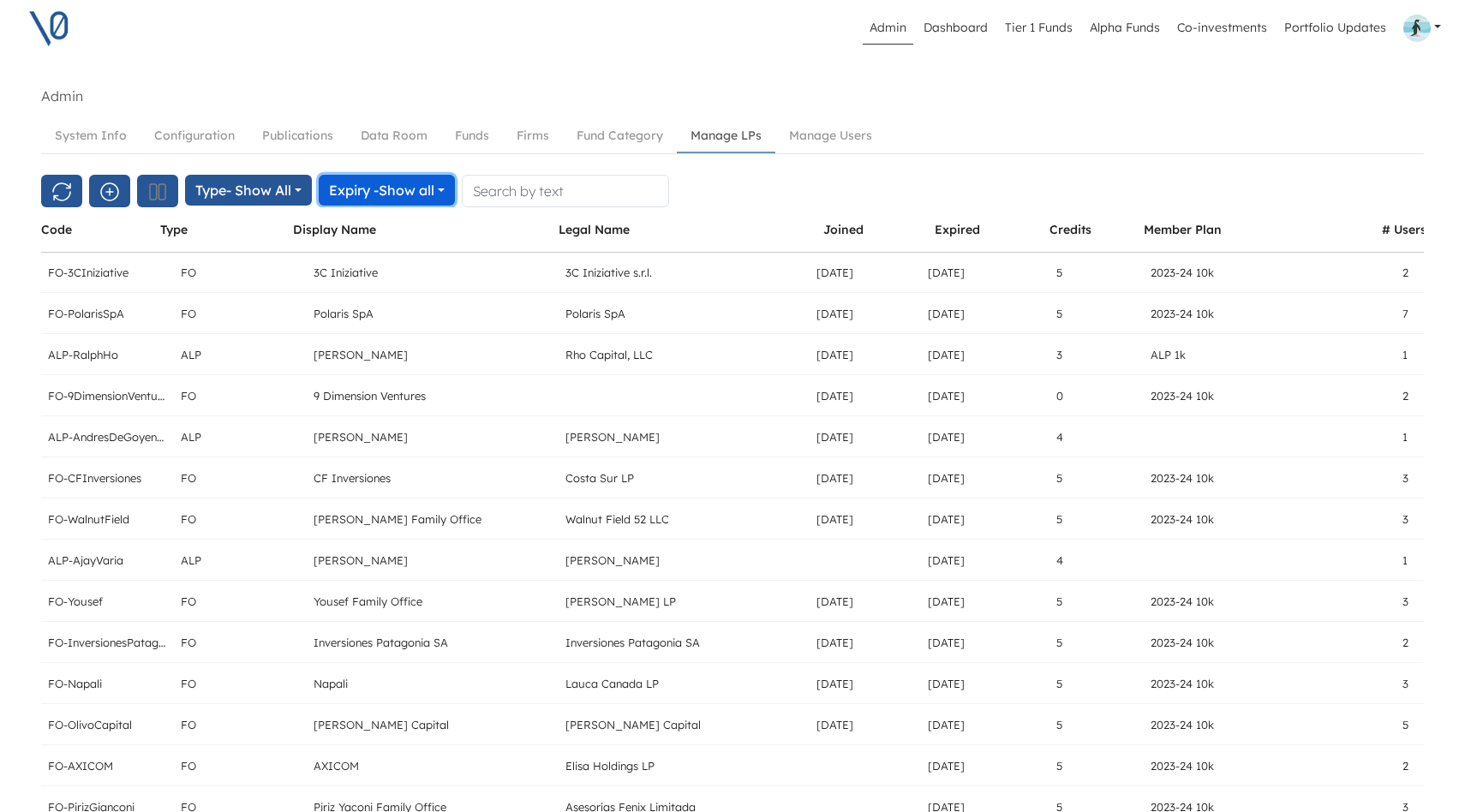
click at [433, 190] on span "Show all" at bounding box center [406, 190] width 56 height 17
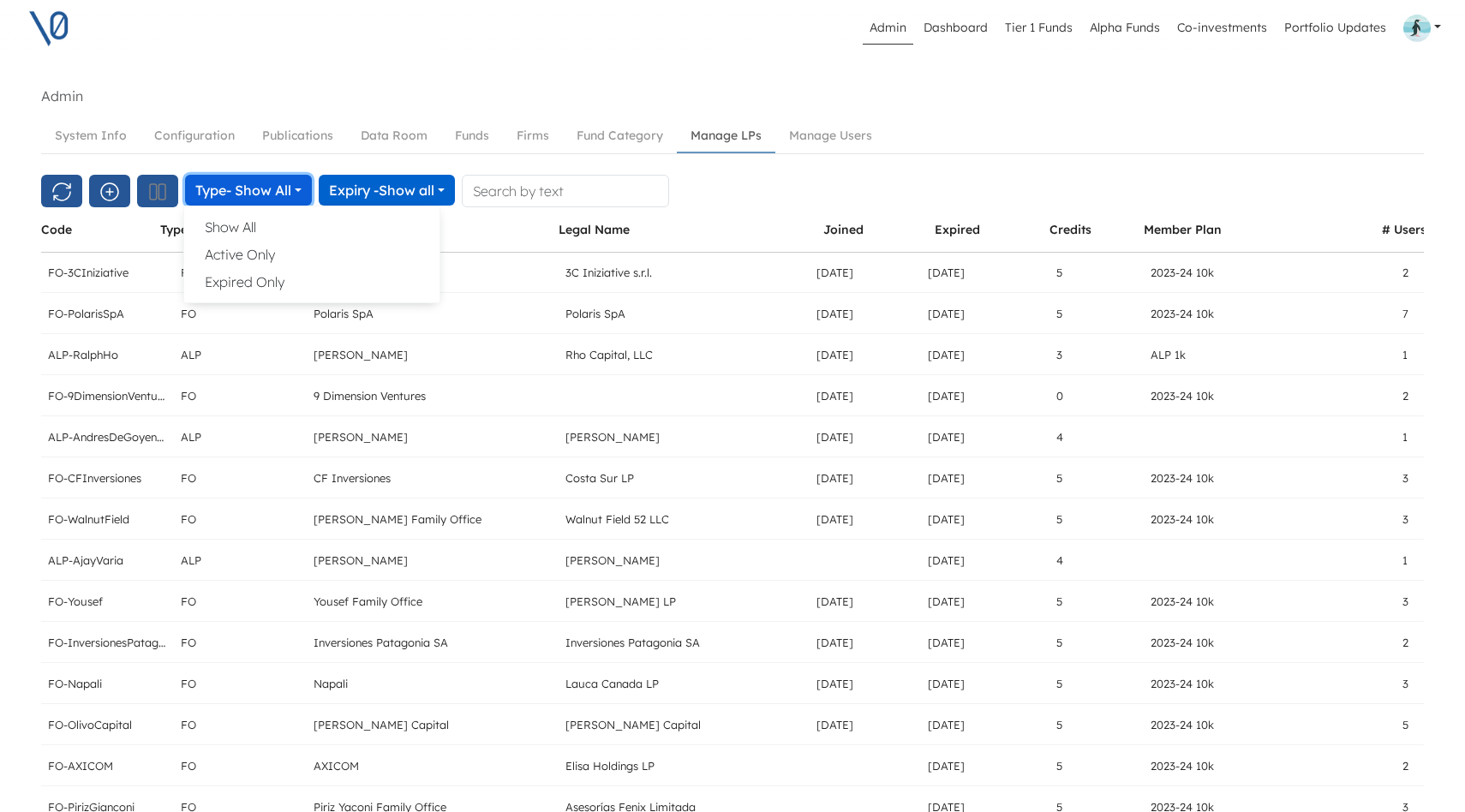
click at [287, 184] on button "Type - Show All" at bounding box center [249, 190] width 127 height 31
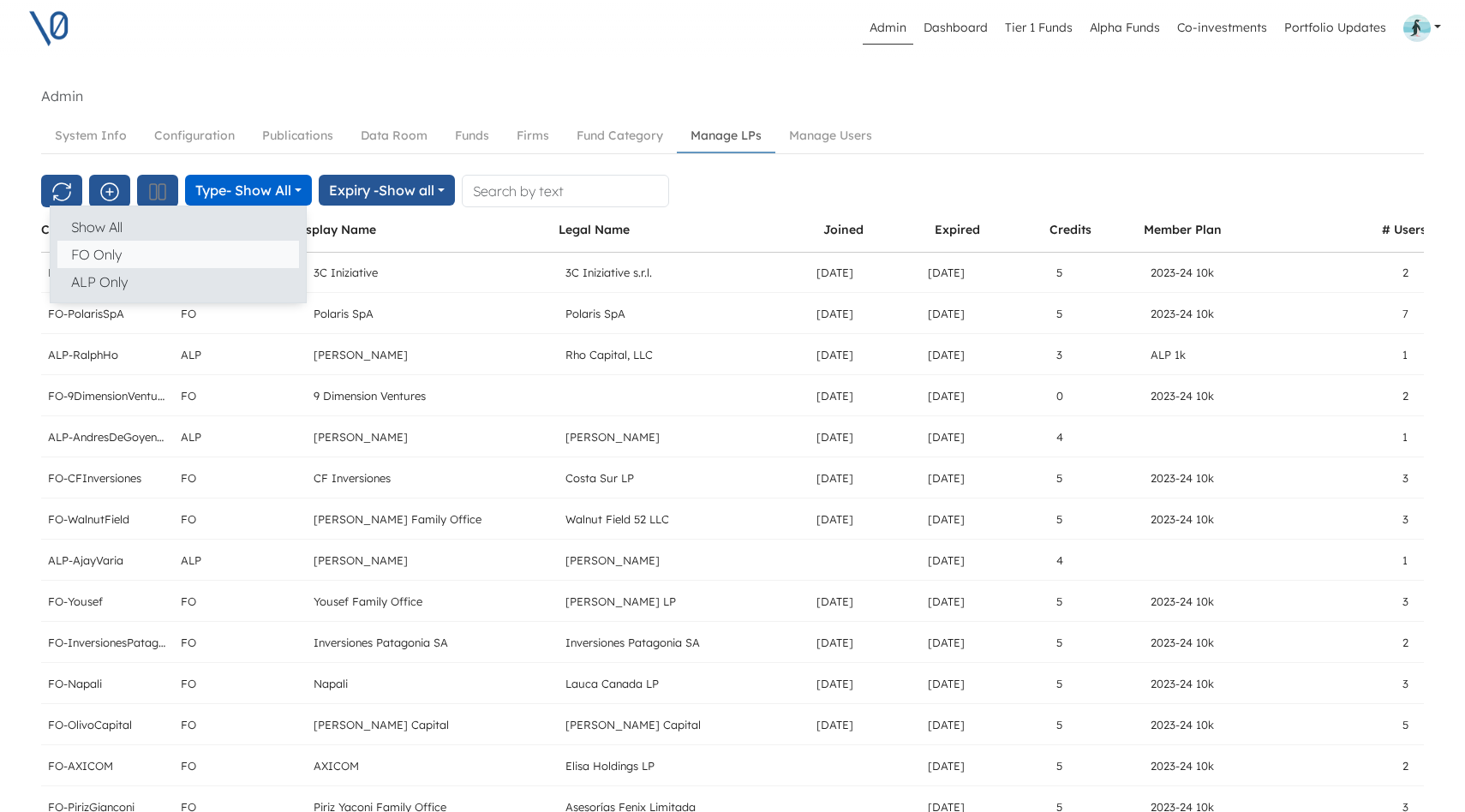
click at [245, 246] on button "FO Only" at bounding box center [178, 254] width 241 height 28
